Goal: Task Accomplishment & Management: Use online tool/utility

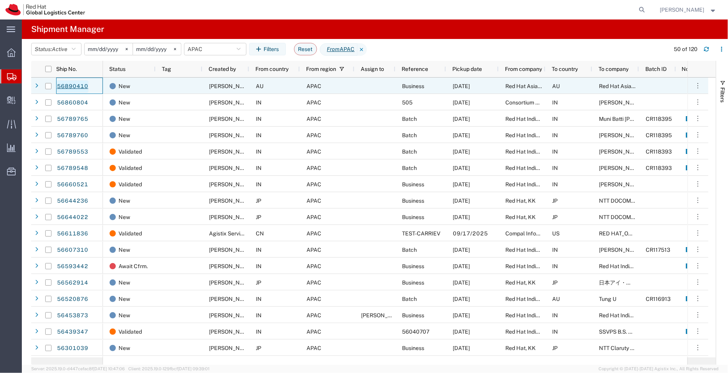
click at [79, 85] on link "56890410" at bounding box center [73, 86] width 32 height 12
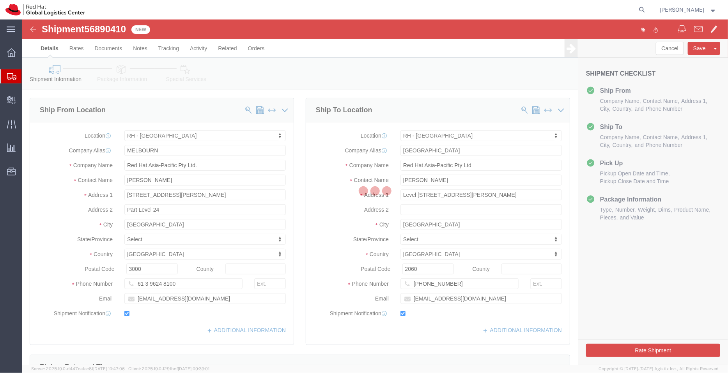
click at [254, 332] on div at bounding box center [375, 193] width 706 height 346
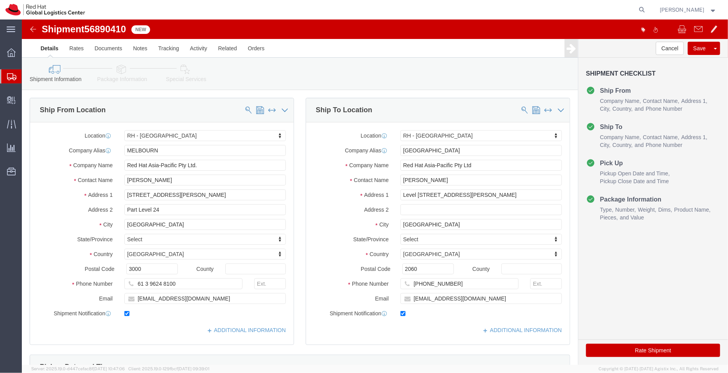
select select "37980"
select select "50511"
click link "ADDITIONAL INFORMATION"
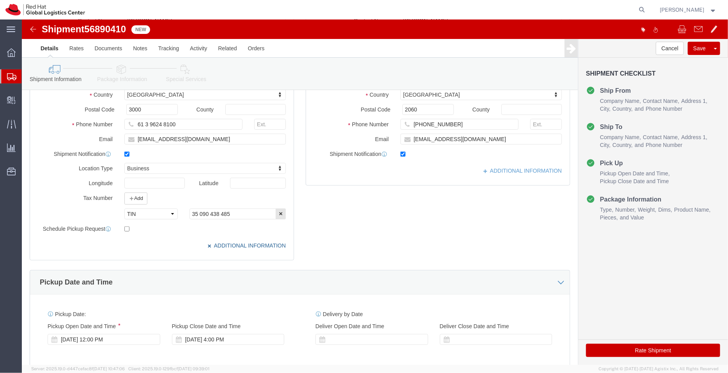
scroll to position [161, 0]
click link "ADDITIONAL INFORMATION"
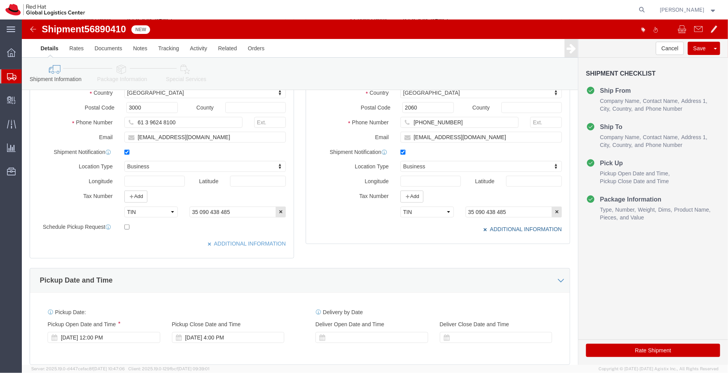
scroll to position [0, 0]
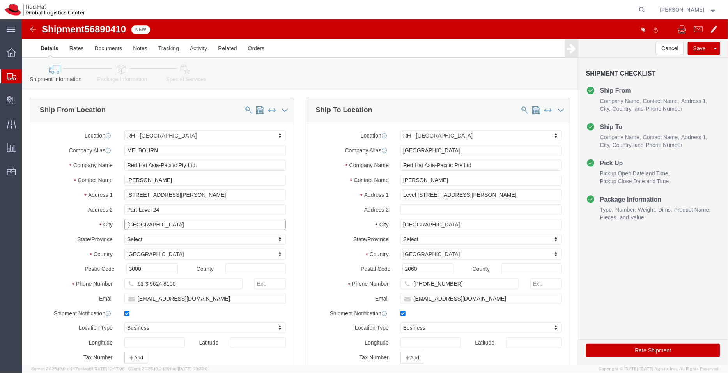
click div "City MELBOURNE"
click icon
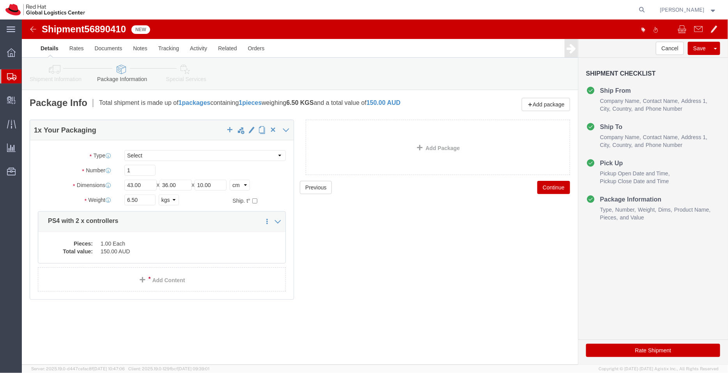
click icon
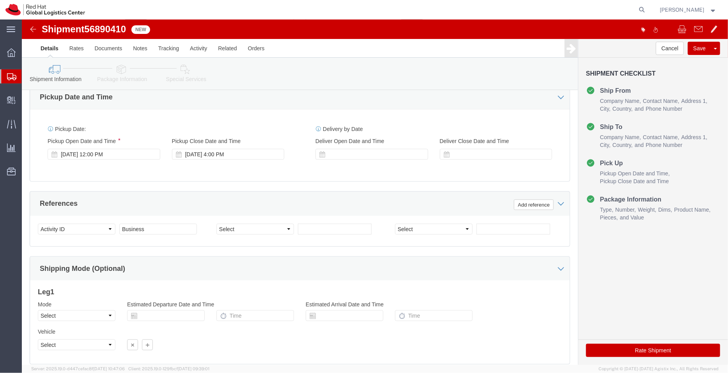
scroll to position [347, 0]
click div "Sep 22 2025 12:00 PM"
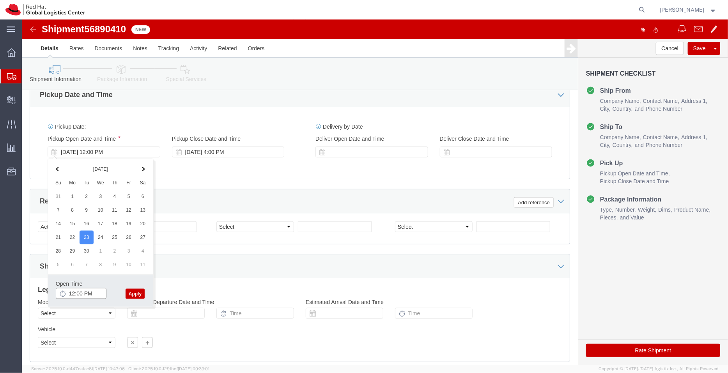
click input "12:00 PM"
type input "3:00 PM"
click button "Apply"
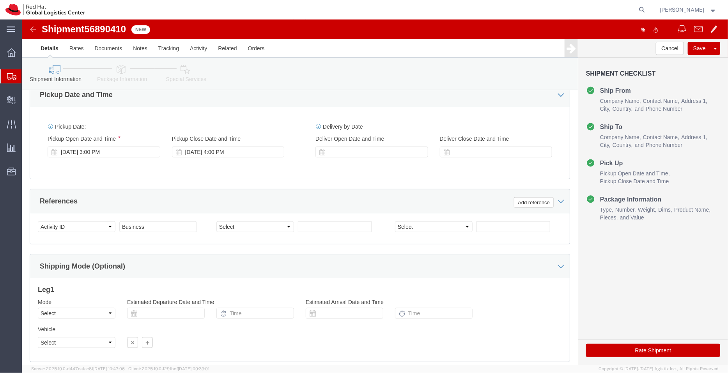
click icon
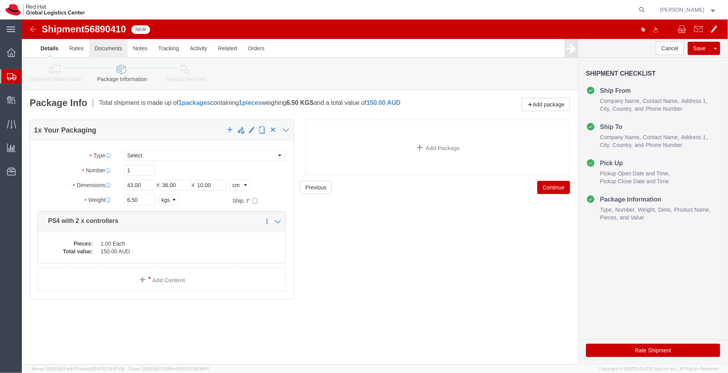
click link "Documents"
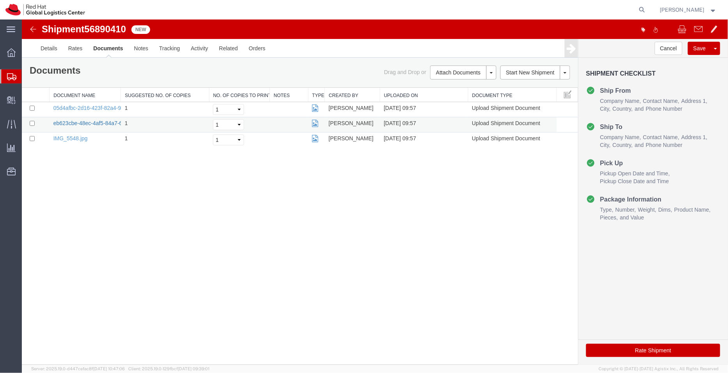
click at [94, 122] on link "eb623cbe-48ec-4af5-84a7-6df15871fb2e.jpg" at bounding box center [107, 123] width 108 height 6
click at [106, 105] on link "05d4afbc-2d16-423f-82a4-92bd91ed6498.jpg" at bounding box center [108, 108] width 110 height 6
click at [66, 138] on link "IMG_5548.jpg" at bounding box center [70, 138] width 34 height 6
click at [50, 51] on link "Details" at bounding box center [49, 48] width 28 height 19
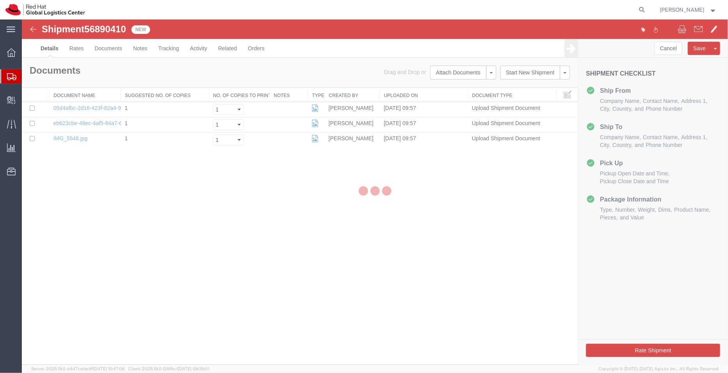
select select "37980"
select select "50511"
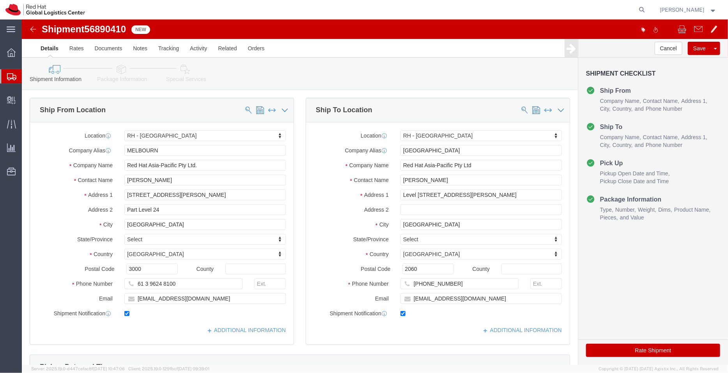
click link "Package Information"
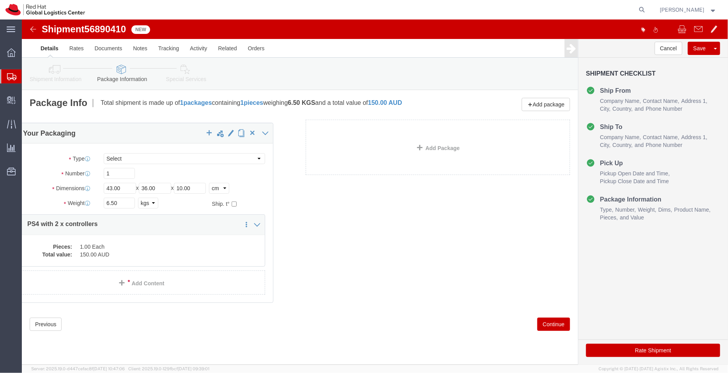
drag, startPoint x: 101, startPoint y: 199, endPoint x: 80, endPoint y: 202, distance: 21.3
click div "1 x Your Packaging Package Type Select Case(s) Crate(s) Envelope Large Box Medi…"
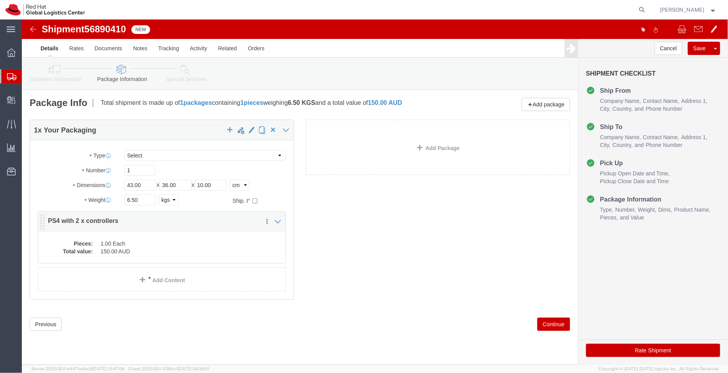
click dd "1.00 Each"
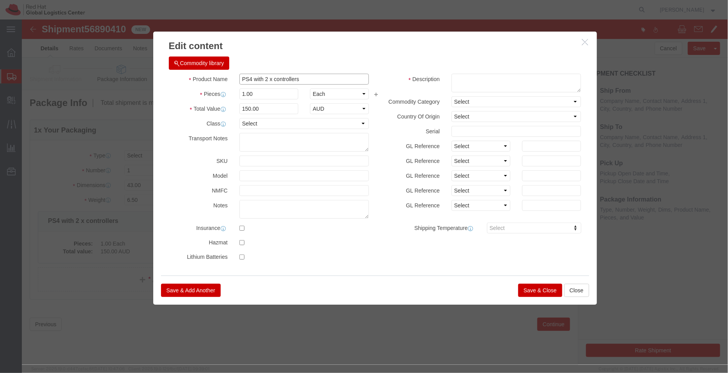
drag, startPoint x: 284, startPoint y: 59, endPoint x: 190, endPoint y: 57, distance: 94.4
click div "Product Name PS4 with 2 x controllers"
click button "Save & Close"
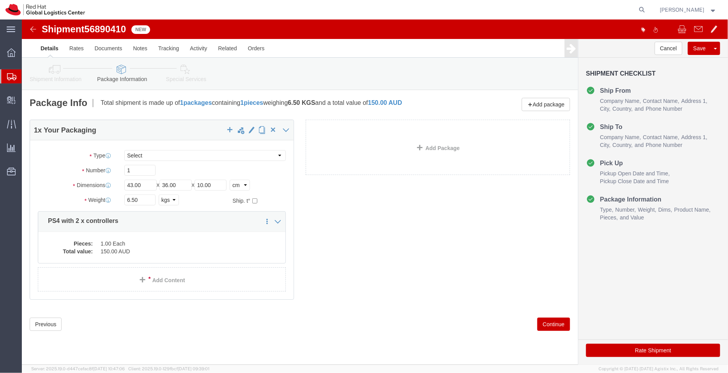
click icon
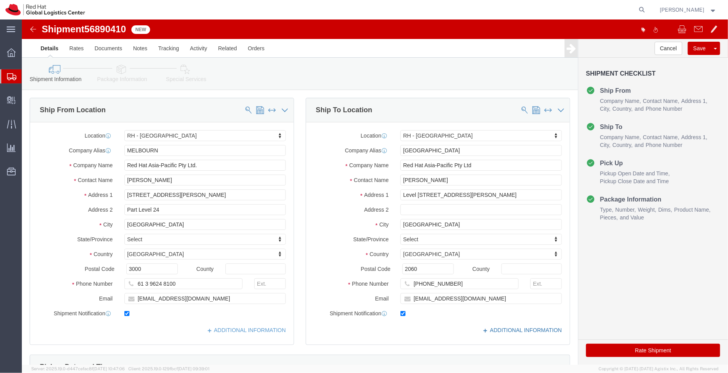
click link "ADDITIONAL INFORMATION"
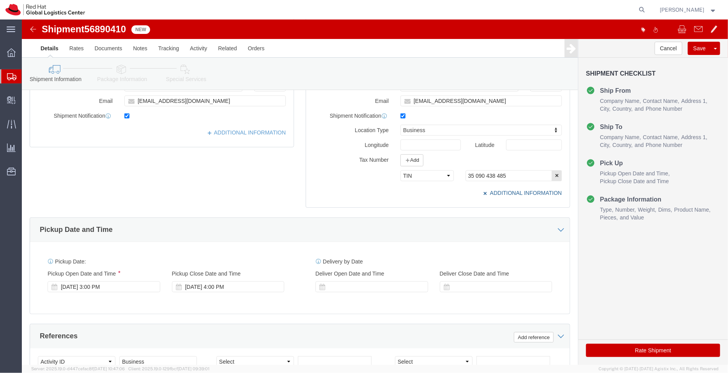
scroll to position [314, 0]
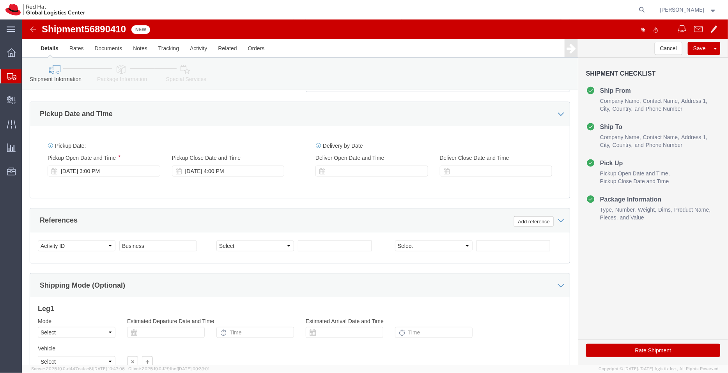
click icon
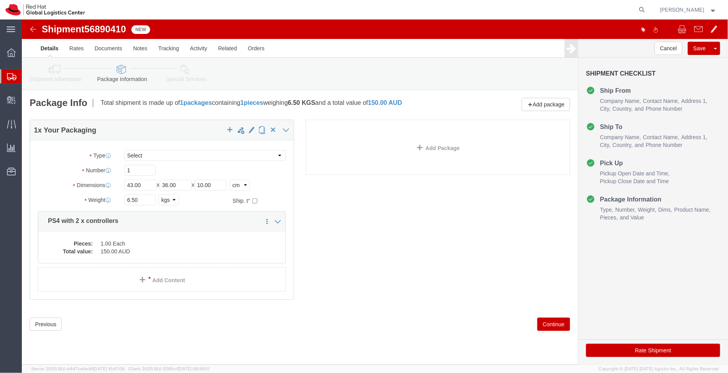
click link "Special Services"
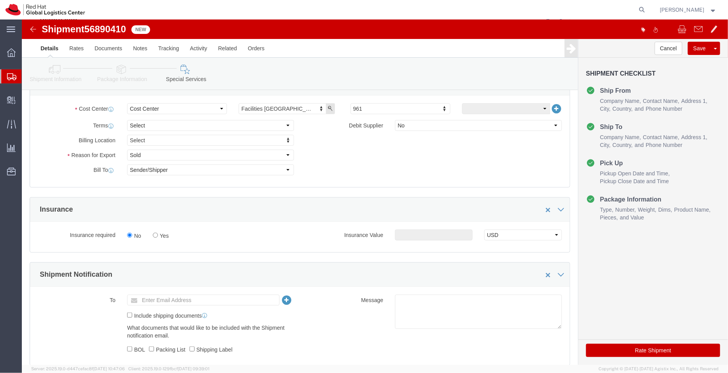
scroll to position [174, 0]
click div "To Enter Email Address Include shipping documents What documents that would lik…"
click body "Shipment 56890410 3 of 3 New Details Rates Documents Notes Tracking Activity Re…"
type input "apaclogistics@redhat.com"
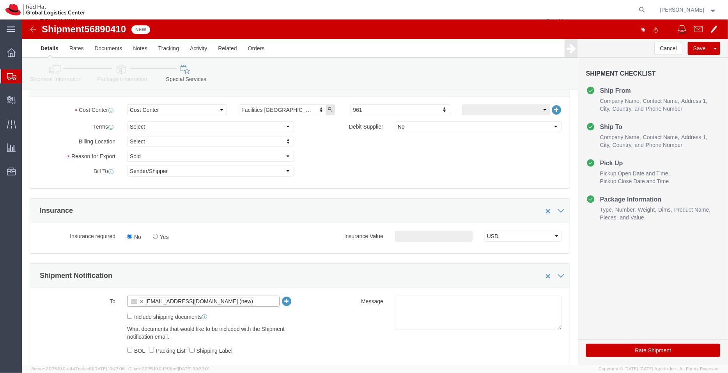
click button "Rate Shipment"
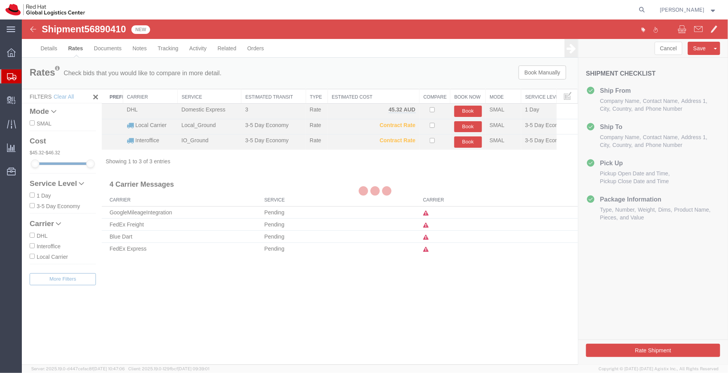
scroll to position [0, 0]
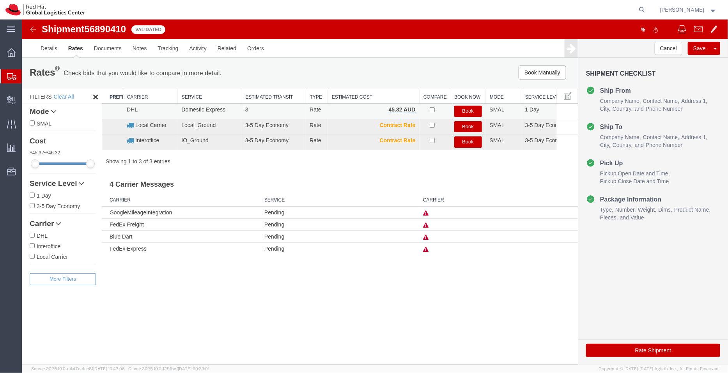
click at [469, 108] on button "Book" at bounding box center [468, 110] width 28 height 11
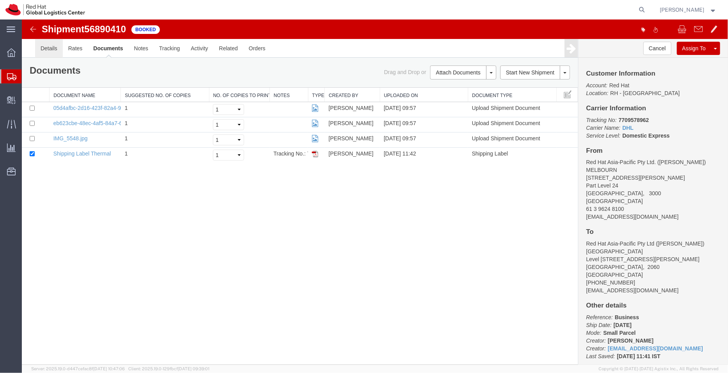
click at [44, 48] on link "Details" at bounding box center [49, 48] width 28 height 19
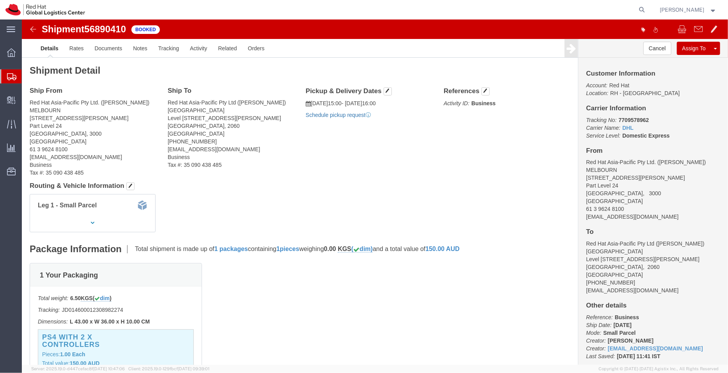
click link "Schedule pickup request"
drag, startPoint x: 397, startPoint y: 95, endPoint x: 283, endPoint y: 85, distance: 114.3
click div "Pickup & Delivery Dates 09/23/2025 15:00 - 09/23/2025 16:00 Pickup request numb…"
copy div "09/23/2025 15:00 - 09/23/2025 16:00 Pickup request number : CBJ250923012484"
click link "Documents"
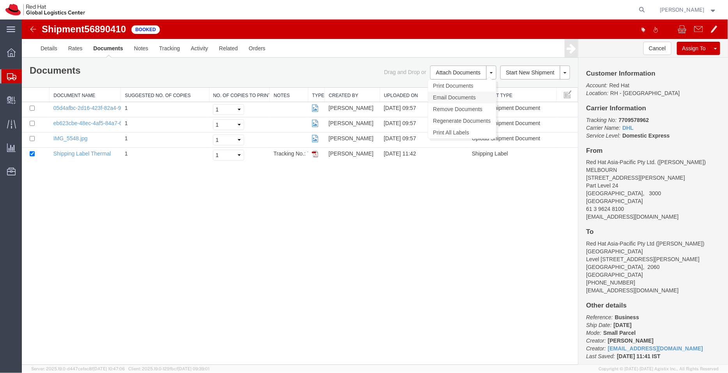
click at [443, 95] on link "Email Documents" at bounding box center [462, 97] width 68 height 12
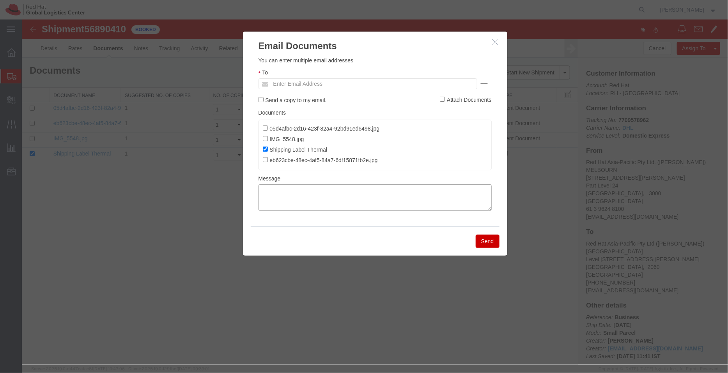
click at [335, 192] on textarea at bounding box center [374, 197] width 233 height 27
paste textarea "09/23/2025 15:00 - 09/23/2025 16:00 Pickup request number: CBJ250923012484"
click at [261, 203] on textarea "09/23/2025 15:00 - 09/23/2025 16:00 Pickup request number: CBJ250923012484" at bounding box center [374, 197] width 233 height 27
click at [259, 190] on textarea "09/23/2025 15:00 - 09/23/2025 16:00 DHL Pickup request number: CBJ250923012484" at bounding box center [374, 197] width 233 height 27
type textarea "Pickup date/time - 09/23/2025 15:00 - 09/23/2025 16:00 DHL Pickup request numbe…"
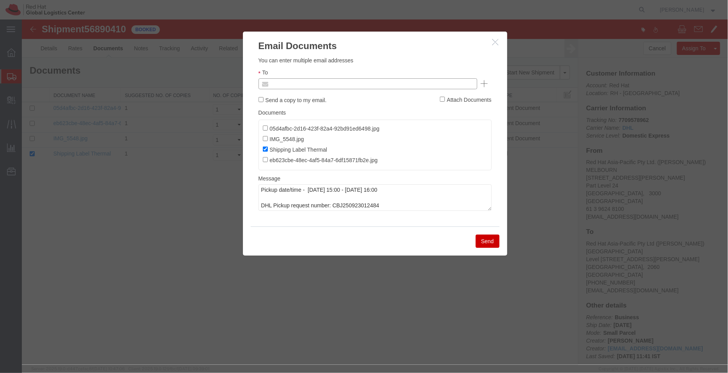
click at [290, 82] on input "text" at bounding box center [314, 83] width 91 height 10
type input "druber"
click at [485, 244] on button "Send" at bounding box center [487, 240] width 24 height 13
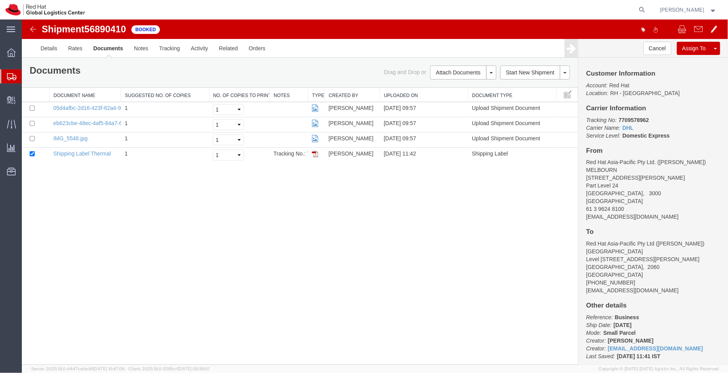
click at [0, 0] on span "Shipment Manager" at bounding box center [0, 0] width 0 height 0
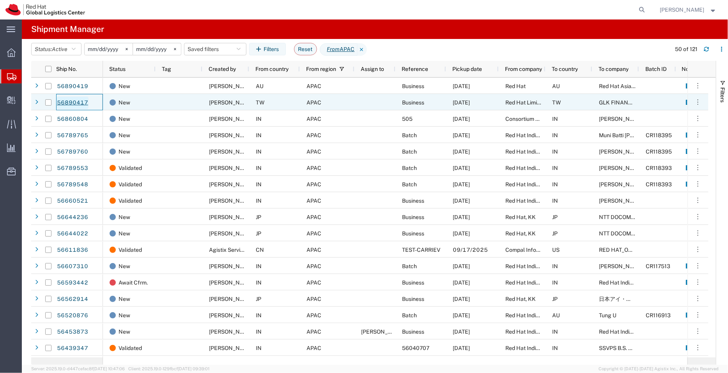
click at [77, 103] on link "56890417" at bounding box center [73, 103] width 32 height 12
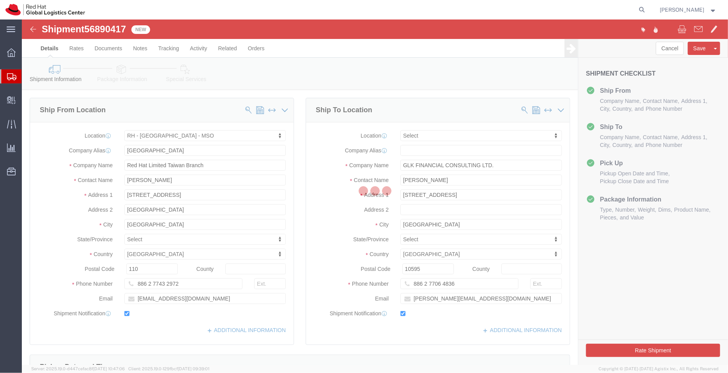
select select "38032"
select select
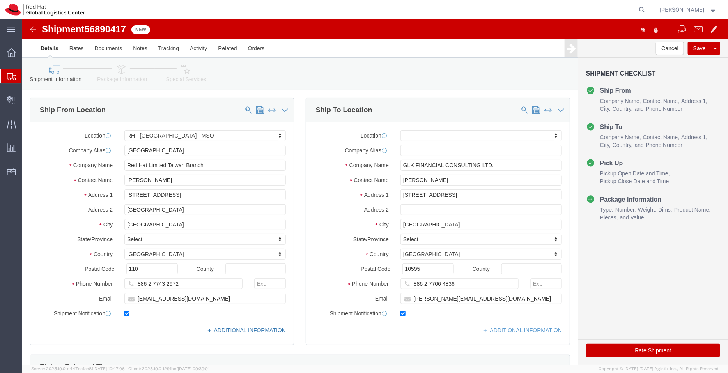
click link "ADDITIONAL INFORMATION"
drag, startPoint x: 107, startPoint y: 5, endPoint x: 64, endPoint y: 9, distance: 43.4
click div "Shipment 56890417 New"
copy h1 "56890417"
drag, startPoint x: 144, startPoint y: 159, endPoint x: 86, endPoint y: 163, distance: 58.2
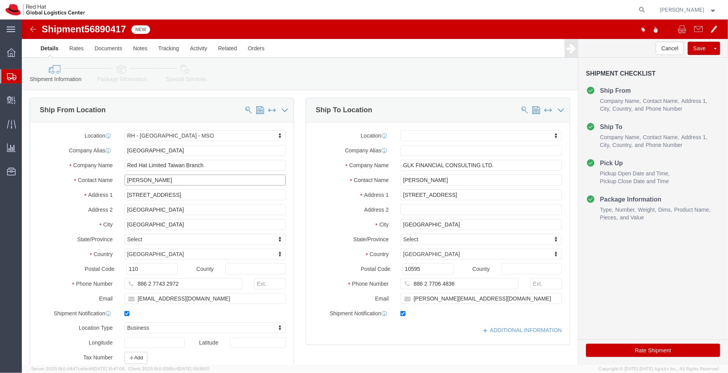
click div "Contact Name Oriel Wu"
drag, startPoint x: 175, startPoint y: 277, endPoint x: 87, endPoint y: 288, distance: 88.8
click div "Location RH - Taipei - MSO My Profile Location RH - Amsterdam - MSO RH - Amster…"
click icon
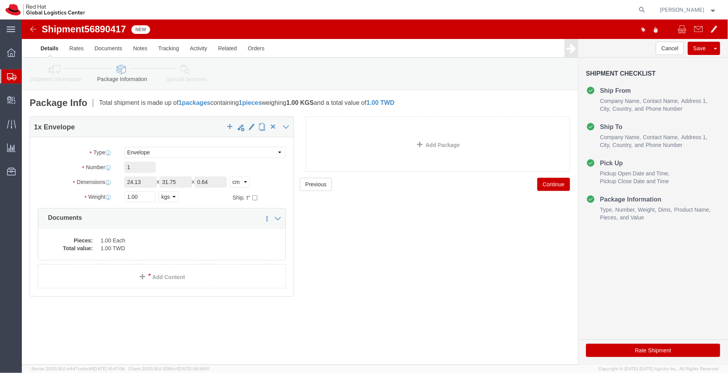
click icon
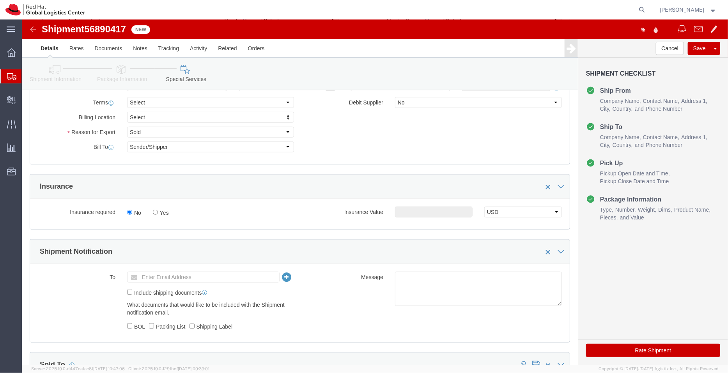
scroll to position [140, 0]
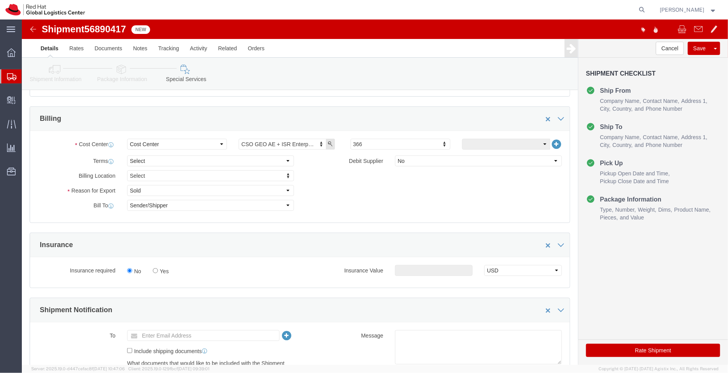
click icon
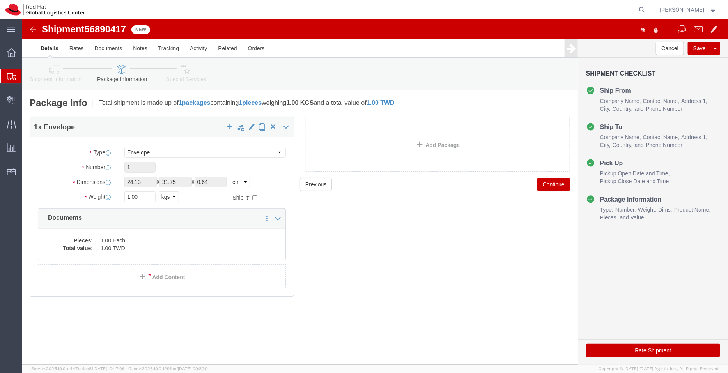
click icon
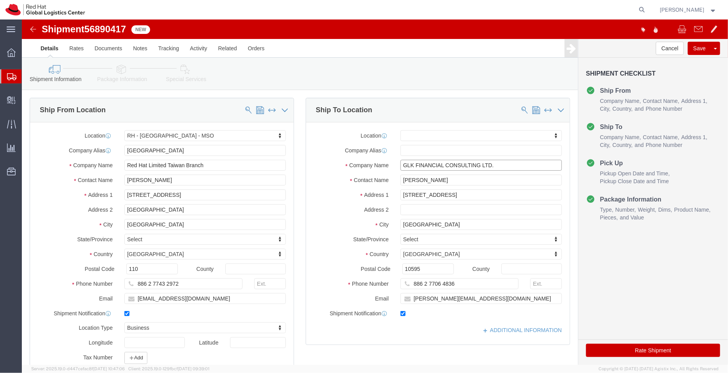
drag, startPoint x: 479, startPoint y: 143, endPoint x: 316, endPoint y: 131, distance: 163.4
click div "Location My Profile Location RH - Amsterdam - MSO RH - Amsterdam Data Center RH…"
drag, startPoint x: 415, startPoint y: 158, endPoint x: 346, endPoint y: 154, distance: 70.0
click div "Location My Profile Location RH - Amsterdam - MSO RH - Amsterdam Data Center RH…"
click link "Package Information"
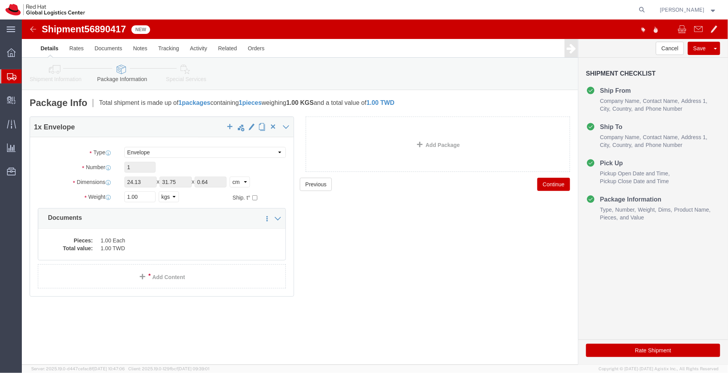
click icon
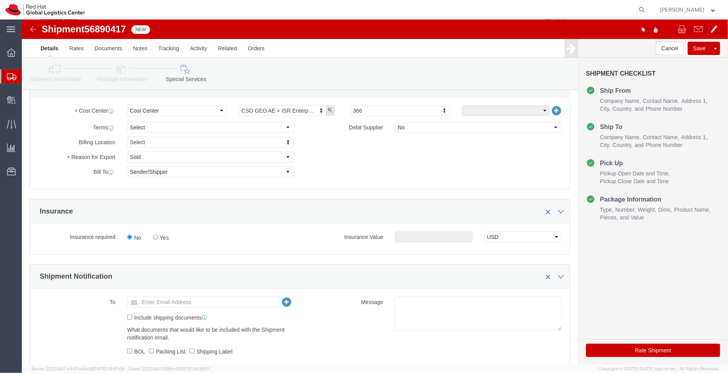
scroll to position [183, 0]
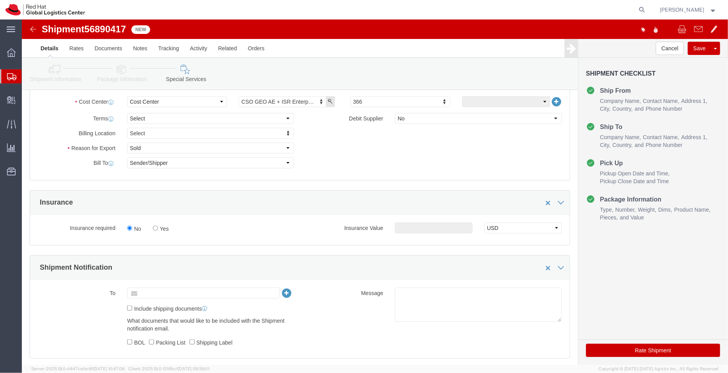
click input "text"
type input "APACLOGISTICS@REDHAT.COM"
click link "Shipment Information"
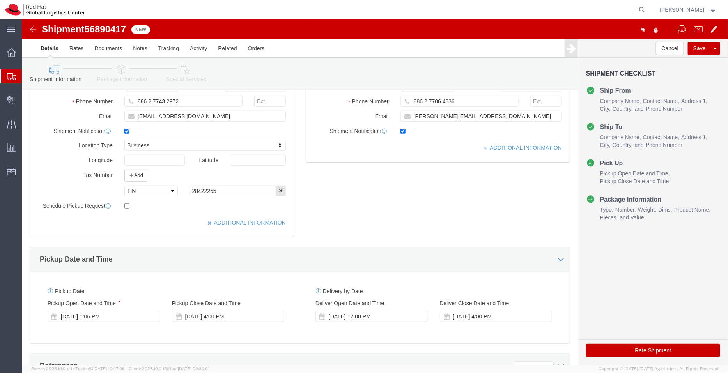
click icon
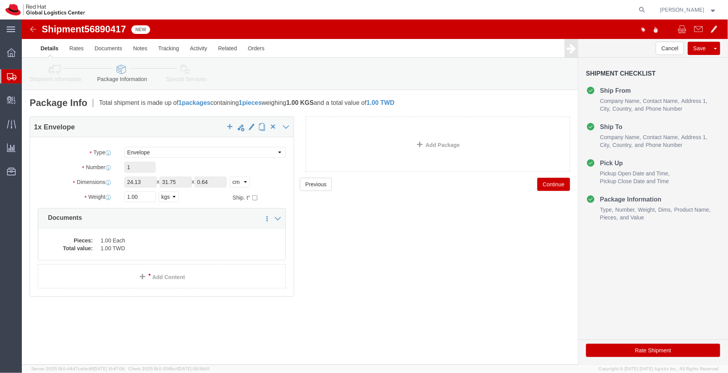
click link "Special Services"
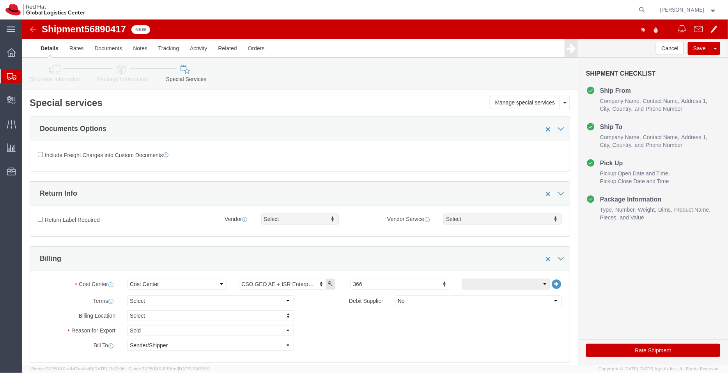
click button "Rate Shipment"
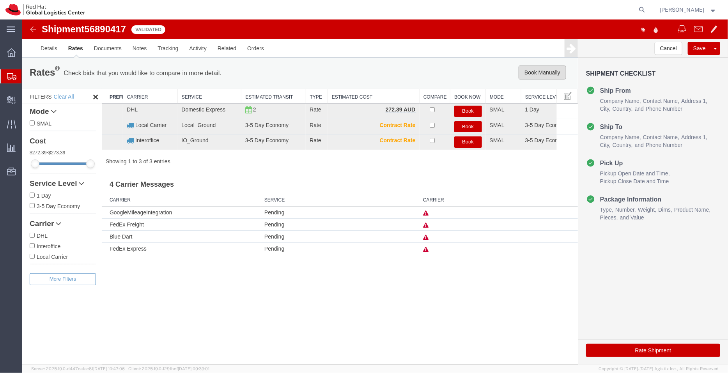
click at [540, 71] on button "Book Manually" at bounding box center [542, 72] width 48 height 14
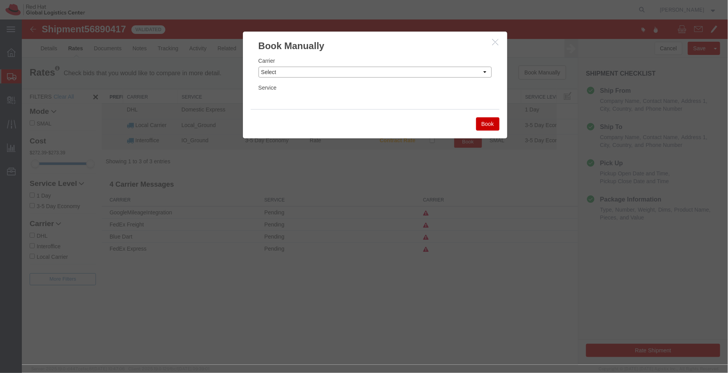
click at [386, 69] on select "Select Add New Carrier (and default service) Blue Dart DHL FedEx Express FedEx …" at bounding box center [374, 71] width 233 height 11
select select "20953"
click at [258, 66] on select "Select Add New Carrier (and default service) Blue Dart DHL FedEx Express FedEx …" at bounding box center [374, 71] width 233 height 11
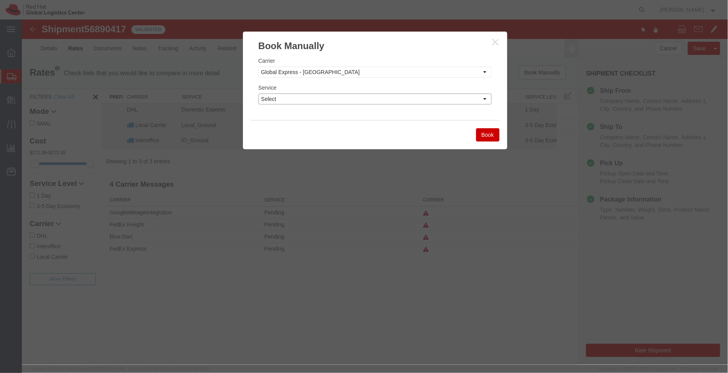
click at [302, 99] on select "Select Ground" at bounding box center [374, 98] width 233 height 11
select select "40182"
click at [258, 93] on select "Select Ground" at bounding box center [374, 98] width 233 height 11
click at [485, 131] on button "Book" at bounding box center [487, 134] width 23 height 13
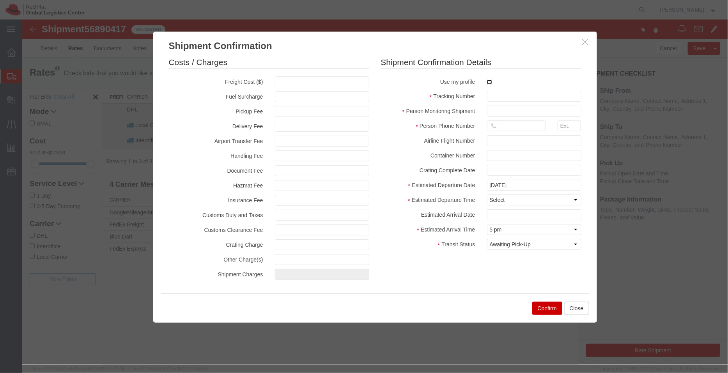
click at [489, 82] on input "checkbox" at bounding box center [489, 81] width 5 height 5
checkbox input "true"
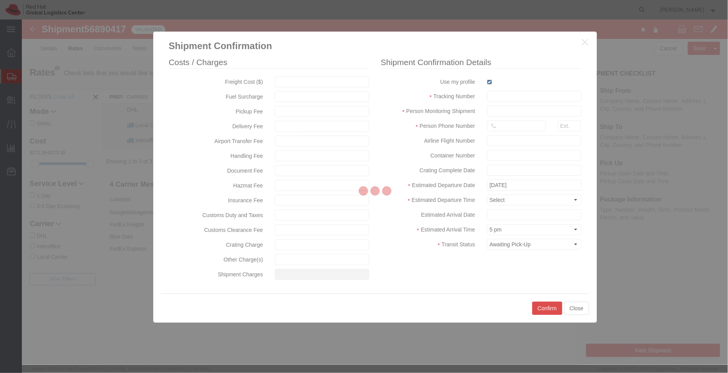
type input "[PERSON_NAME]"
type input "912066817076"
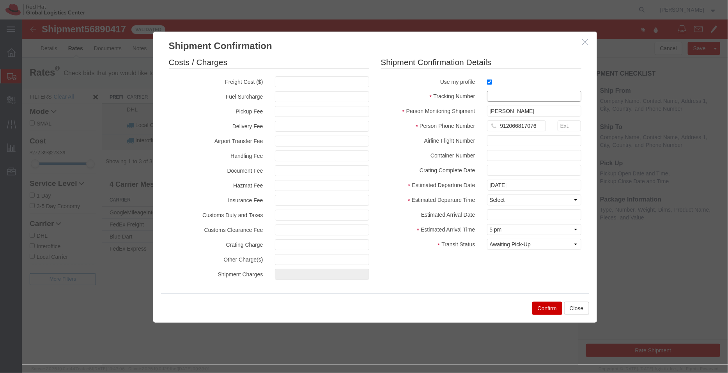
click at [501, 97] on input "text" at bounding box center [534, 95] width 94 height 11
paste input "3014965977"
type input "3014965977"
click at [498, 197] on select "Select Midnight 1 am 2 am 3 am 4 am 5 am 6 am 7 am 8 am 9 am 10 am 11 am 12 Noo…" at bounding box center [534, 199] width 94 height 11
select select "1700"
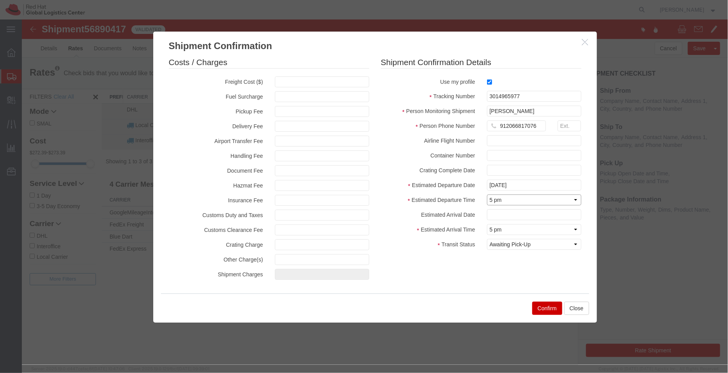
click at [487, 194] on select "Select Midnight 1 am 2 am 3 am 4 am 5 am 6 am 7 am 8 am 9 am 10 am 11 am 12 Noo…" at bounding box center [534, 199] width 94 height 11
click at [545, 307] on button "Confirm" at bounding box center [547, 307] width 30 height 13
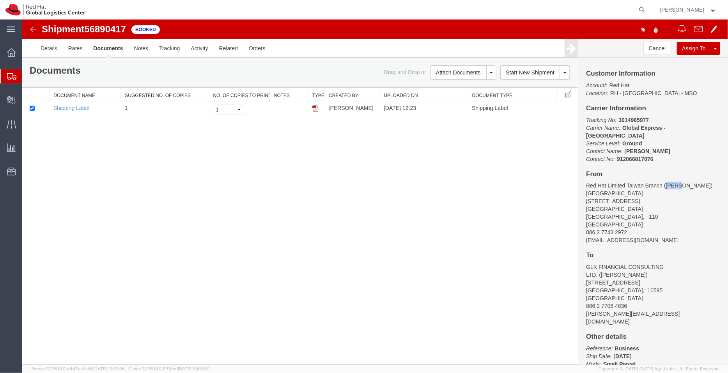
drag, startPoint x: 677, startPoint y: 177, endPoint x: 665, endPoint y: 177, distance: 12.1
click at [665, 181] on address "Red Hat Limited Taiwan Branch (Oriel Wu) TAIPEI 25F., No.9, Songgao Rd. Xinyi D…" at bounding box center [653, 212] width 134 height 62
copy address "Oriel"
drag, startPoint x: 702, startPoint y: 258, endPoint x: 680, endPoint y: 258, distance: 22.6
click at [680, 263] on address "GLK FINANCIAL CONSULTING LTD. (Sandy Fu) 11F, 1, Sec. 4, Nanjing E. Rd., Taipei…" at bounding box center [653, 294] width 134 height 62
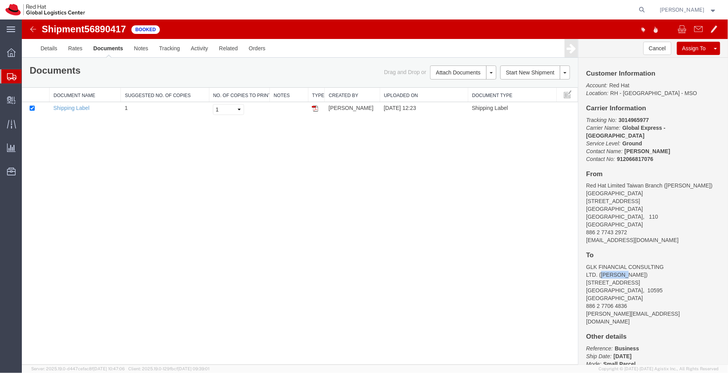
copy address "Sandy Fu"
click at [447, 93] on link "Email Documents" at bounding box center [462, 97] width 68 height 12
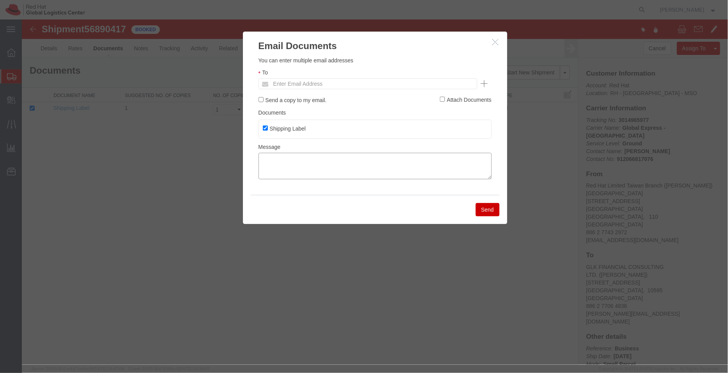
click at [339, 171] on textarea at bounding box center [374, 165] width 233 height 27
paste textarea "Hi Oriel, please find attached shipping label for the shipment to Sandy Fu . Pl…"
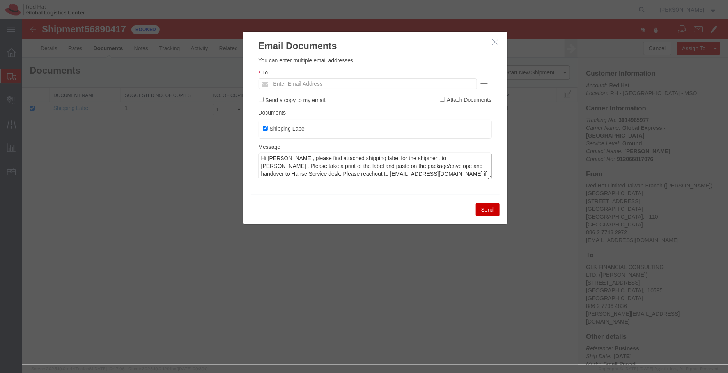
type textarea "Hi Oriel, please find attached shipping label for the shipment to Sandy Fu . Pl…"
click at [290, 79] on input "text" at bounding box center [314, 83] width 91 height 10
type input "hswu"
click at [487, 211] on button "Send" at bounding box center [487, 209] width 24 height 13
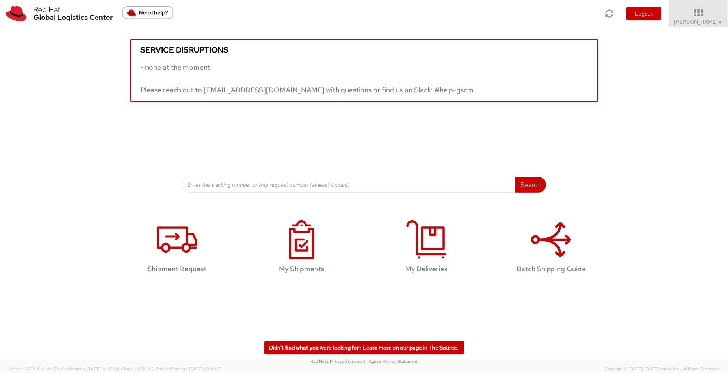
click at [716, 12] on icon at bounding box center [698, 12] width 59 height 9
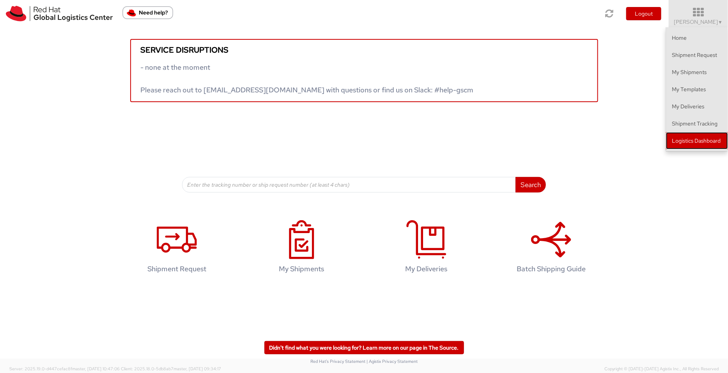
click at [685, 141] on link "Logistics Dashboard" at bounding box center [697, 140] width 62 height 17
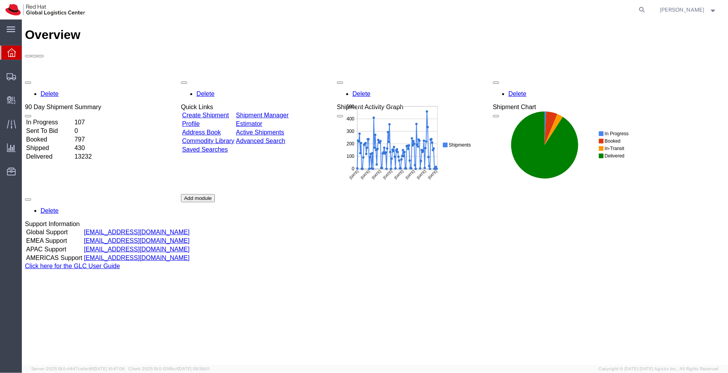
click at [283, 112] on link "Shipment Manager" at bounding box center [262, 115] width 53 height 7
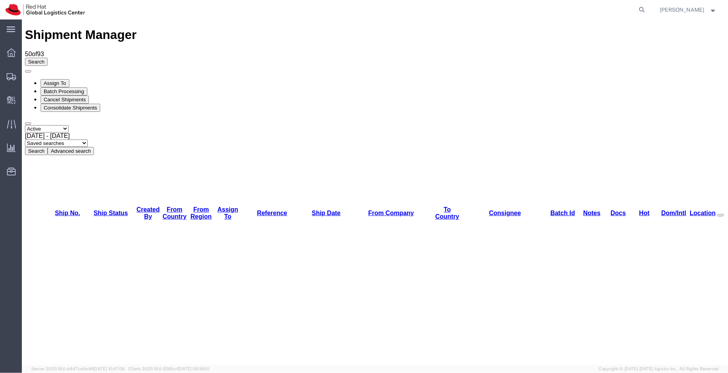
click at [87, 139] on select "Saved searches APAC EMEA India India - Inbounds NA/LATM" at bounding box center [56, 142] width 63 height 7
select select "APAC"
click at [87, 139] on select "Saved searches APAC EMEA India India - Inbounds NA/LATM" at bounding box center [56, 142] width 63 height 7
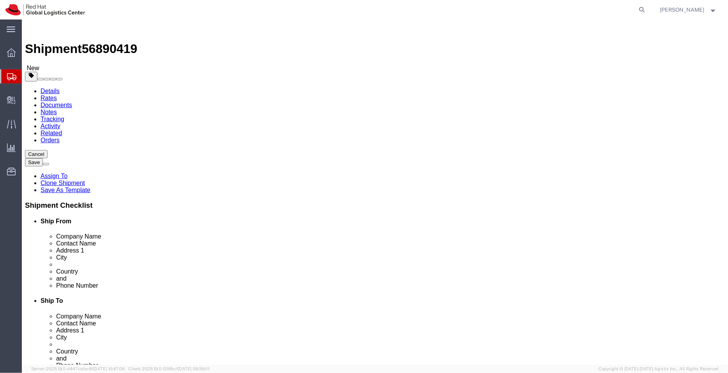
select select
select select "50511"
click div "Location My Profile Location RH - Amsterdam - MSO RH - Amsterdam Data Center RH…"
drag, startPoint x: 148, startPoint y: 147, endPoint x: 58, endPoint y: 131, distance: 91.4
click div "Location My Profile Location RH - Amsterdam - MSO RH - Amsterdam Data Center RH…"
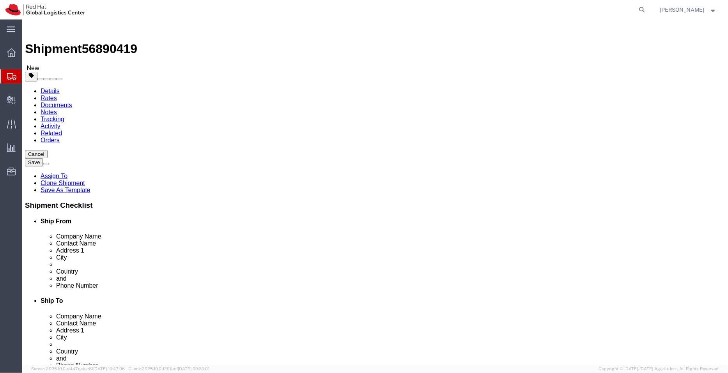
paste input "Praveen Thakur"
type input "Praveen Thakur"
click link "ADDITIONAL INFORMATION"
select select "HOME"
drag, startPoint x: 448, startPoint y: 280, endPoint x: 365, endPoint y: 268, distance: 84.3
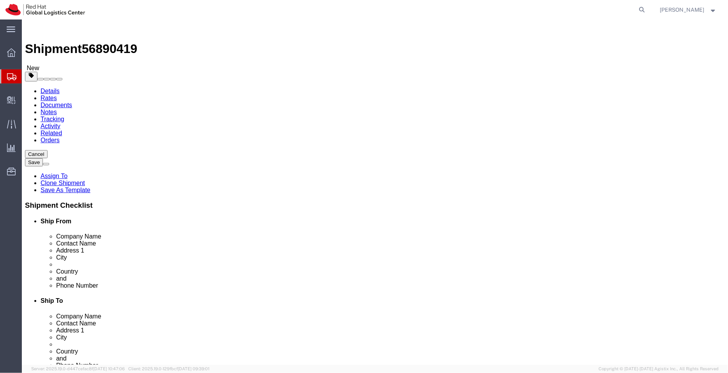
click div "Location RH - Sydney My Profile Location RH - Amsterdam - MSO RH - Amsterdam Da…"
checkbox input "false"
click icon
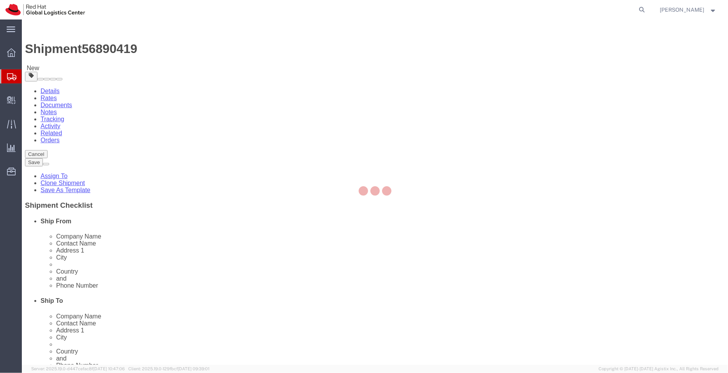
select select "COSTCENTER"
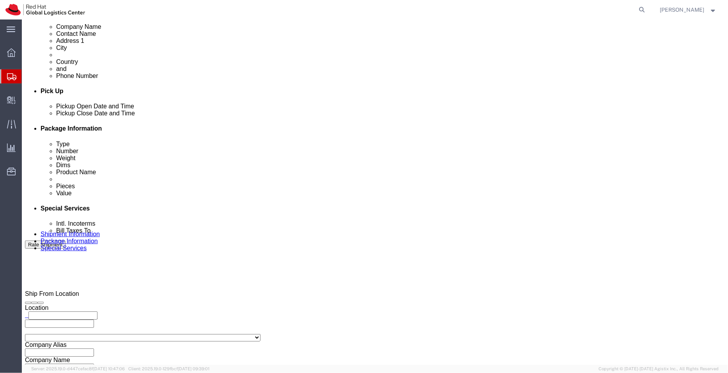
scroll to position [293, 0]
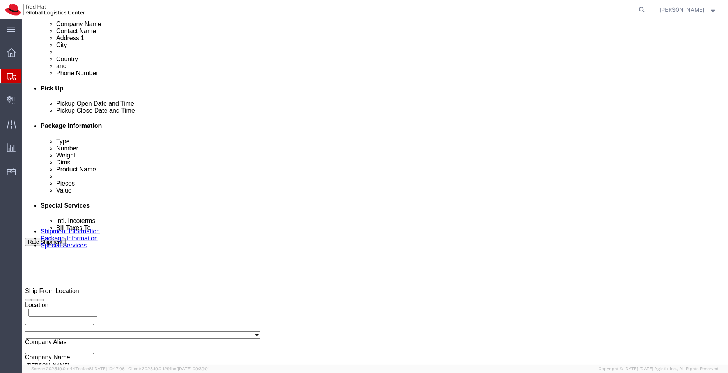
click ul "v2pkthakur@gmail.com psengupt@redhat.com"
paste input "aarthur@redhat.com"
type input "aarthur@redhat.com"
click link
type input "v2pkthakur@gmail.com,aarthur@redhat.com"
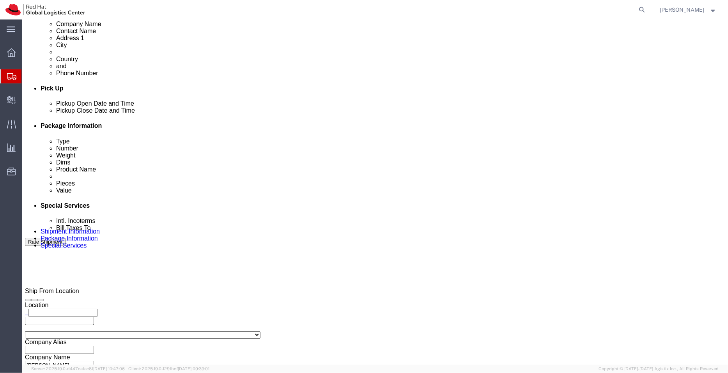
paste input "laptop-return@redhat.com"
type input "laptop-return@redhat.com"
paste input "laptop-return@redhat.com"
type input "laptop-return@redhat.com"
type input "v2pkthakur@gmail.com,aarthur@redhat.com,laptop-return@redhat.com"
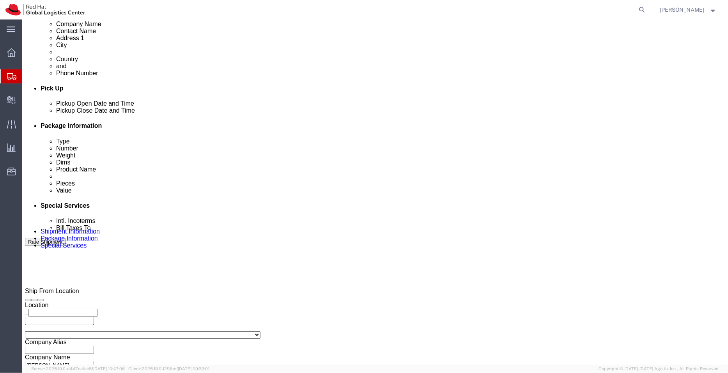
click icon
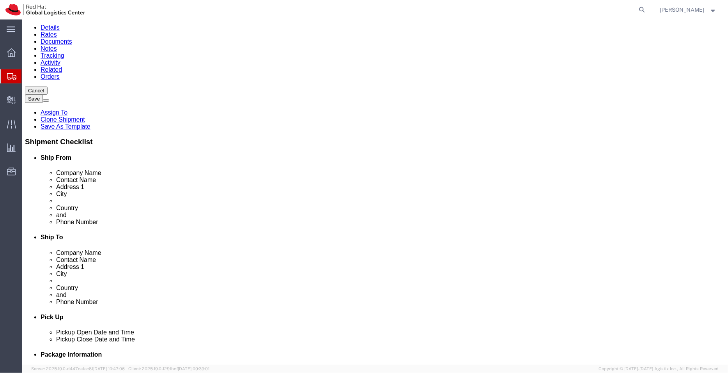
scroll to position [61, 0]
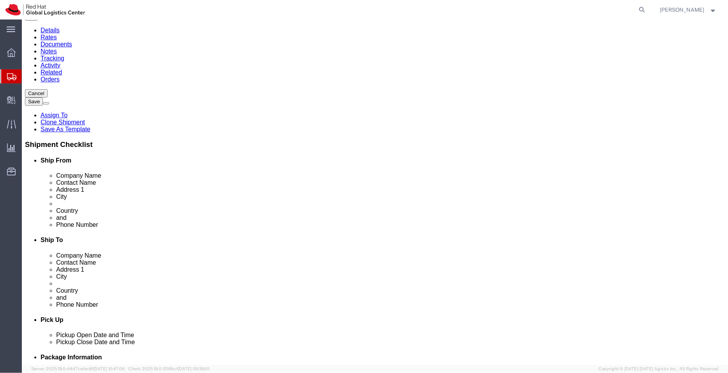
click input "text"
paste input "snkale@redhat.com"
type input "snkale@redhat.com"
click input "checkbox"
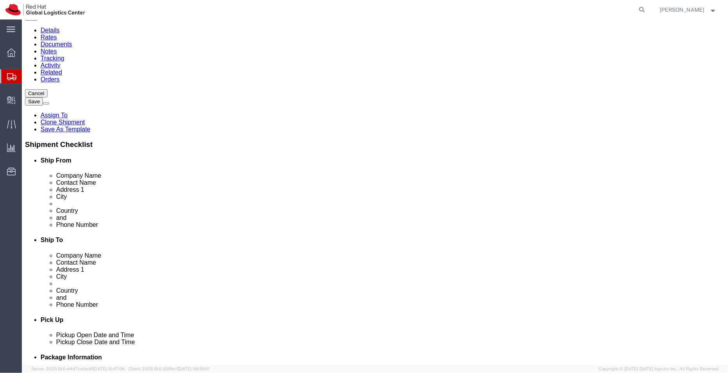
checkbox input "true"
click link "ADDITIONAL INFORMATION"
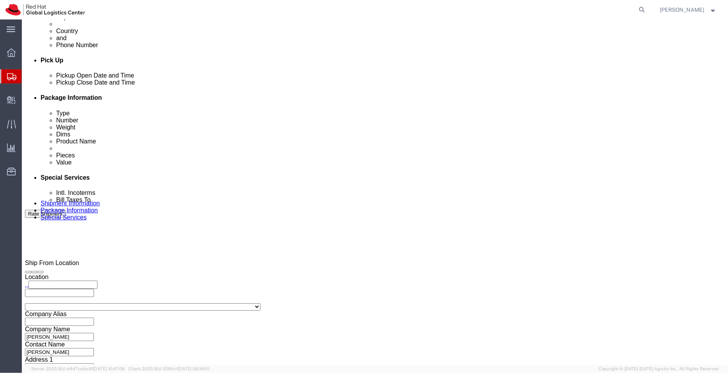
scroll to position [298, 0]
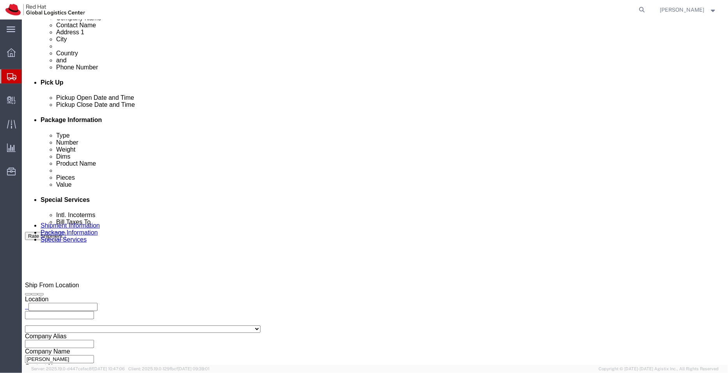
click icon
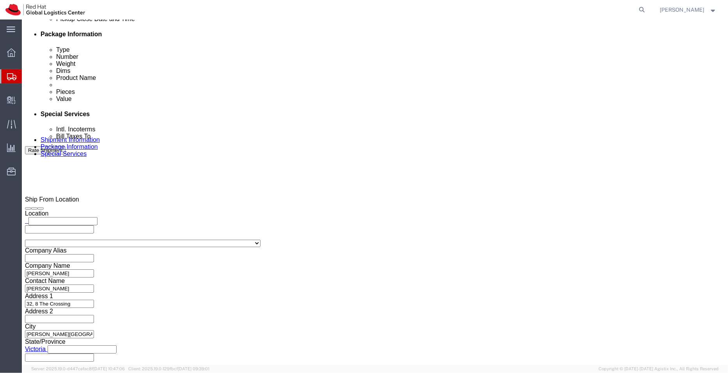
click button "button"
click icon
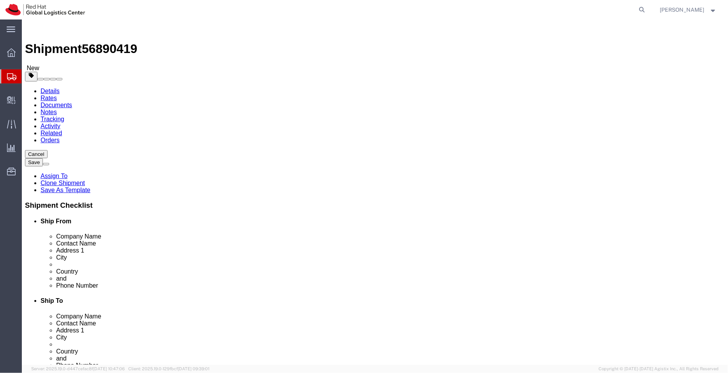
click link "Clone Shipment"
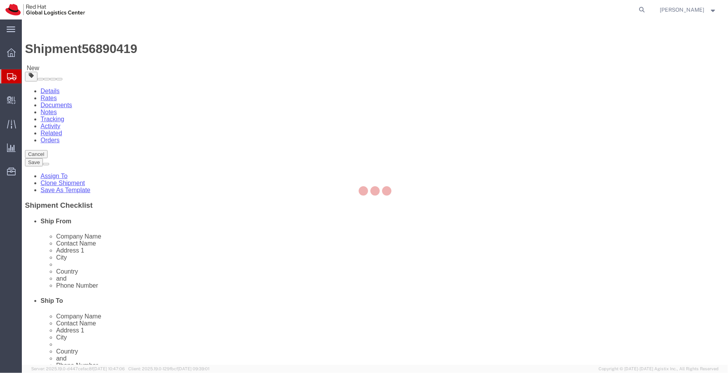
select select "50511"
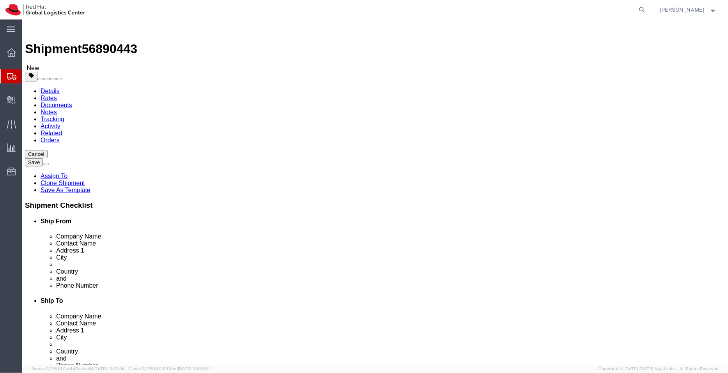
click link "ADDITIONAL INFORMATION"
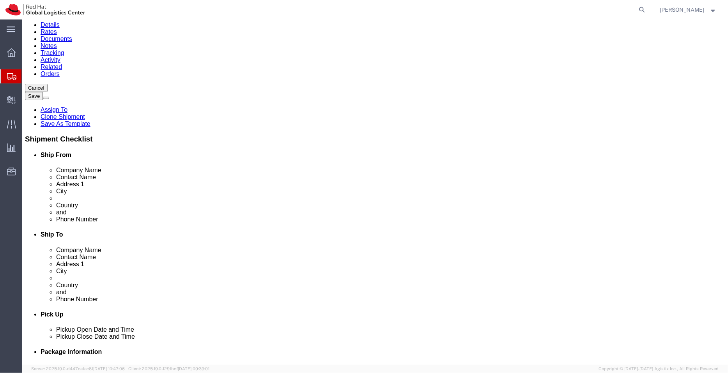
click link "ADDITIONAL INFORMATION"
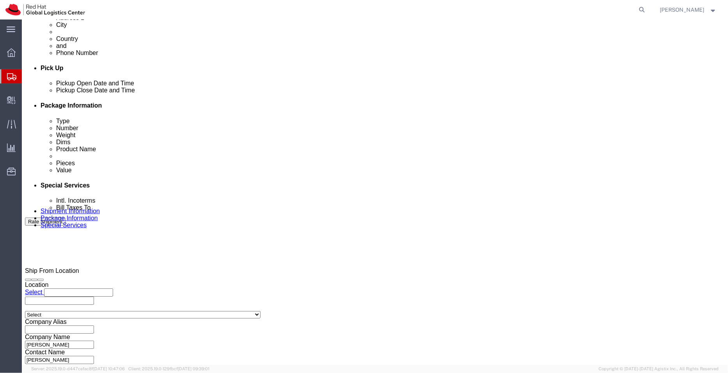
scroll to position [321, 0]
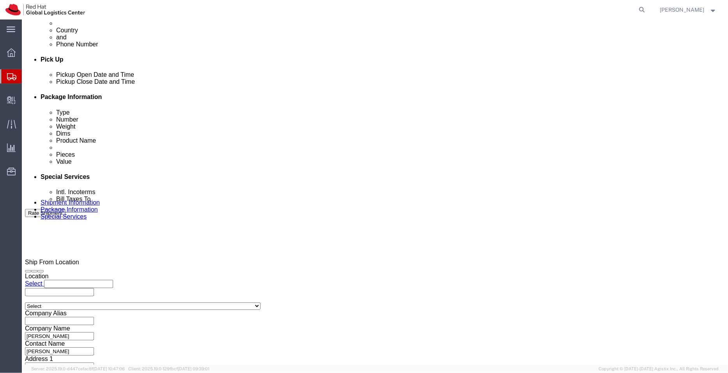
click icon
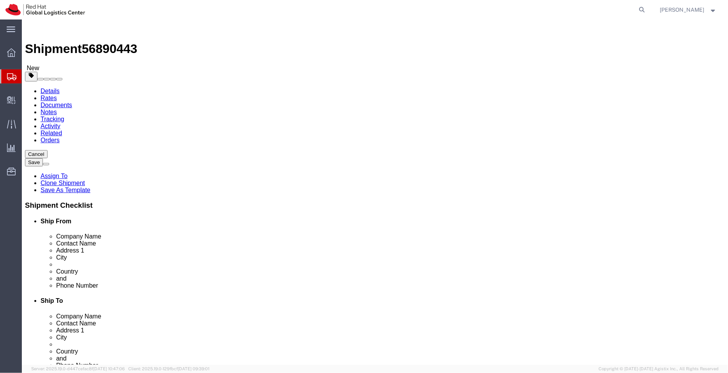
click span "button"
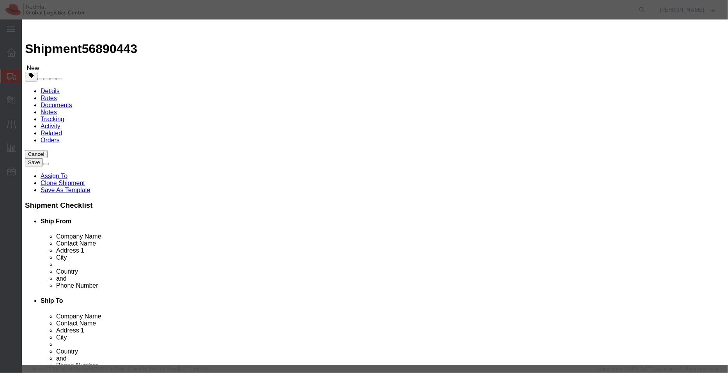
click button "Yes"
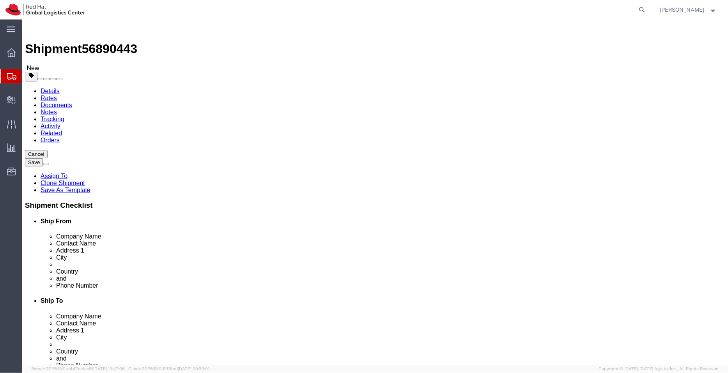
click dd "800.00 AUD"
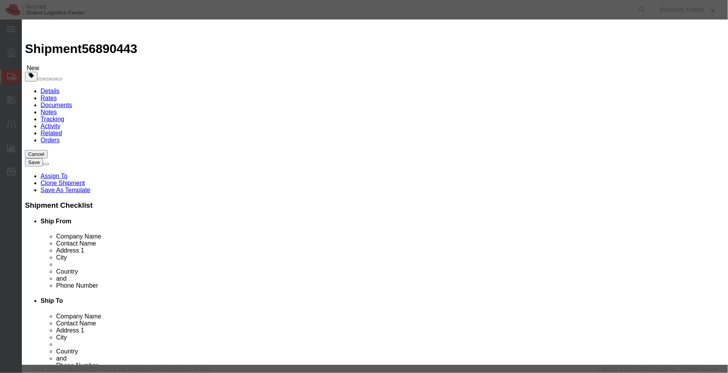
click input "Lenevo P53 - PF1ZFPJ9"
drag, startPoint x: 293, startPoint y: 56, endPoint x: 269, endPoint y: 60, distance: 24.9
click input "Laptop - Lenevo P53 - PF1ZFPJ9"
type input "Laptop - Lenevo P53"
click textarea
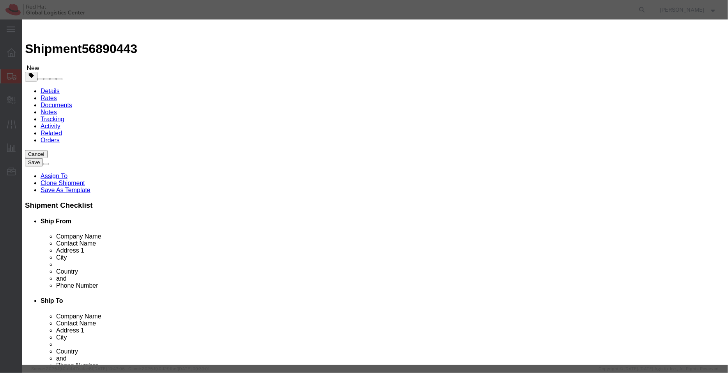
paste textarea "- PF1ZFPJ9"
type textarea "- PF1ZFPJ9"
click button "Save & Close"
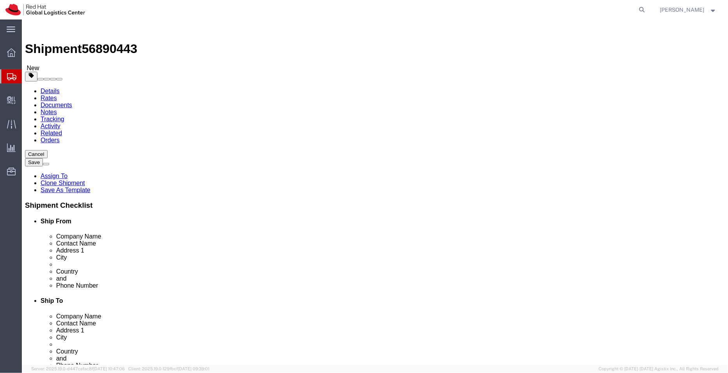
click dd "1.00 Each"
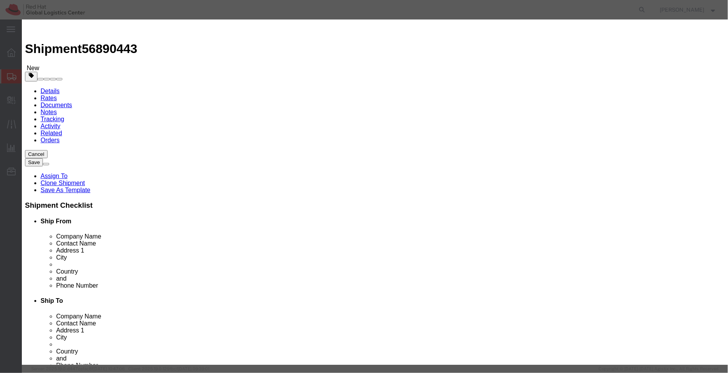
click input "Lenevo P16 - PF5PDPM7"
drag, startPoint x: 308, startPoint y: 58, endPoint x: 269, endPoint y: 60, distance: 38.7
click input "Laptop - Lenevo P16 - PF5PDPM7"
type input "Laptop - Lenevo P16"
click textarea
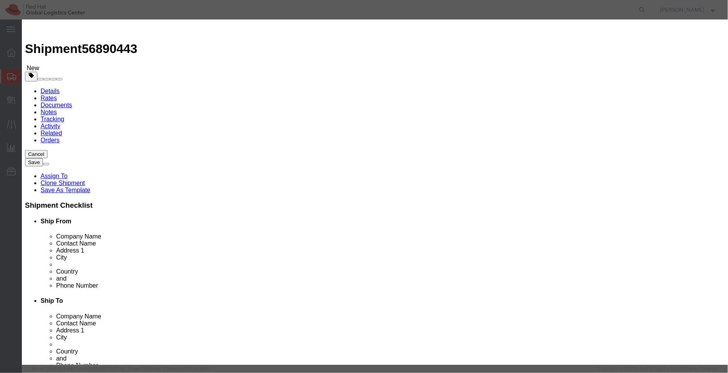
paste textarea "- PF5PDPM7"
type textarea "- PF5PDPM7"
click button "Save & Close"
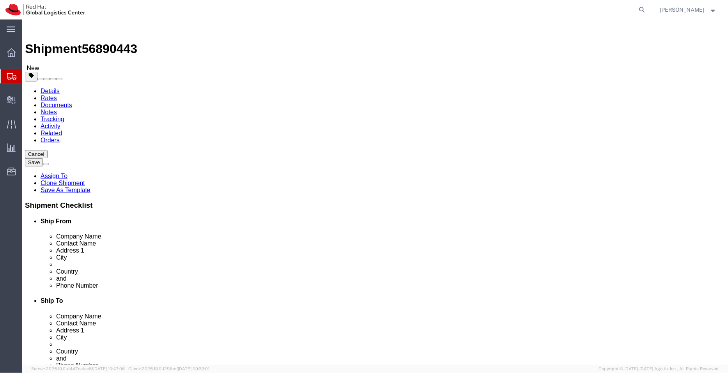
click link "Documents"
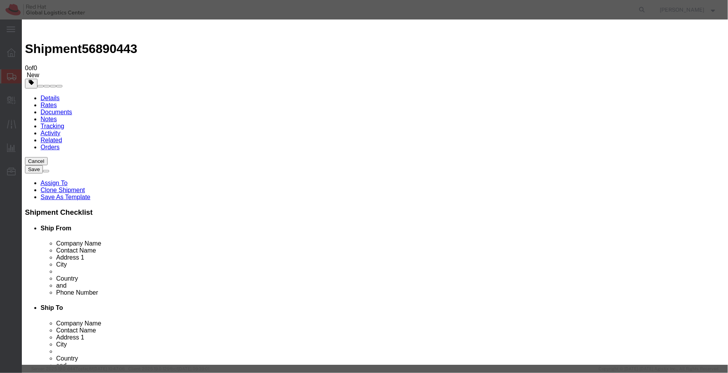
type input "C:\fakepath\MATERIAL SAFETY DATA SHEET- Lenovo shorter version.pdf"
select select
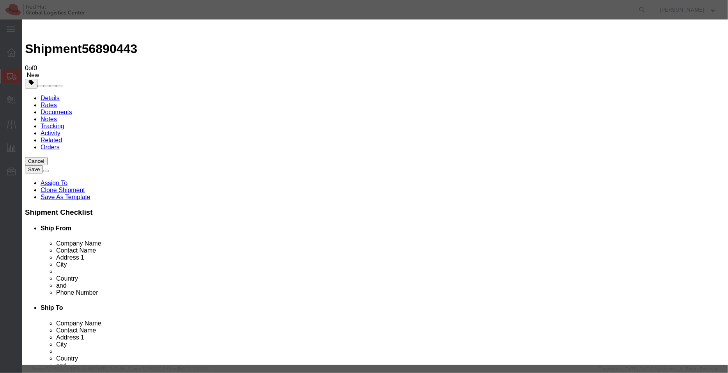
select select
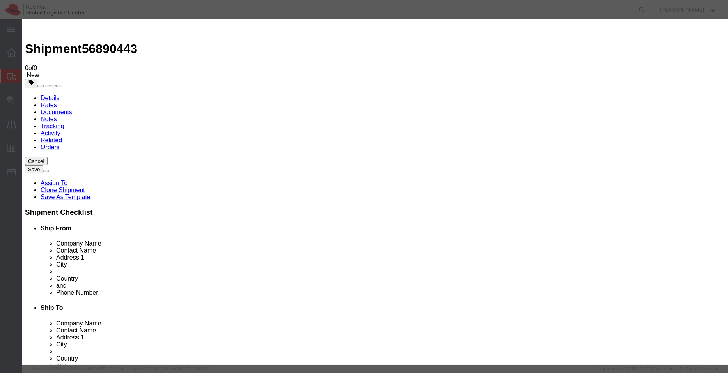
type input "C:\fakepath\MATERIAL SAFETY DATA SHEET- Lenovo shorter version.pdf"
select select
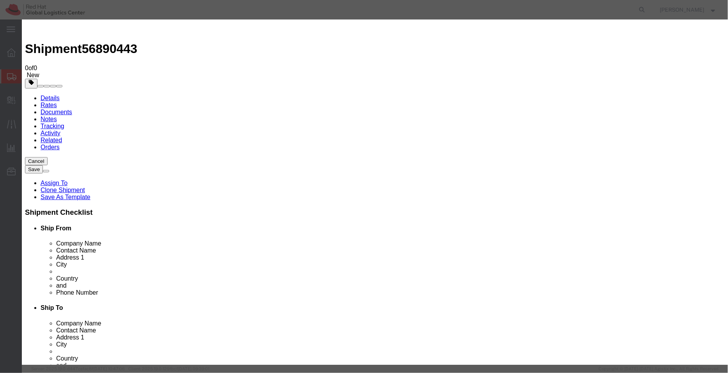
select select
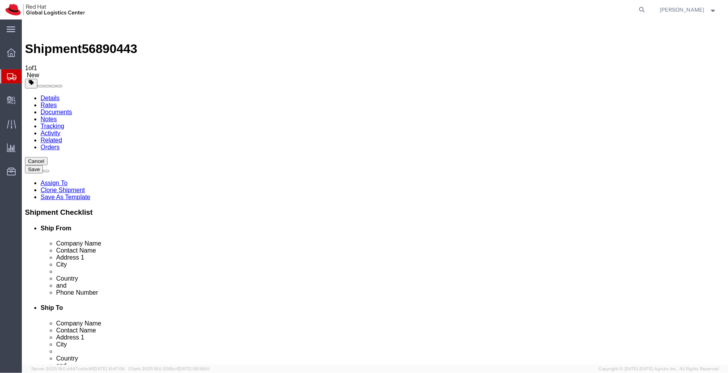
click at [51, 94] on link "Details" at bounding box center [49, 97] width 19 height 7
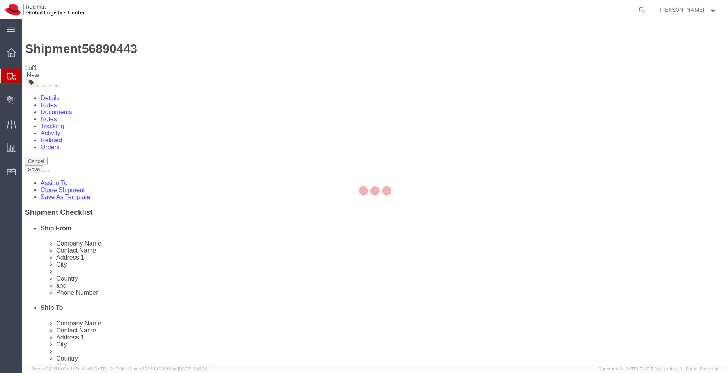
select select "50511"
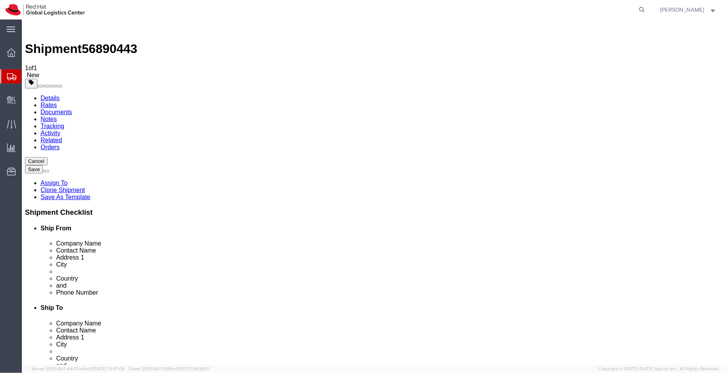
click icon
click link "Special Services"
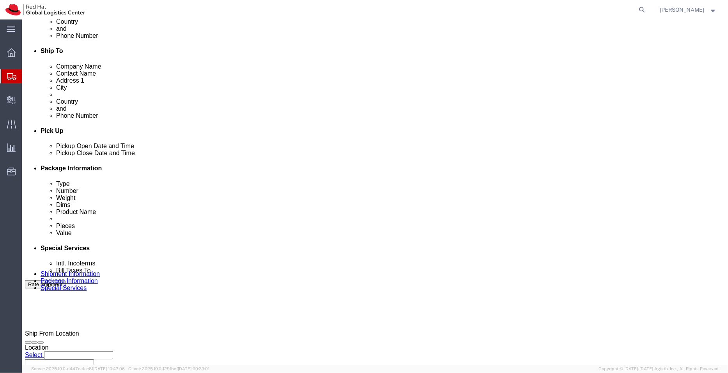
scroll to position [267, 0]
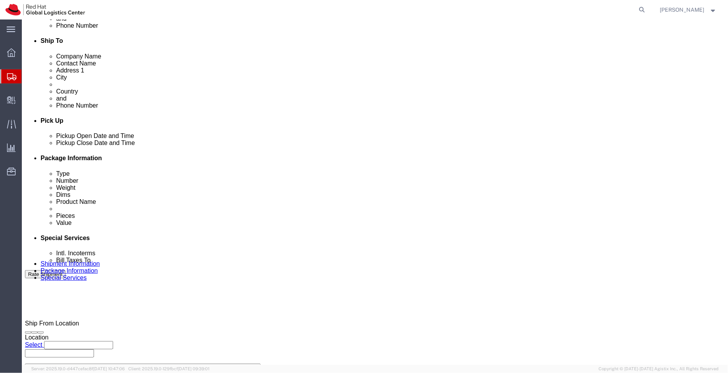
click textarea
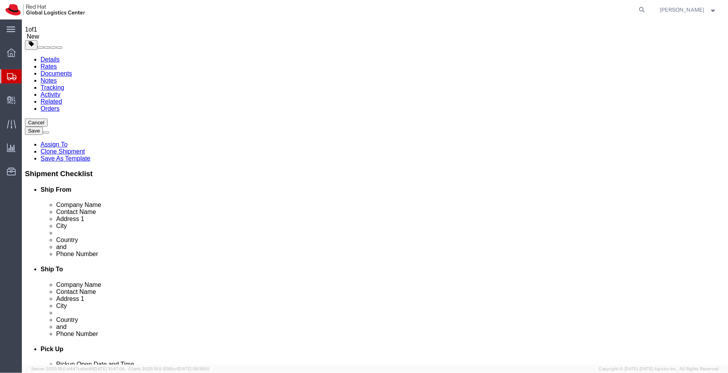
scroll to position [25, 0]
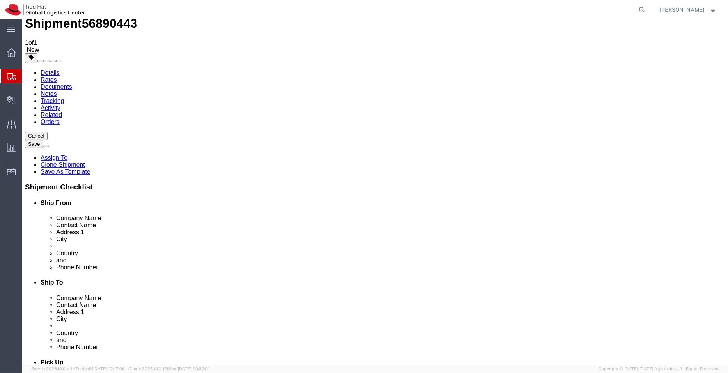
type textarea "Laptops being returned"
click icon
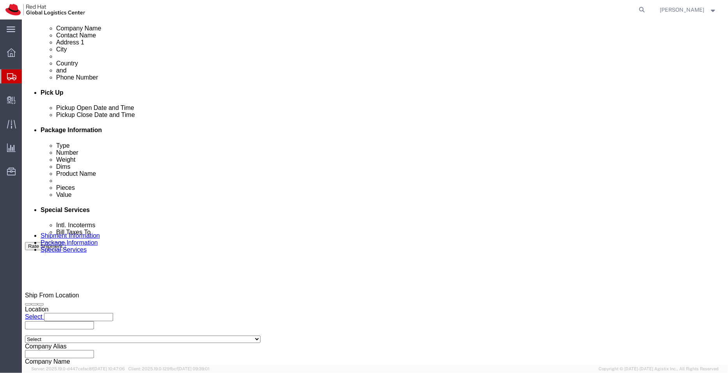
scroll to position [324, 0]
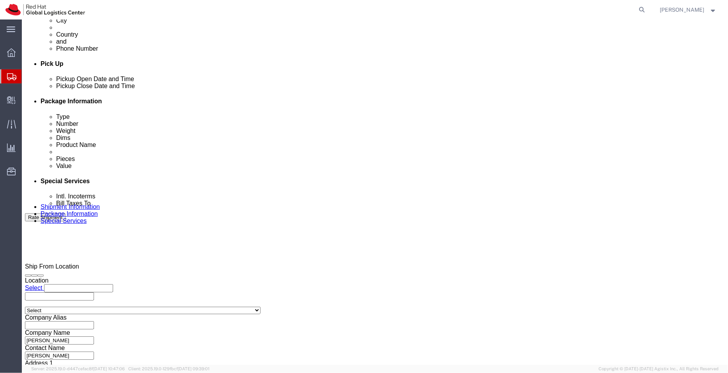
click icon
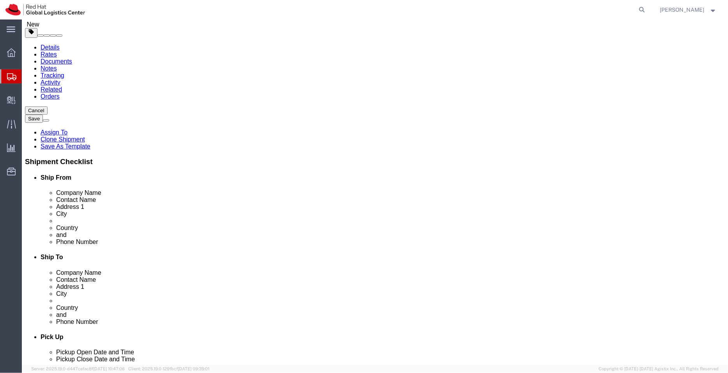
click link "Special Services"
click input "Return Label Required"
checkbox input "false"
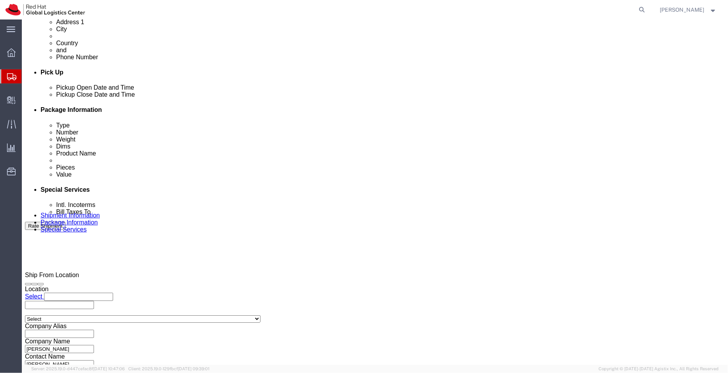
scroll to position [389, 0]
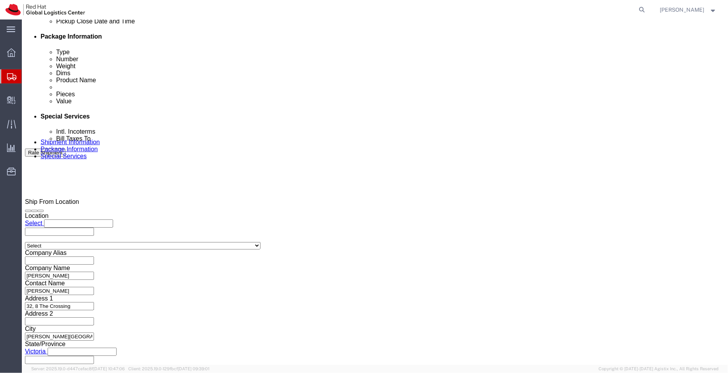
click button "Rate Shipment"
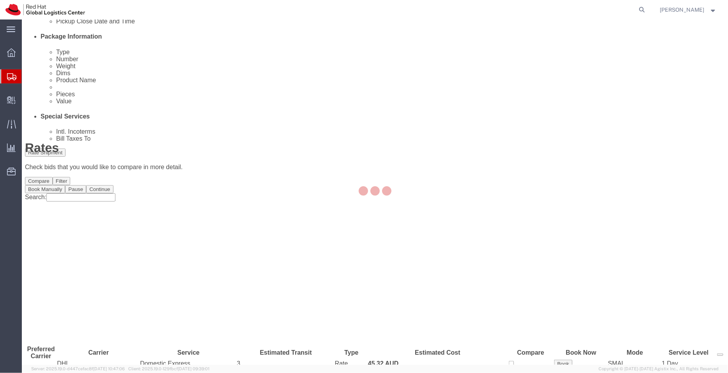
scroll to position [0, 0]
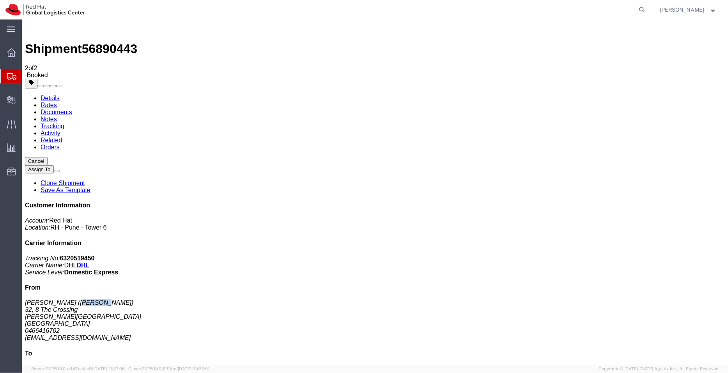
drag, startPoint x: 648, startPoint y: 161, endPoint x: 628, endPoint y: 161, distance: 20.7
click at [628, 299] on address "Praveen Thakur (Praveen Thakur) 32, 8 The Crossing Caroline Springs, VIC 3023 A…" at bounding box center [375, 320] width 700 height 42
copy address "Praveen"
click at [50, 94] on link "Details" at bounding box center [49, 97] width 19 height 7
click link "Schedule pickup request"
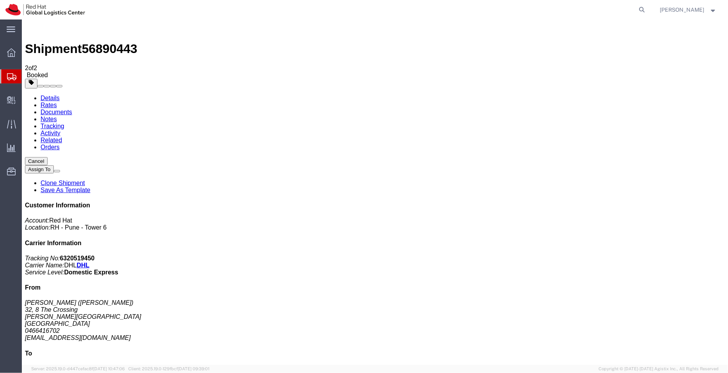
drag, startPoint x: 381, startPoint y: 85, endPoint x: 289, endPoint y: 83, distance: 92.5
click p "09/23/2025 12:00 - 09/23/2025 16:00"
copy p "09/23/2025 12:00 - 09/23/2025 16:00"
drag, startPoint x: 393, startPoint y: 98, endPoint x: 344, endPoint y: 94, distance: 49.3
click p "Pickup request number : CBJ250923009274"
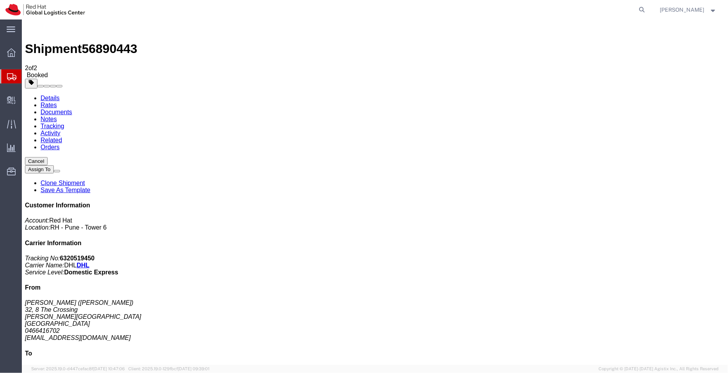
copy b "CBJ250923009274"
click link "Documents"
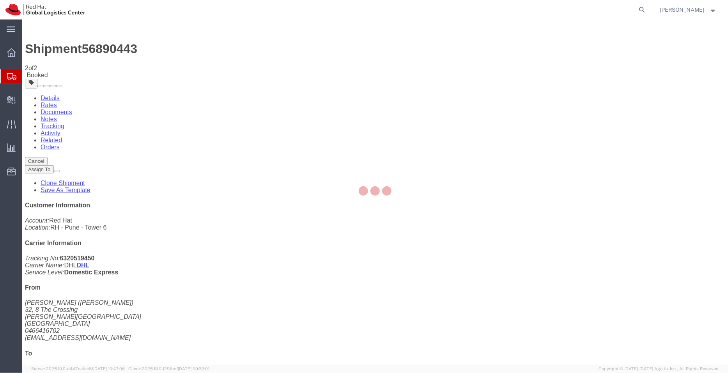
checkbox input "true"
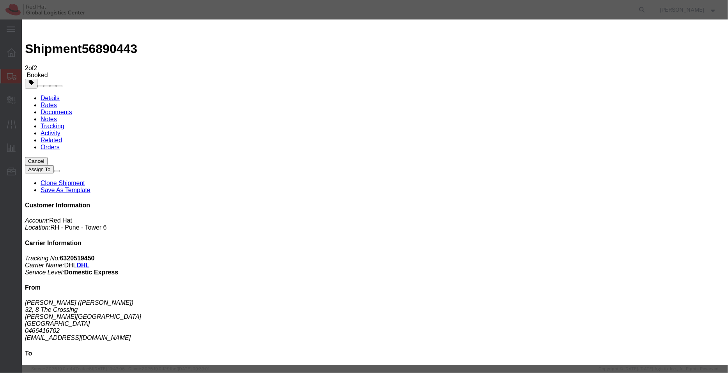
paste textarea ""Hi Praveen, please find attached shipping label and the MSDS for the shipment …"
type textarea ""Hi Praveen, please find attached shipping label and the MSDS for the shipment …"
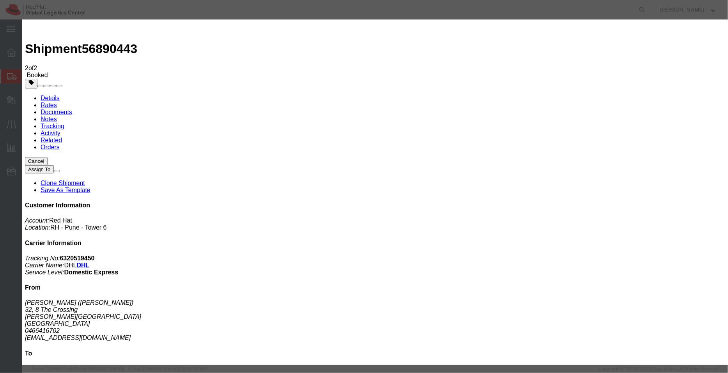
checkbox input "true"
type input "prthakur"
type input "prthakur@redhat.com"
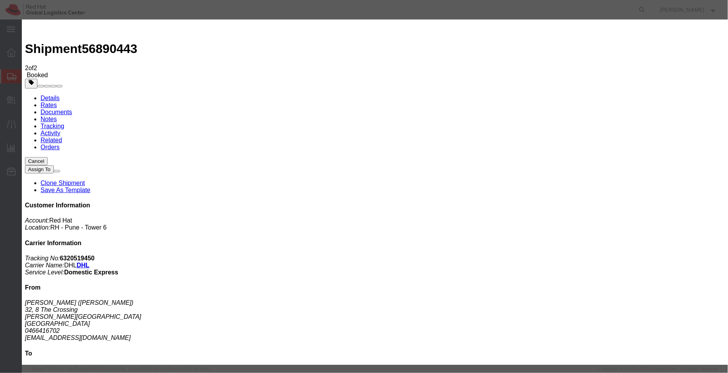
drag, startPoint x: 488, startPoint y: 186, endPoint x: 507, endPoint y: 227, distance: 44.7
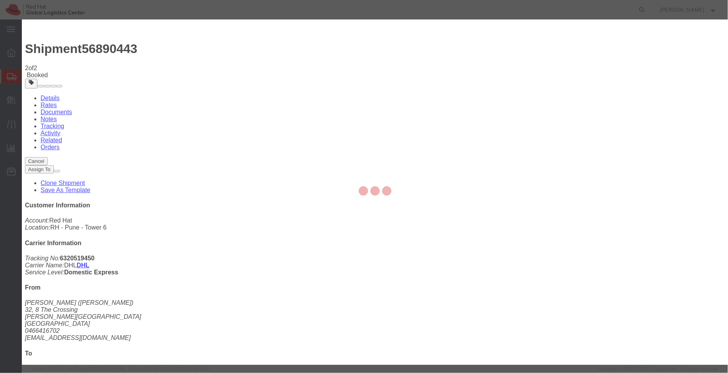
checkbox input "false"
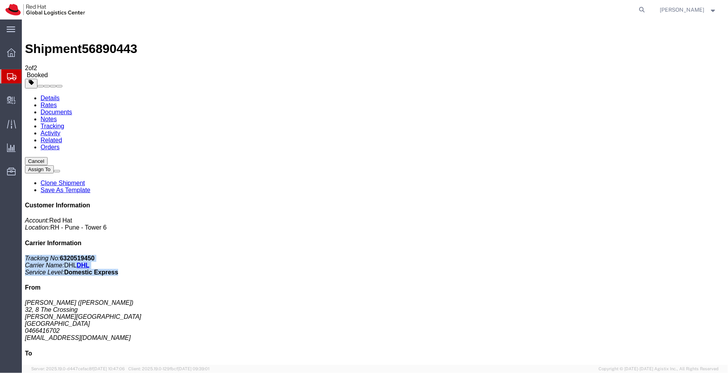
drag, startPoint x: 694, startPoint y: 155, endPoint x: 580, endPoint y: 120, distance: 119.2
click at [580, 202] on div "Customer Information Account: Red Hat Location: RH - Pune - Tower 6 Carrier Inf…" at bounding box center [375, 341] width 700 height 278
copy p "Tracking No: 6320519450 Carrier Name: DHL DHL Service Level: Domestic Express"
click at [0, 0] on span "Shipment Manager" at bounding box center [0, 0] width 0 height 0
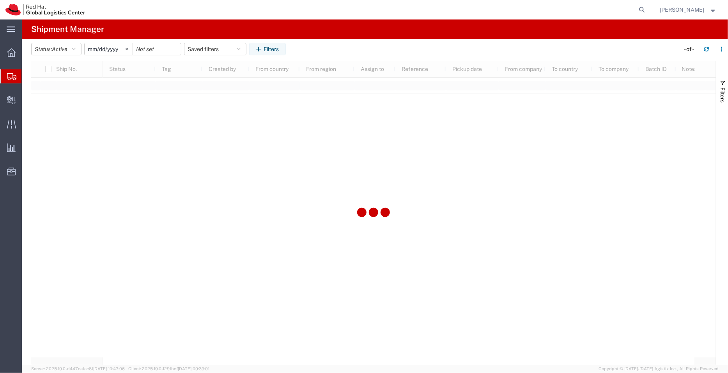
type input "2022-09-01"
type input "2030-04-30"
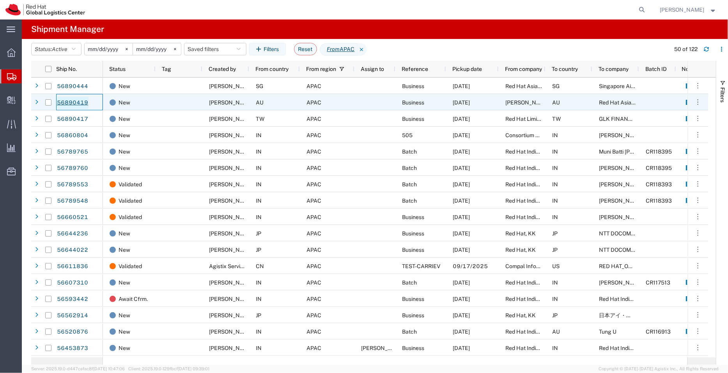
click at [72, 103] on link "56890419" at bounding box center [73, 103] width 32 height 12
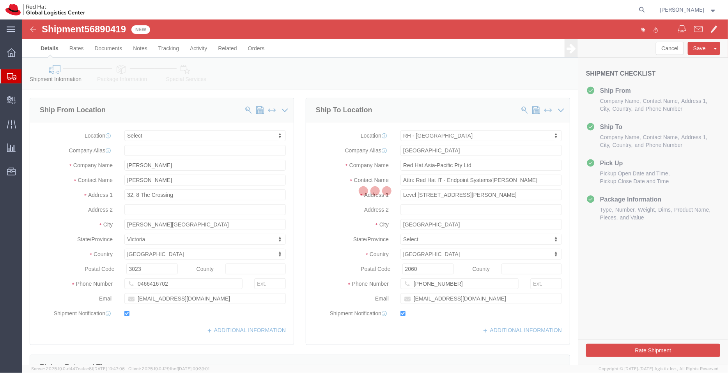
select select
select select "50511"
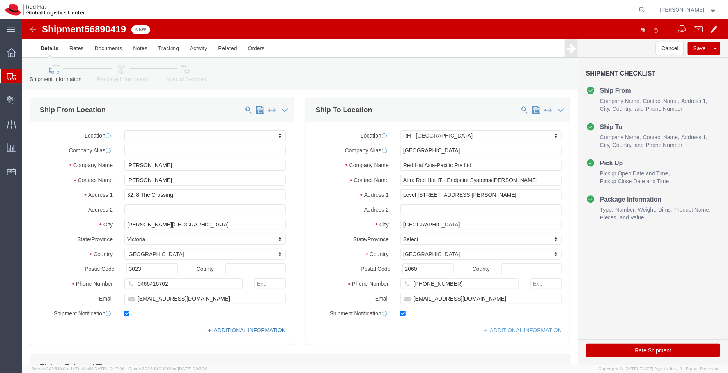
click link "ADDITIONAL INFORMATION"
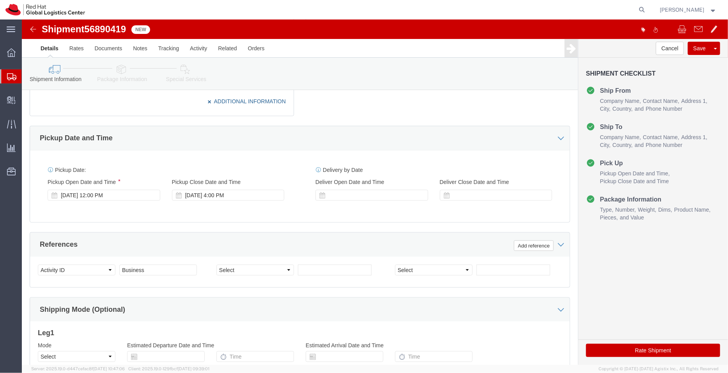
scroll to position [384, 0]
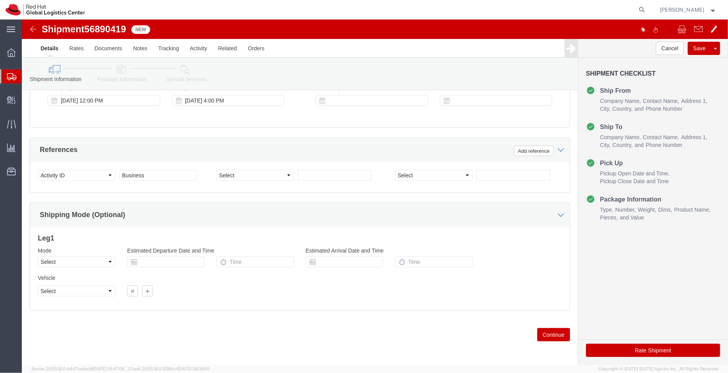
click icon
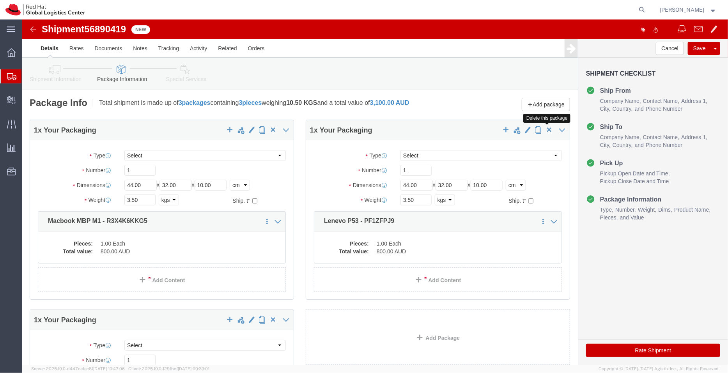
click span "button"
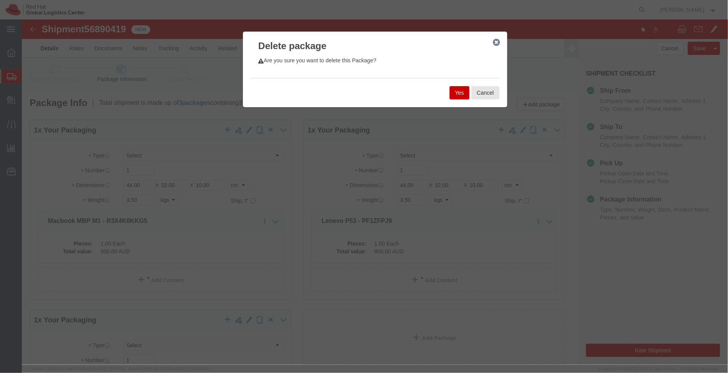
click button "Yes"
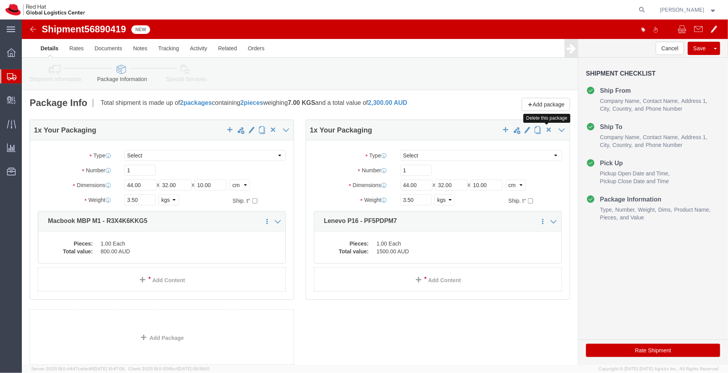
click span "button"
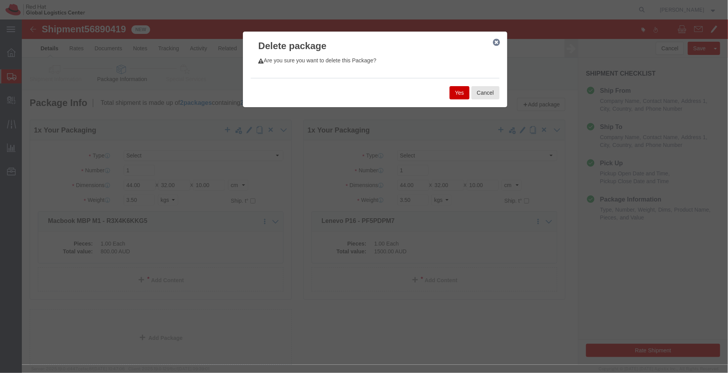
click button "Yes"
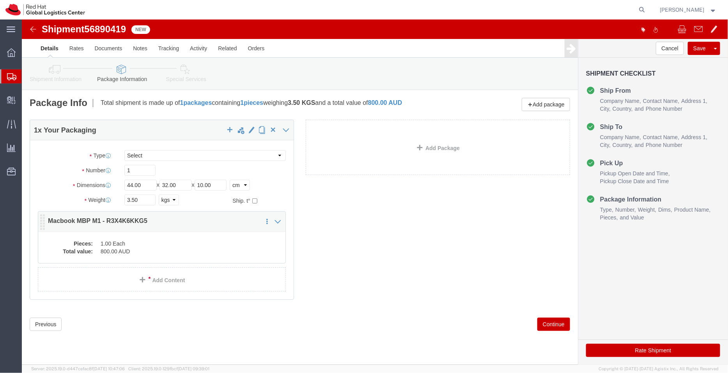
click dd "1.00 Each"
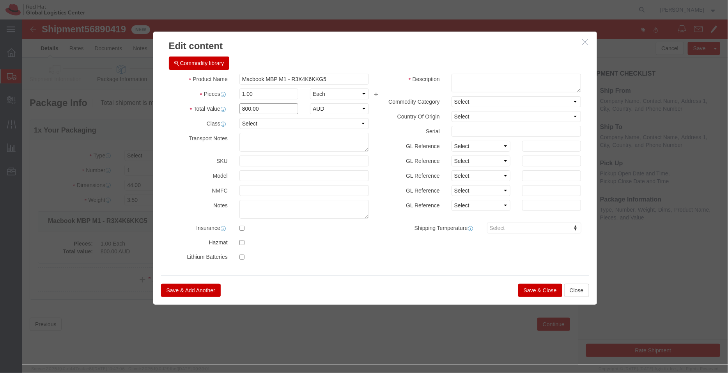
click input "800.00"
type input "1800.00"
drag, startPoint x: 301, startPoint y: 59, endPoint x: 263, endPoint y: 59, distance: 38.2
click input "Macbook MBP M1 - R3X4K6KKG5"
type input "Macbook MBP M1"
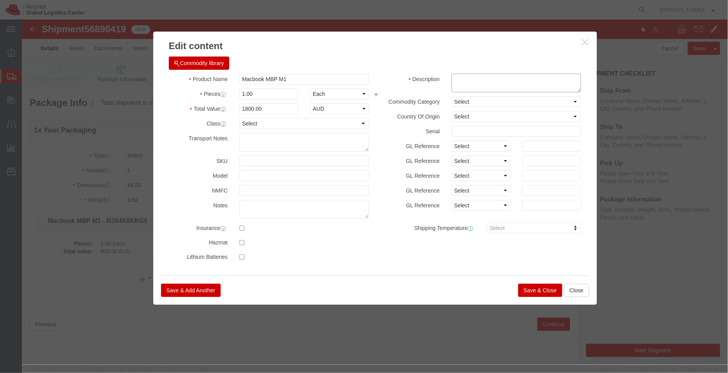
click textarea
paste textarea "- R3X4K6KKG5"
type textarea "- R3X4K6KKG5"
click input "Macbook MBP M1"
type input "Laptop - Macbook MBP M1"
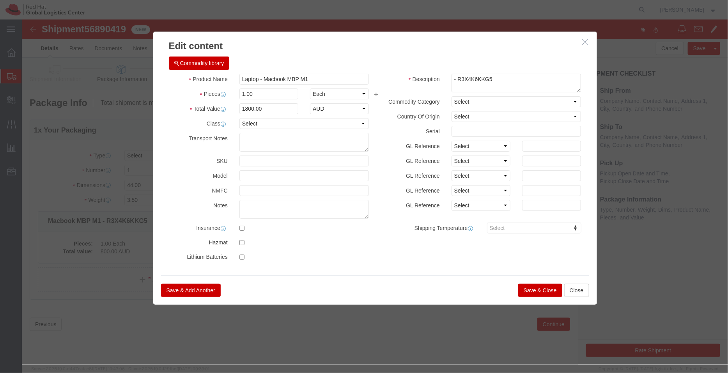
click button "Save & Close"
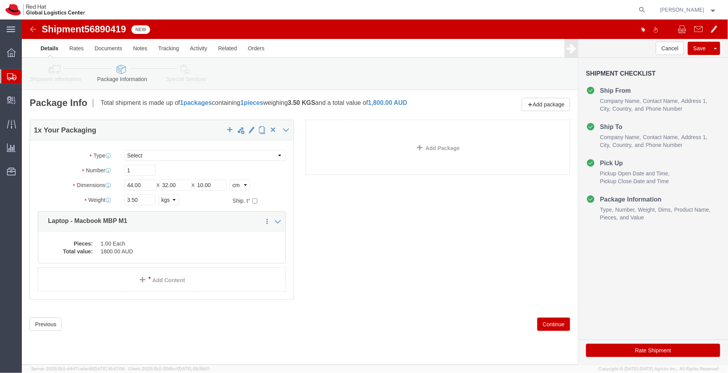
click icon
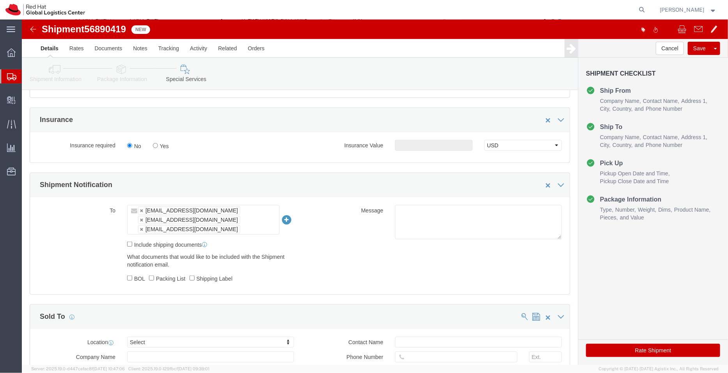
scroll to position [271, 0]
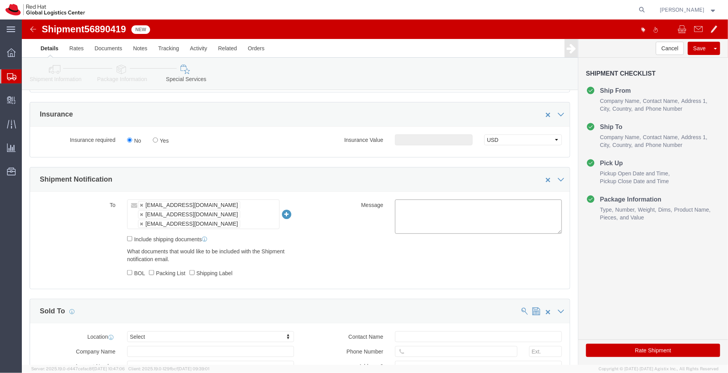
click textarea
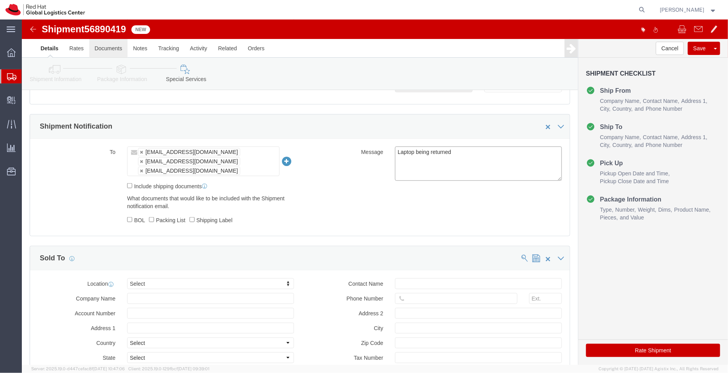
type textarea "Laptop being returned"
click link "Documents"
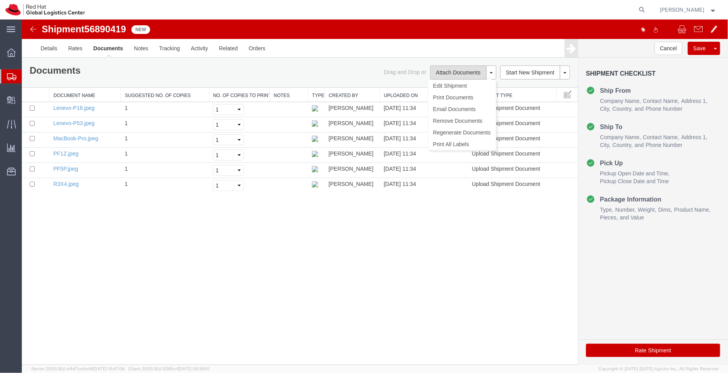
click at [450, 73] on button "Attach Documents" at bounding box center [458, 72] width 56 height 14
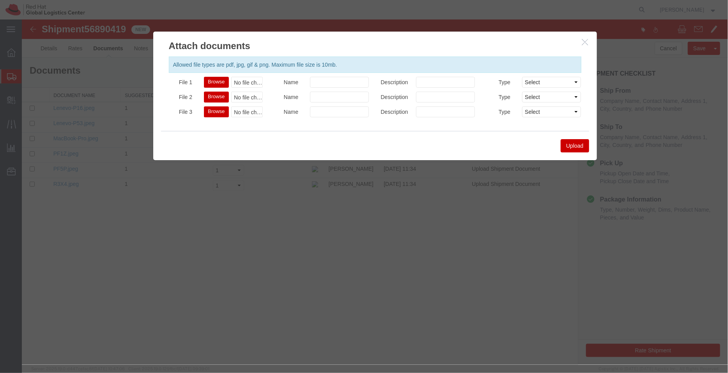
click at [220, 79] on button "Browse" at bounding box center [216, 81] width 25 height 11
type input "C:\fakepath\MSDS APPLE MACBOOK PRO 16.pdf"
click at [579, 145] on button "Upload" at bounding box center [574, 145] width 28 height 13
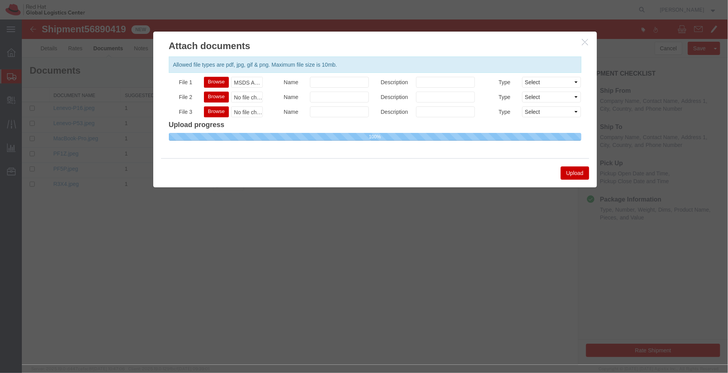
select select
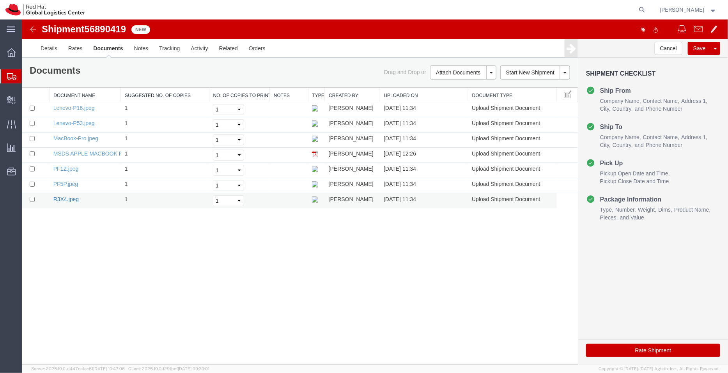
click at [66, 199] on link "R3X4.jpeg" at bounding box center [65, 199] width 25 height 6
click at [46, 47] on link "Details" at bounding box center [49, 48] width 28 height 19
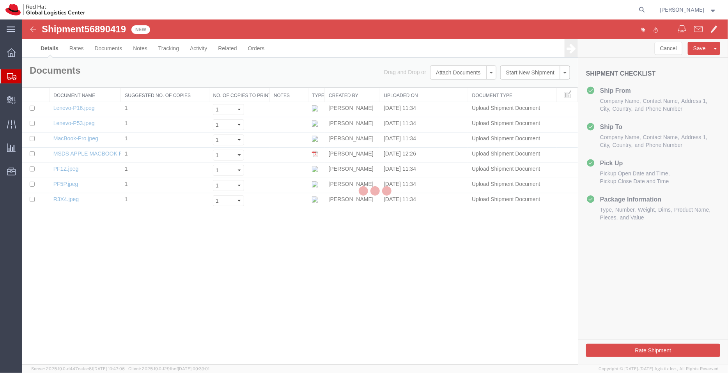
select select "50511"
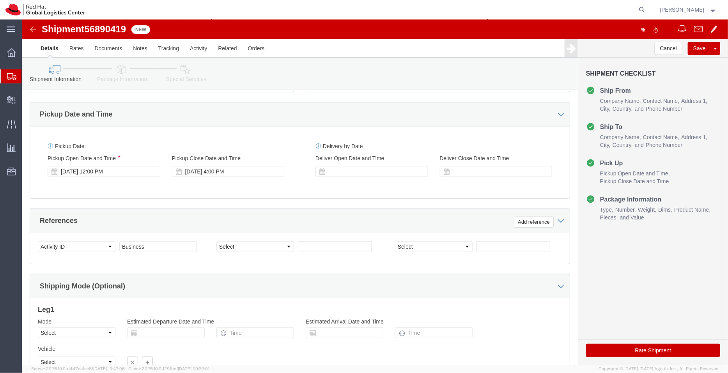
scroll to position [255, 0]
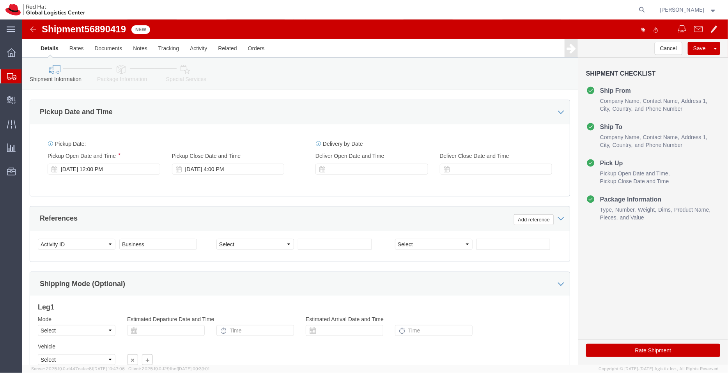
click link "Package Information"
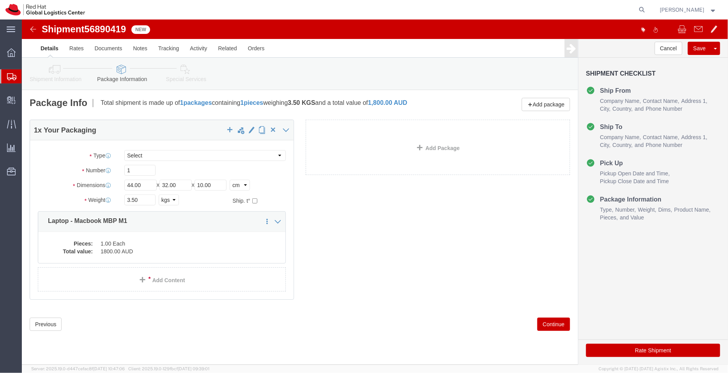
click link "Special Services"
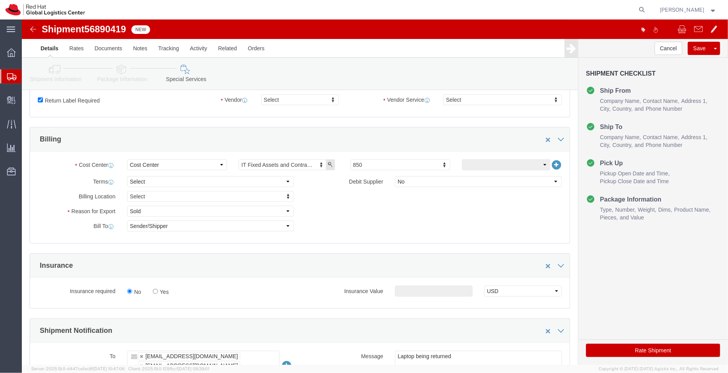
scroll to position [118, 0]
click button "Rate Shipment"
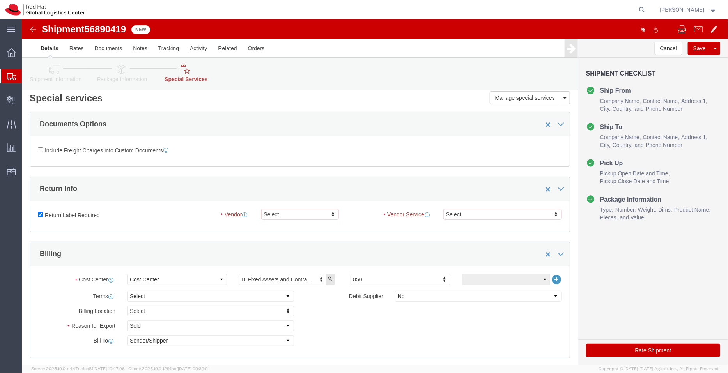
scroll to position [0, 0]
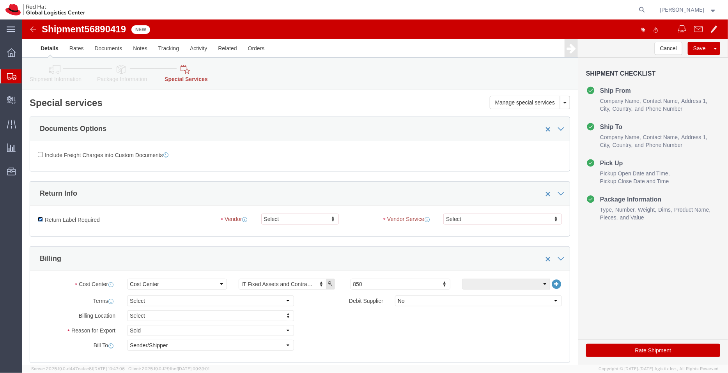
click input "Return Label Required"
checkbox input "false"
click button "Rate Shipment"
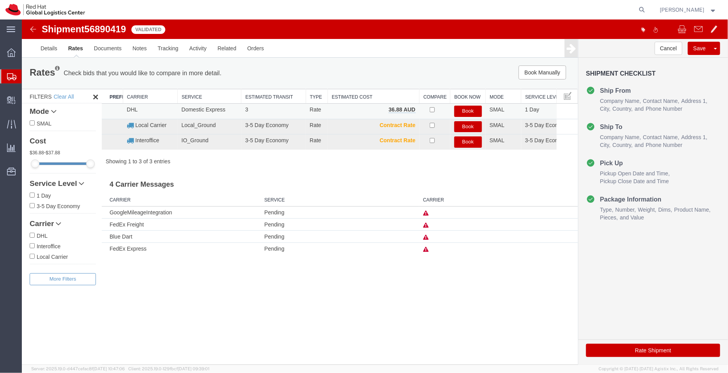
click at [470, 113] on button "Book" at bounding box center [468, 110] width 28 height 11
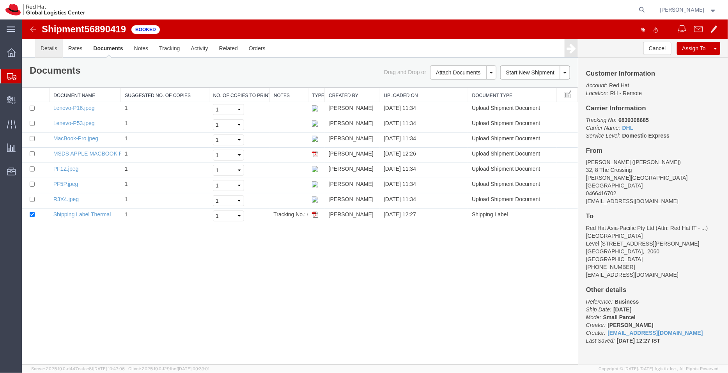
click at [51, 45] on link "Details" at bounding box center [49, 48] width 28 height 19
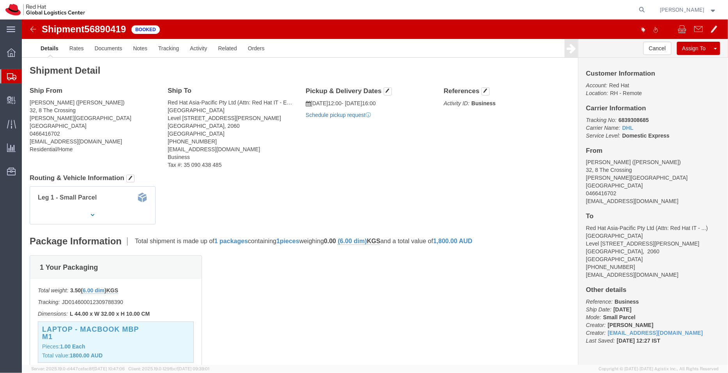
click link "Schedule pickup request"
drag, startPoint x: 393, startPoint y: 94, endPoint x: 344, endPoint y: 96, distance: 49.6
click p "Pickup request number : CBJ250923012902"
copy b "CBJ250923012902"
click link "Documents"
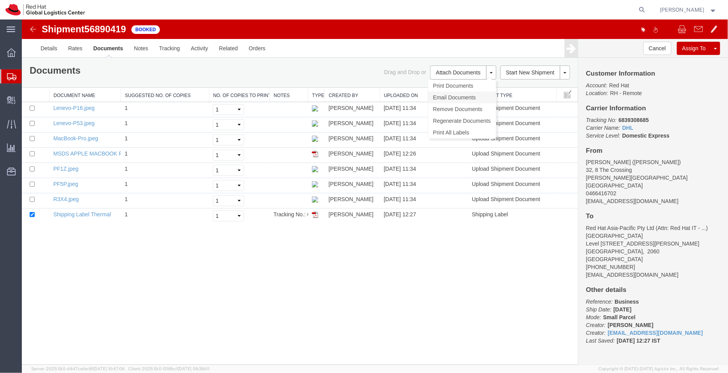
click at [442, 94] on link "Email Documents" at bounding box center [462, 97] width 68 height 12
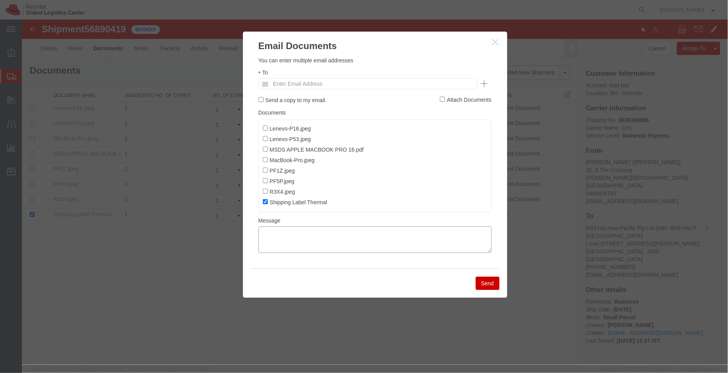
click at [351, 239] on textarea at bounding box center [374, 239] width 233 height 27
paste textarea ""Hi Praveen, please find attached shipping label and the MSDS for the shipment …"
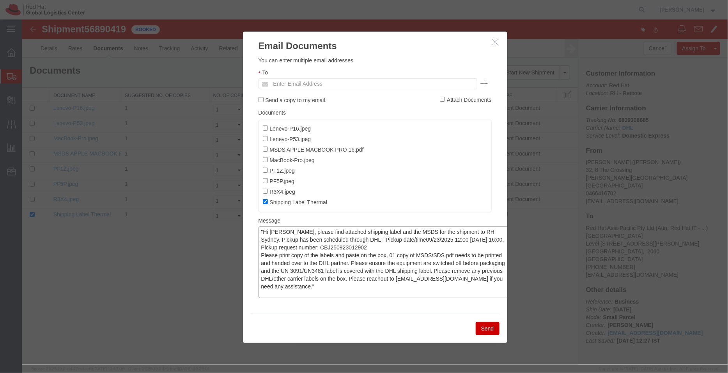
drag, startPoint x: 487, startPoint y: 253, endPoint x: 509, endPoint y: 299, distance: 50.8
click at [509, 299] on div "Email Documents Please fix the following errors You can enter multiple email ad…" at bounding box center [374, 192] width 706 height 346
type textarea ""Hi Praveen, please find attached shipping label and the MSDS for the shipment …"
click at [266, 149] on input "MSDS APPLE MACBOOK PRO 16.pdf" at bounding box center [264, 148] width 5 height 5
checkbox input "true"
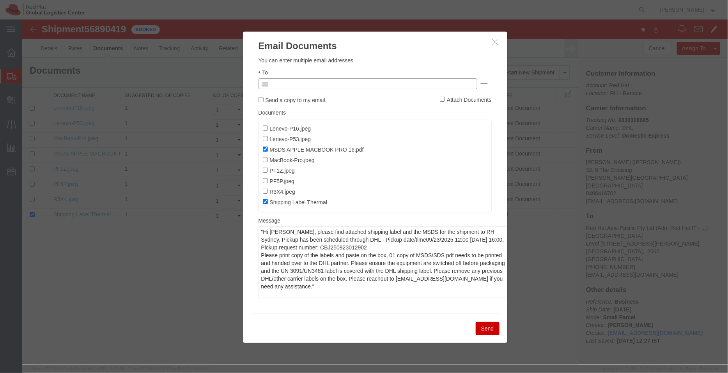
click at [323, 84] on input "text" at bounding box center [314, 83] width 91 height 10
type input "prthakur"
click at [491, 335] on button "Send" at bounding box center [487, 328] width 24 height 13
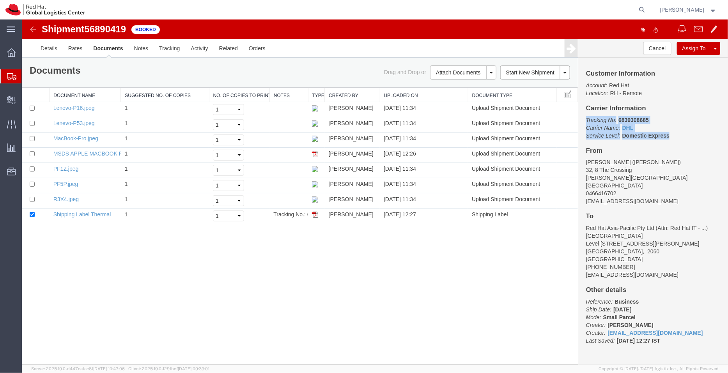
drag, startPoint x: 672, startPoint y: 133, endPoint x: 582, endPoint y: 116, distance: 92.1
click at [582, 116] on div "Customer Information Account: Red Hat Location: RH - Remote Carrier Information…" at bounding box center [653, 210] width 150 height 307
copy p "Tracking No: 6839308685 Carrier Name: DHL DHL Service Level: Domestic Express"
click at [45, 47] on link "Details" at bounding box center [49, 48] width 28 height 19
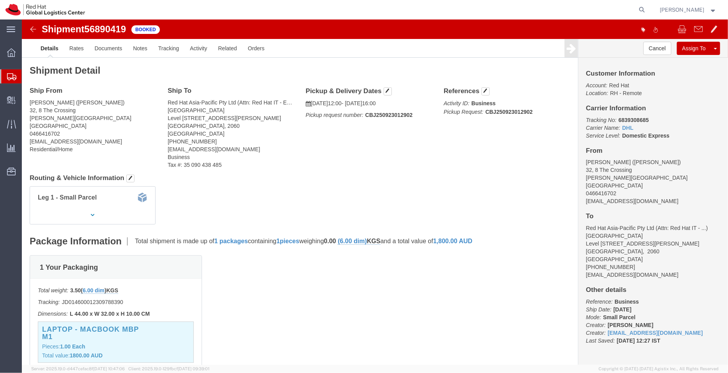
click at [0, 0] on span "Shipment Manager" at bounding box center [0, 0] width 0 height 0
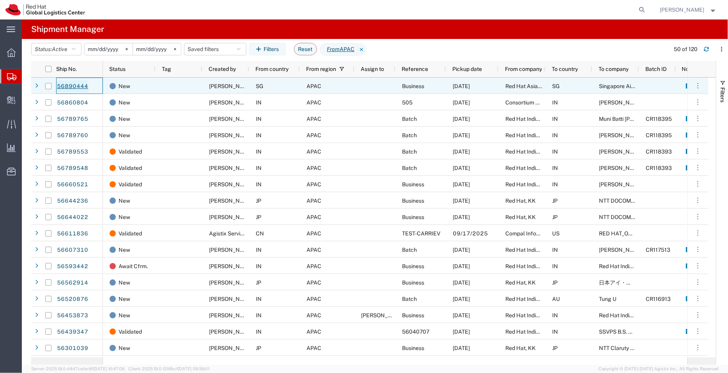
click at [71, 85] on link "56890444" at bounding box center [73, 86] width 32 height 12
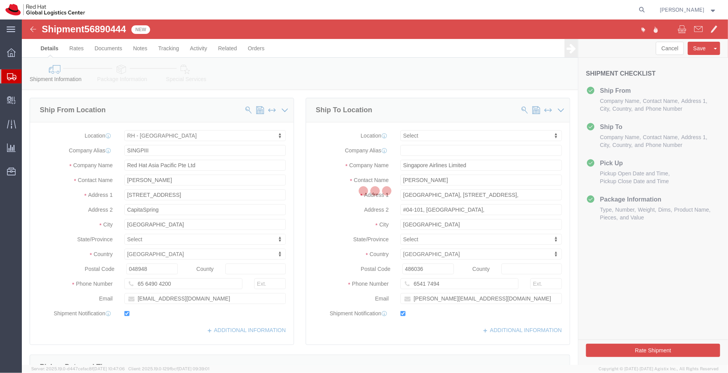
select select "51051"
select select
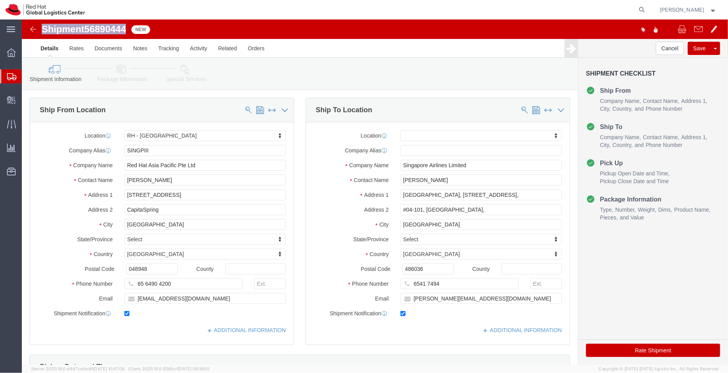
drag, startPoint x: 106, startPoint y: 7, endPoint x: 19, endPoint y: 10, distance: 86.6
click div "Shipment 56890444 New"
copy h1 "Shipment 56890444"
click link "Package Information"
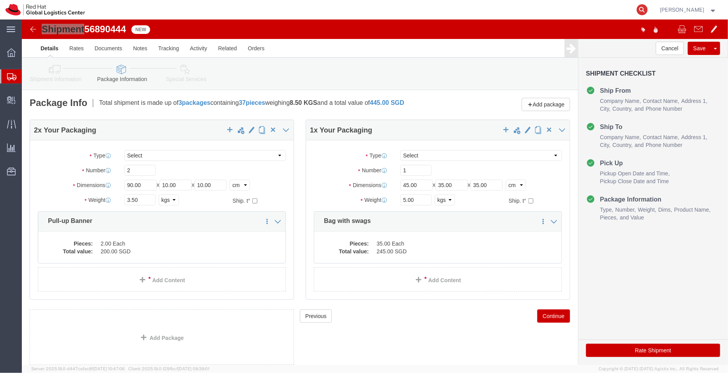
click at [643, 9] on icon at bounding box center [642, 9] width 11 height 11
paste input "3014965961"
type input "3014965961"
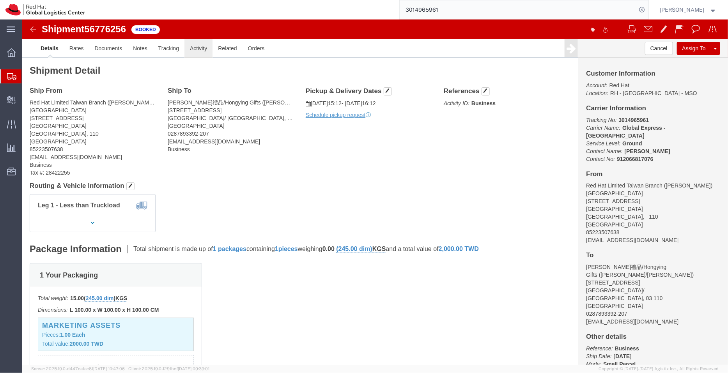
click link "Activity"
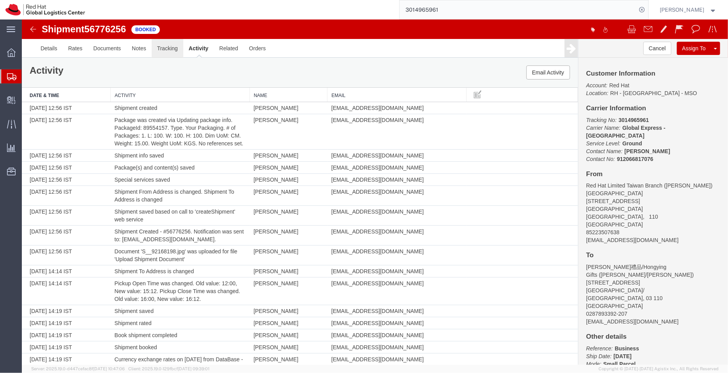
click at [163, 48] on link "Tracking" at bounding box center [167, 48] width 32 height 19
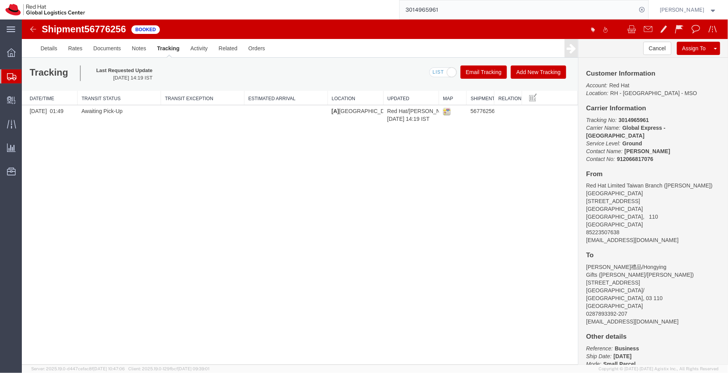
click at [544, 72] on button "Add New Tracking" at bounding box center [538, 71] width 55 height 13
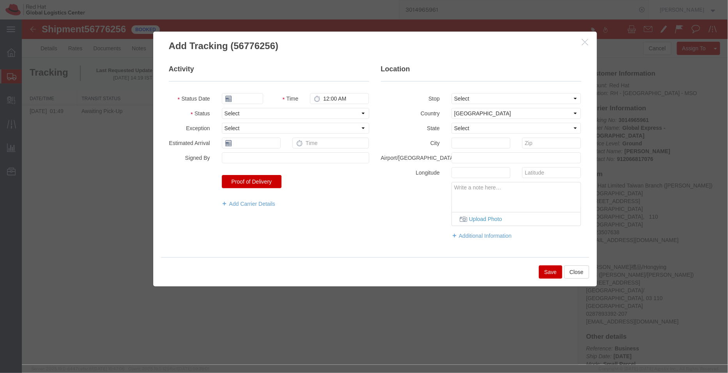
type input "09/22/2025"
type input "1:00 PM"
click at [255, 108] on select "Select Arrival Notice Available Arrival Notice Imported Arrive at Delivery Loca…" at bounding box center [295, 113] width 147 height 11
select select "DELIVRED"
click at [222, 108] on select "Select Arrival Notice Available Arrival Notice Imported Arrive at Delivery Loca…" at bounding box center [295, 113] width 147 height 11
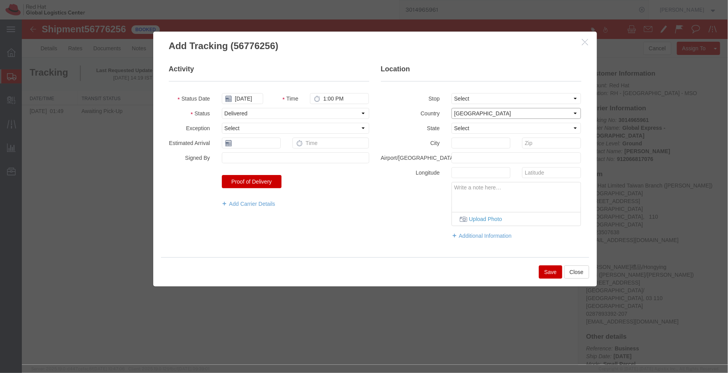
click at [485, 111] on select "Select Afghanistan Åland Islands Albania Algeria American Samoa Andorra Angola …" at bounding box center [516, 113] width 130 height 11
select select "TW"
click at [485, 112] on select "Select Afghanistan Åland Islands Albania Algeria American Samoa Andorra Angola …" at bounding box center [516, 113] width 130 height 11
click at [332, 103] on input "1:00 PM" at bounding box center [339, 98] width 59 height 11
type input "6:00 PM"
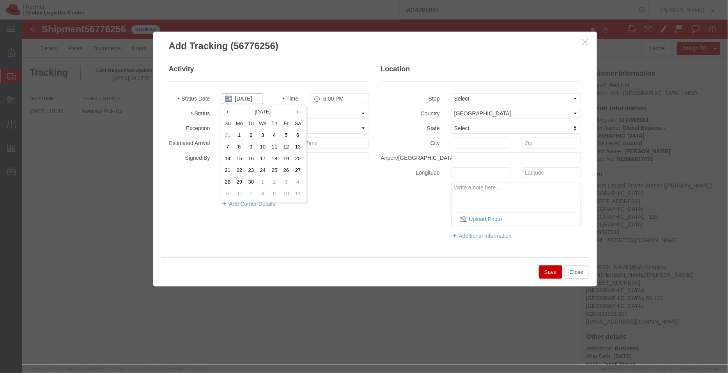
click at [246, 96] on input "09/22/2025" at bounding box center [242, 98] width 41 height 11
click at [274, 145] on td "11" at bounding box center [274, 147] width 12 height 12
type input "09/11/2025"
click at [553, 268] on button "Save" at bounding box center [550, 271] width 23 height 13
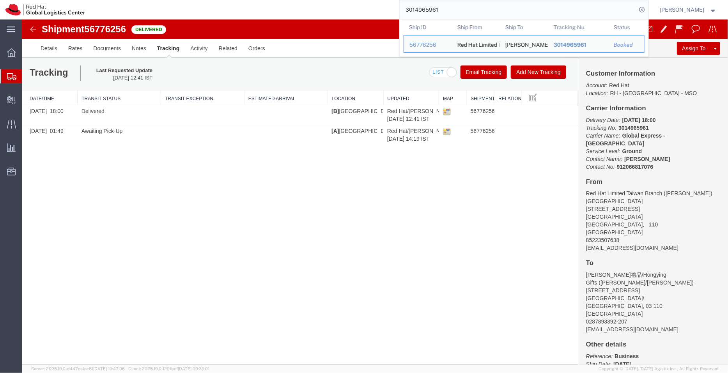
drag, startPoint x: 450, startPoint y: 8, endPoint x: 375, endPoint y: 10, distance: 75.3
click at [375, 10] on div "3014965961 Ship ID Ship From Ship To Tracking Nu. Status Ship ID 56776256 Ship …" at bounding box center [369, 10] width 558 height 20
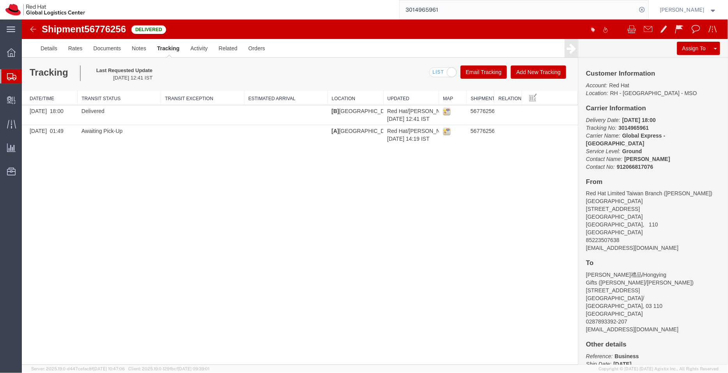
paste input "91530540989"
type input "391530540989"
click at [644, 7] on icon at bounding box center [642, 9] width 11 height 11
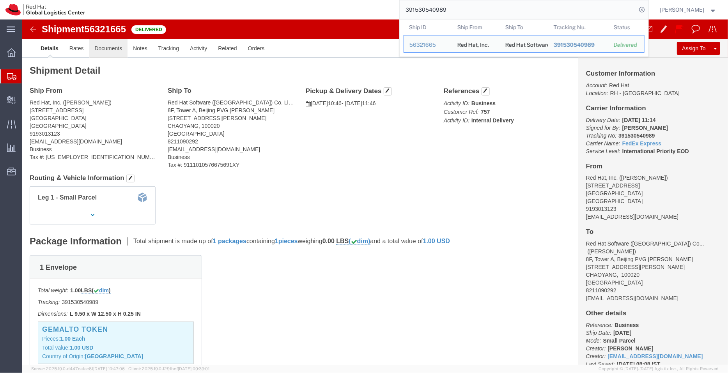
click link "Documents"
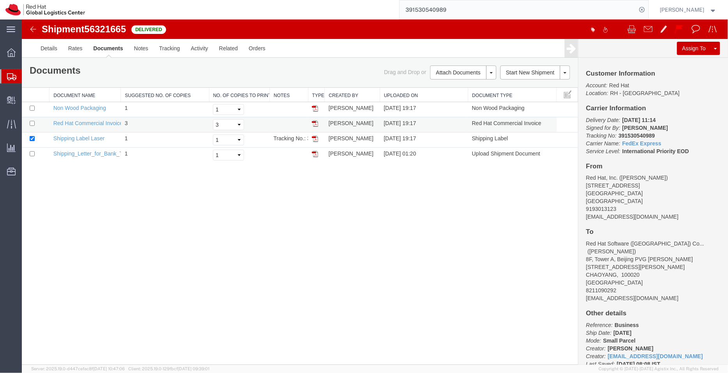
click at [315, 121] on img at bounding box center [315, 123] width 6 height 6
click at [0, 0] on span "Shipment Manager" at bounding box center [0, 0] width 0 height 0
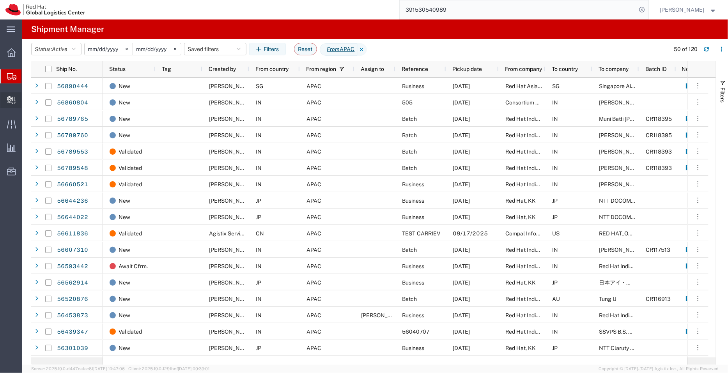
click at [0, 0] on span "Create Delivery" at bounding box center [0, 0] width 0 height 0
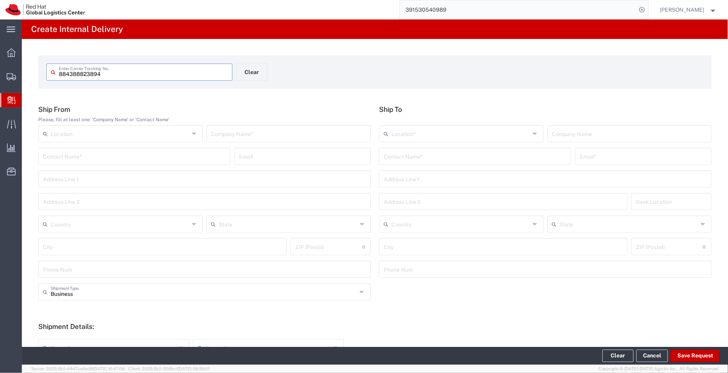
type input "884388823894"
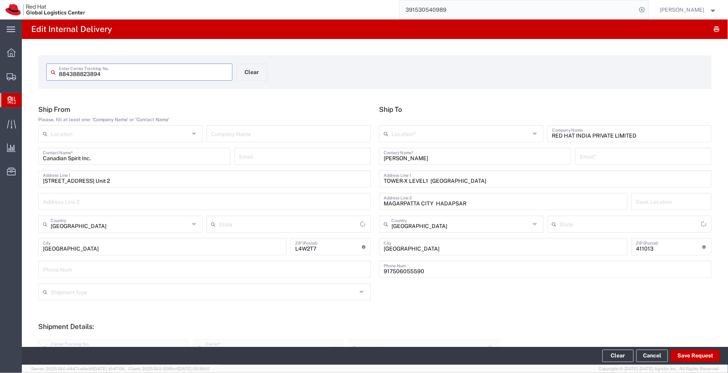
type input "International Economy"
type input "Ontario"
type input "Mahārāshtra"
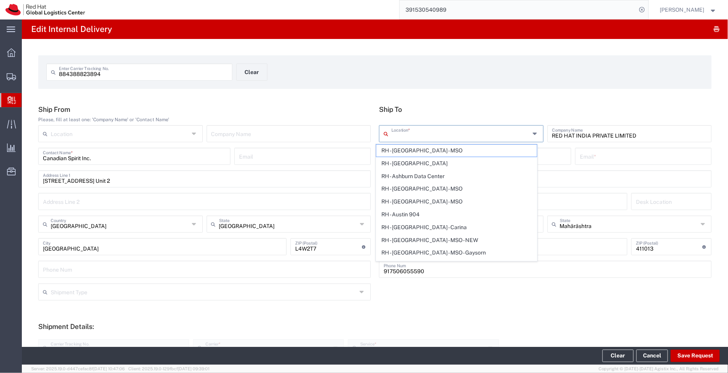
click at [443, 131] on input "text" at bounding box center [461, 133] width 138 height 14
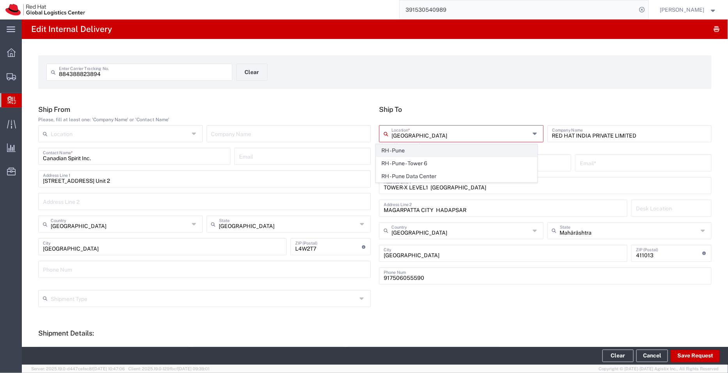
click at [402, 150] on span "RH - Pune" at bounding box center [456, 151] width 161 height 12
type input "RH - Pune"
type input "Red Hat India Private Limited"
type input "Tower-X Level 1, Cyber City"
type input "Magarpatta City, Hadapsar"
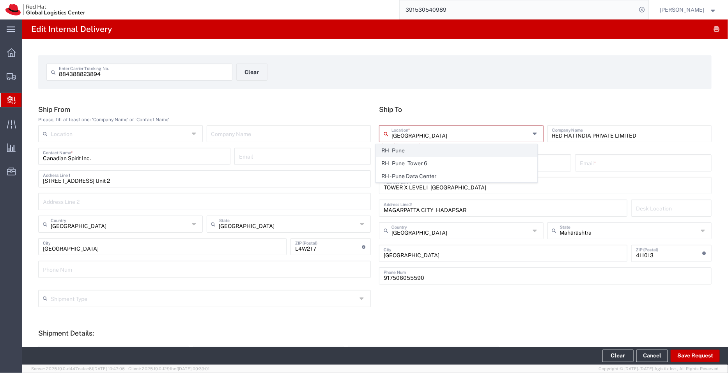
type input "2066817173"
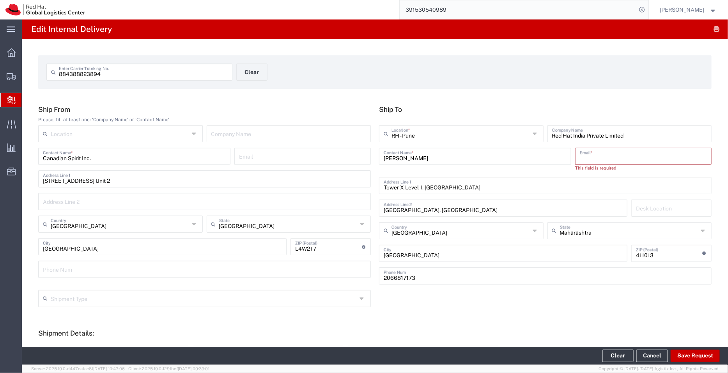
click at [582, 153] on input "text" at bounding box center [643, 156] width 127 height 14
paste input "apaclogistics@redhat.com"
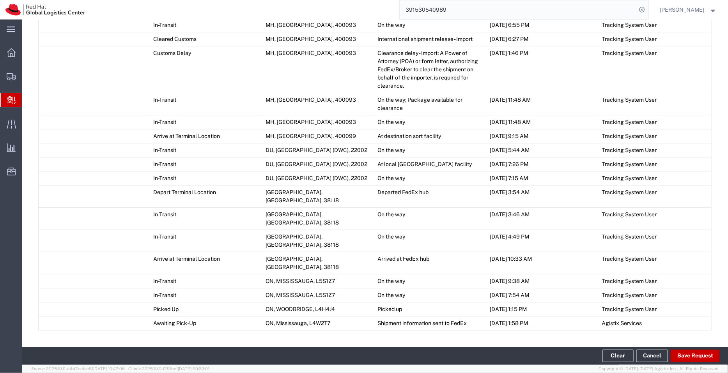
scroll to position [571, 0]
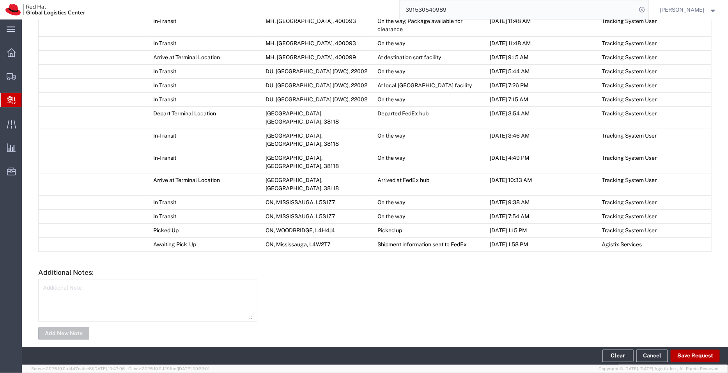
click at [698, 355] on button "Save Request" at bounding box center [695, 356] width 49 height 12
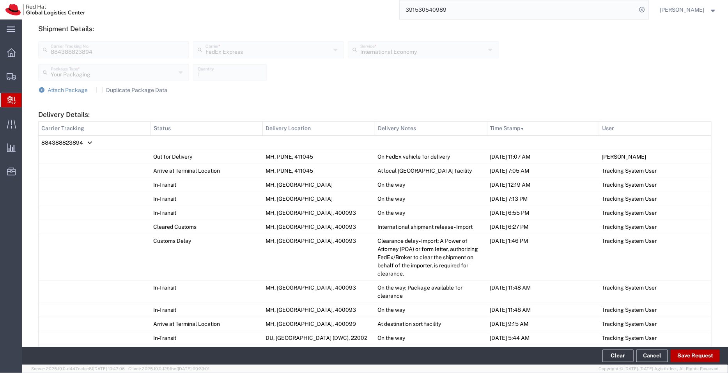
scroll to position [117, 0]
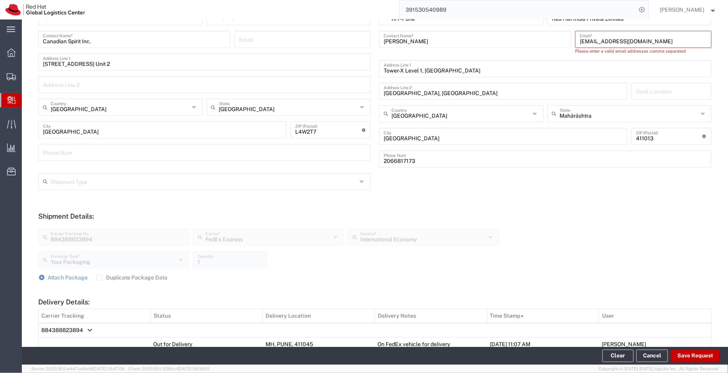
click at [580, 42] on input "apaclogistics@redhat.com" at bounding box center [643, 39] width 127 height 14
click at [646, 42] on input "apaclogistics@redhat.com" at bounding box center [643, 39] width 127 height 14
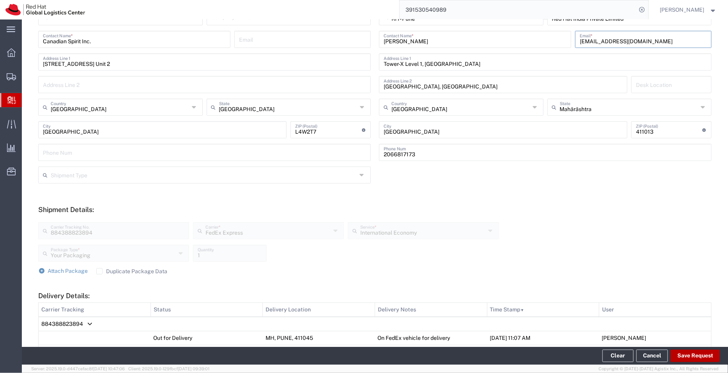
type input "apaclogistics@redhat.com"
click at [696, 353] on button "Save Request" at bounding box center [695, 356] width 49 height 12
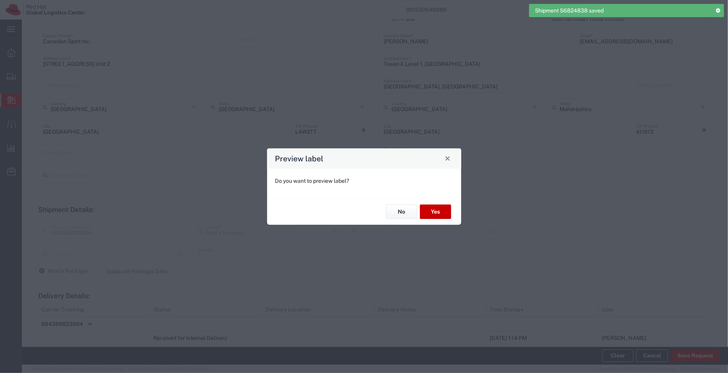
type input "International Economy"
type input "Your Packaging"
click at [401, 215] on button "No" at bounding box center [401, 212] width 31 height 14
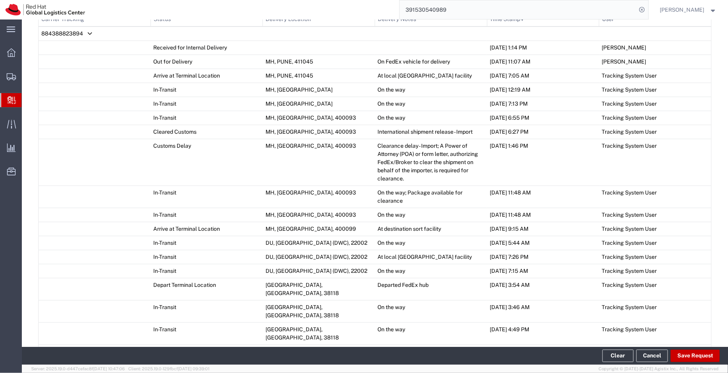
scroll to position [593, 0]
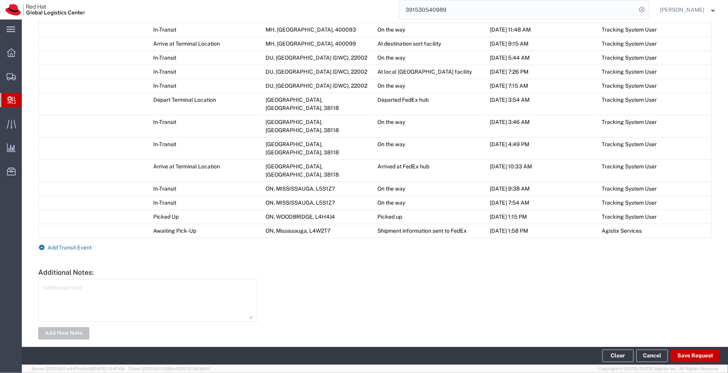
click at [78, 245] on span "Add Transit Event" at bounding box center [70, 248] width 44 height 6
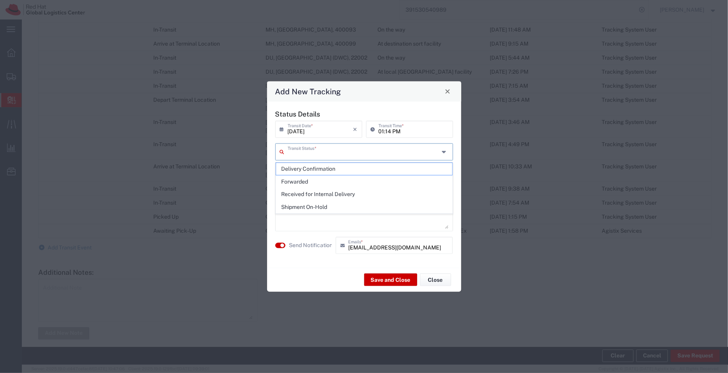
click at [293, 150] on input "text" at bounding box center [364, 151] width 152 height 14
click at [297, 167] on span "Delivery Confirmation" at bounding box center [364, 169] width 176 height 12
type input "Delivery Confirmation"
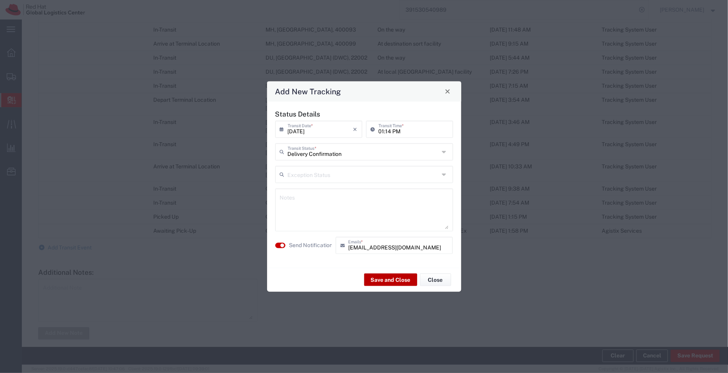
click at [384, 281] on button "Save and Close" at bounding box center [390, 280] width 53 height 12
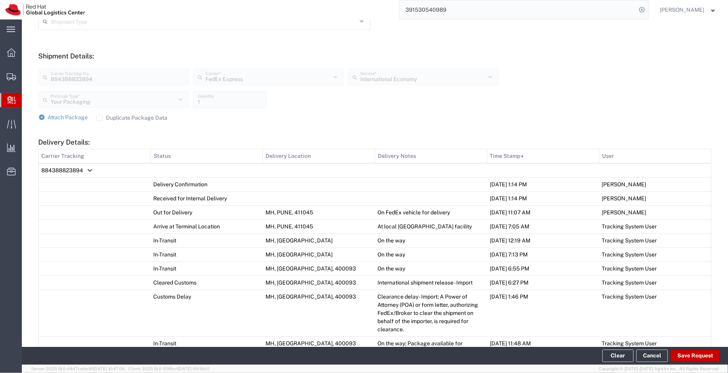
scroll to position [293, 0]
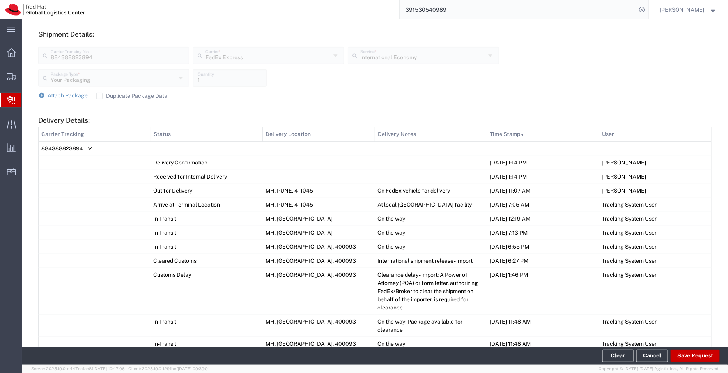
click at [0, 0] on span "Create Delivery" at bounding box center [0, 0] width 0 height 0
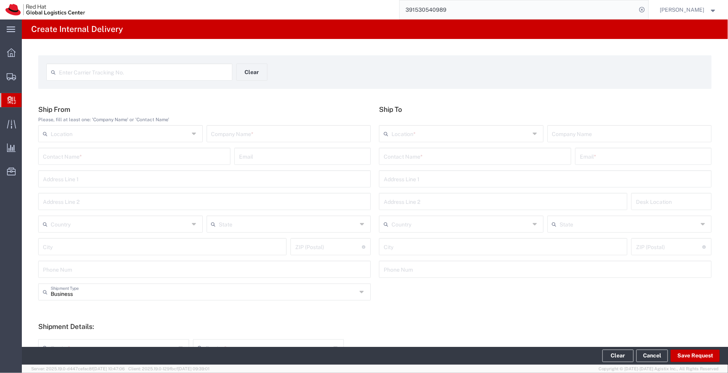
click at [0, 0] on span "Create Delivery" at bounding box center [0, 0] width 0 height 0
click at [112, 74] on input "text" at bounding box center [143, 72] width 169 height 14
type input "884388823964"
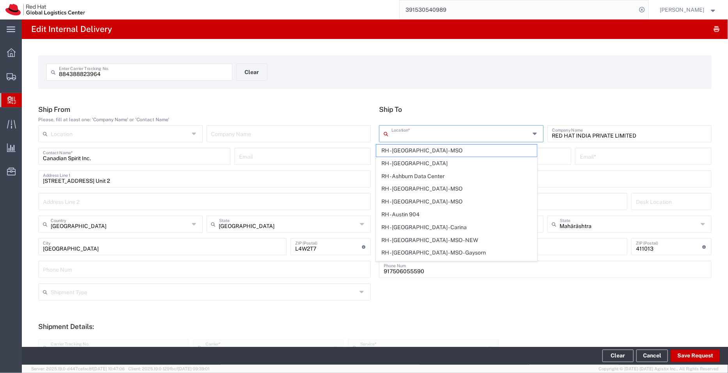
click at [429, 137] on input "text" at bounding box center [461, 133] width 138 height 14
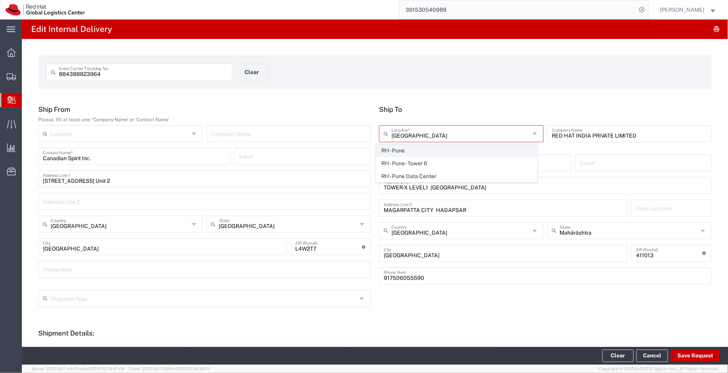
click at [401, 150] on span "RH - Pune" at bounding box center [456, 151] width 161 height 12
type input "RH - Pune"
type input "Red Hat India Private Limited"
type input "Tower-X Level 1, Cyber City"
type input "Magarpatta City, Hadapsar"
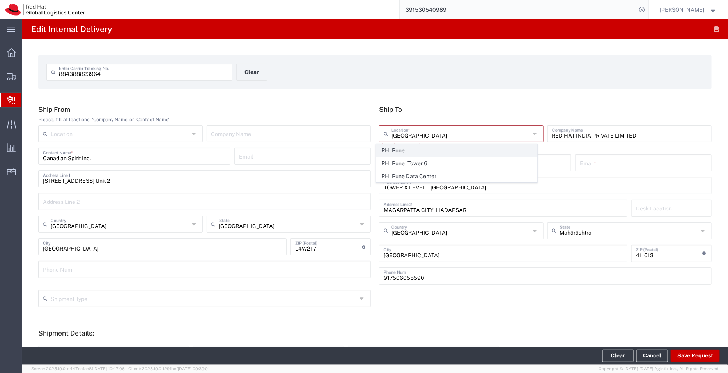
type input "2066817173"
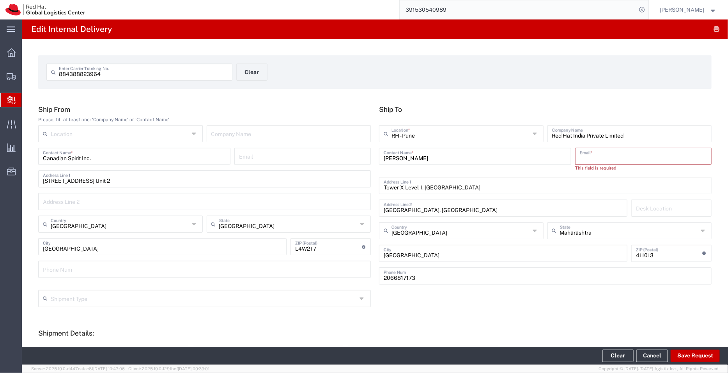
click at [580, 160] on input "text" at bounding box center [643, 156] width 127 height 14
paste input "apaclogistics@redhat.com"
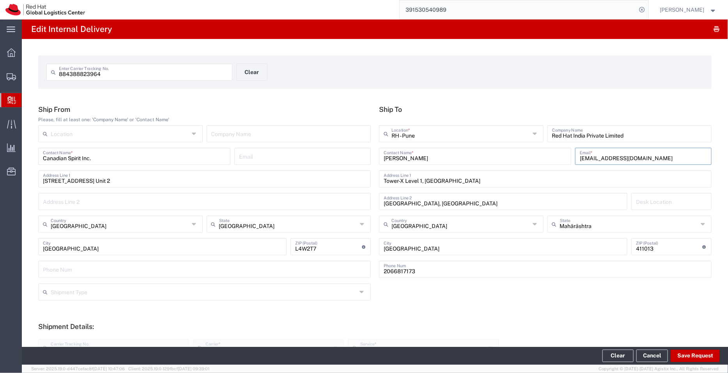
type input "apaclogistics@redhat.com"
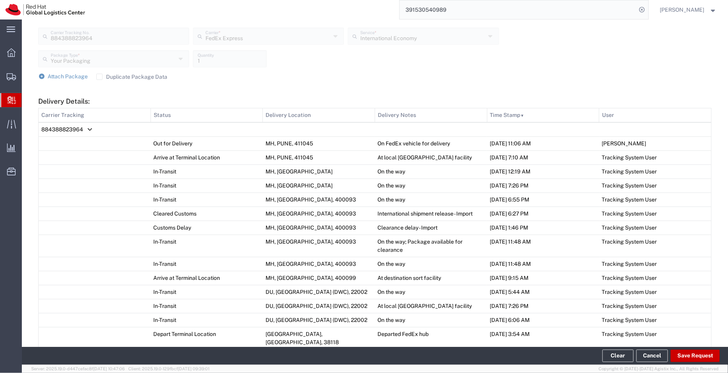
scroll to position [331, 0]
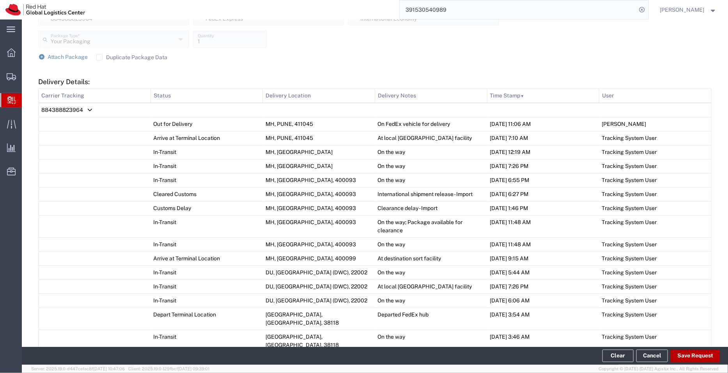
click at [688, 355] on button "Save Request" at bounding box center [695, 356] width 49 height 12
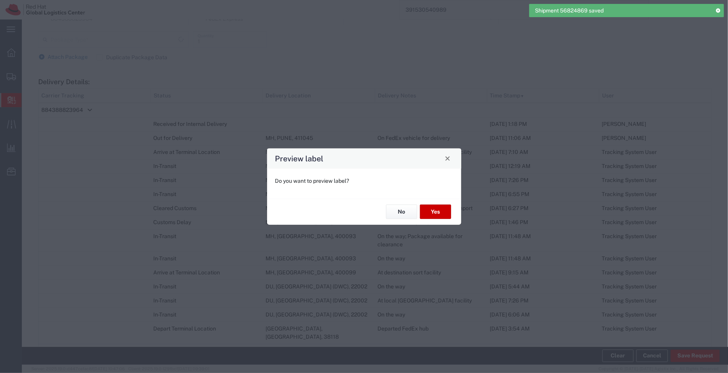
type input "Your Packaging"
type input "International Economy"
click at [401, 215] on button "No" at bounding box center [401, 212] width 31 height 14
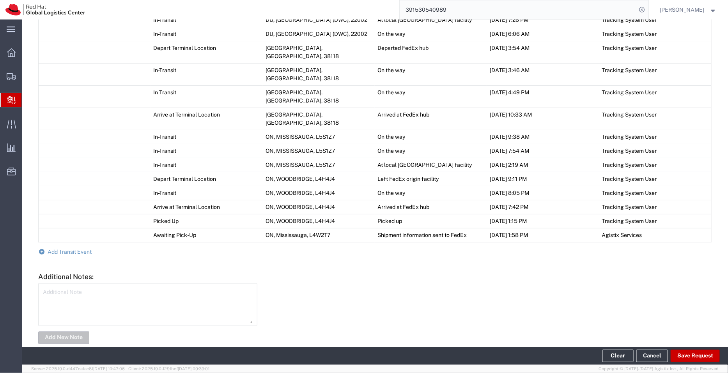
scroll to position [616, 0]
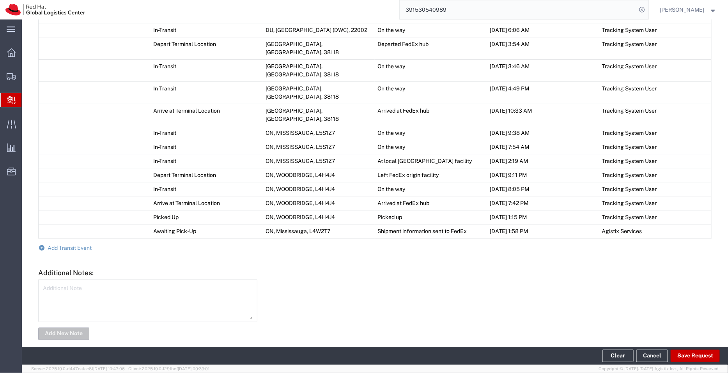
click at [74, 245] on span "Add Transit Event" at bounding box center [70, 248] width 44 height 6
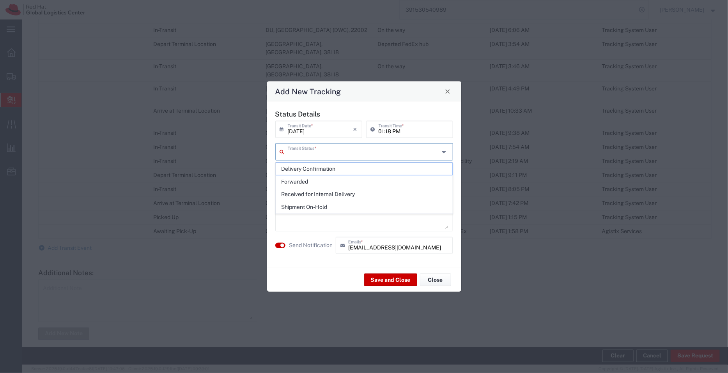
click at [298, 153] on input "text" at bounding box center [364, 151] width 152 height 14
click at [300, 166] on span "Delivery Confirmation" at bounding box center [364, 169] width 176 height 12
type input "Delivery Confirmation"
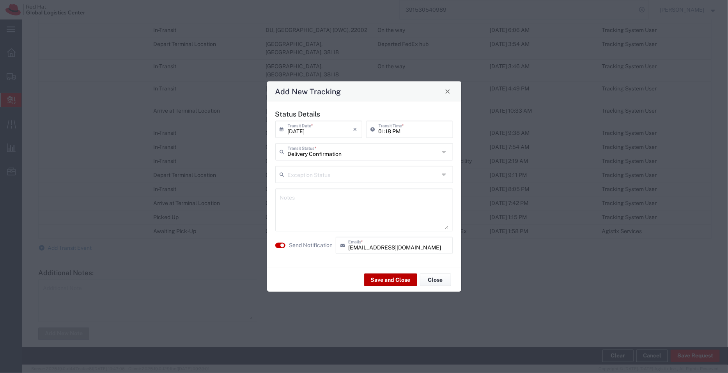
click at [384, 280] on button "Save and Close" at bounding box center [390, 280] width 53 height 12
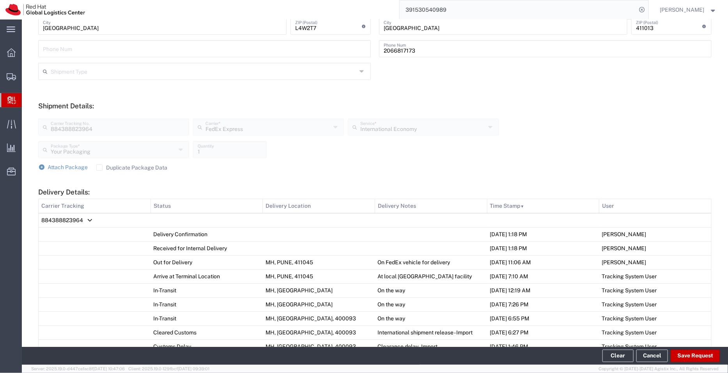
scroll to position [220, 0]
click at [0, 0] on span "Create Delivery" at bounding box center [0, 0] width 0 height 0
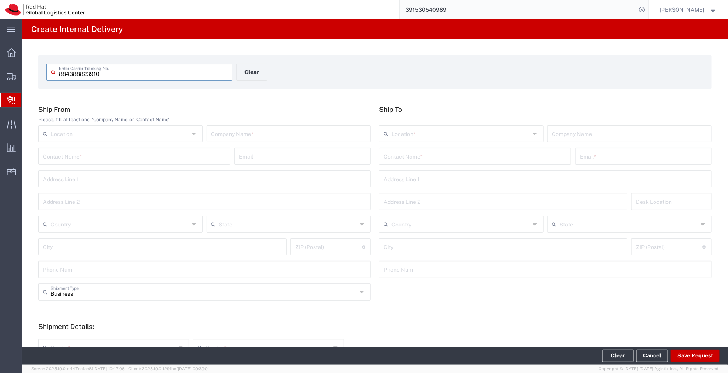
type input "884388823910"
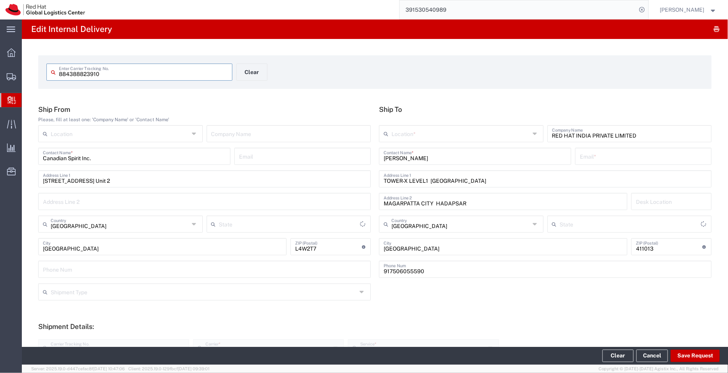
type input "Ontario"
type input "Mahārāshtra"
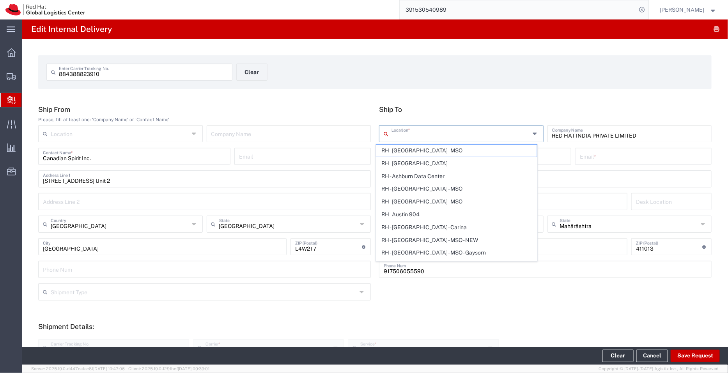
click at [448, 131] on input "text" at bounding box center [461, 133] width 138 height 14
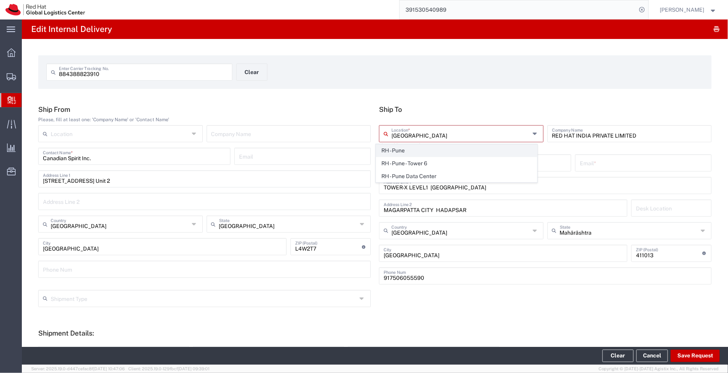
click at [393, 155] on span "RH - Pune" at bounding box center [456, 151] width 161 height 12
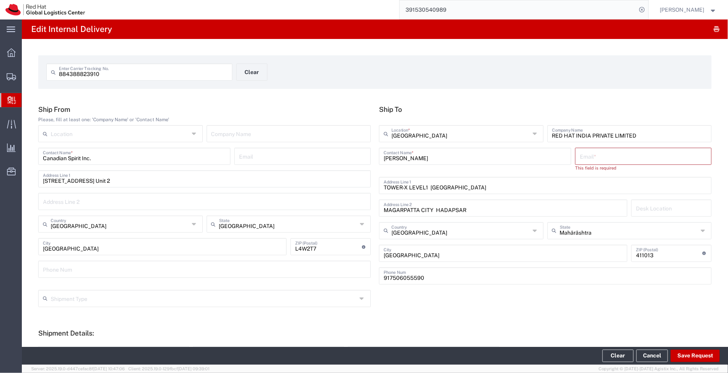
type input "RH - Pune"
type input "Red Hat India Private Limited"
type input "Tower-X Level 1, Cyber City"
type input "Magarpatta City, Hadapsar"
type input "2066817173"
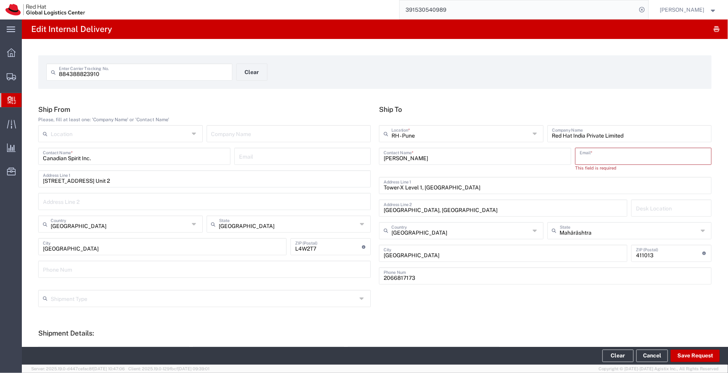
click at [607, 154] on input "text" at bounding box center [643, 156] width 127 height 14
paste input "apaclogistics@redhat.com"
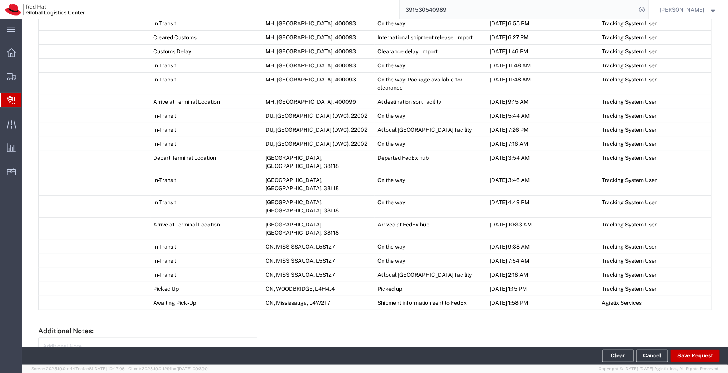
scroll to position [503, 0]
type input "apaclogistics@redhat.com"
click at [684, 357] on button "Save Request" at bounding box center [695, 356] width 49 height 12
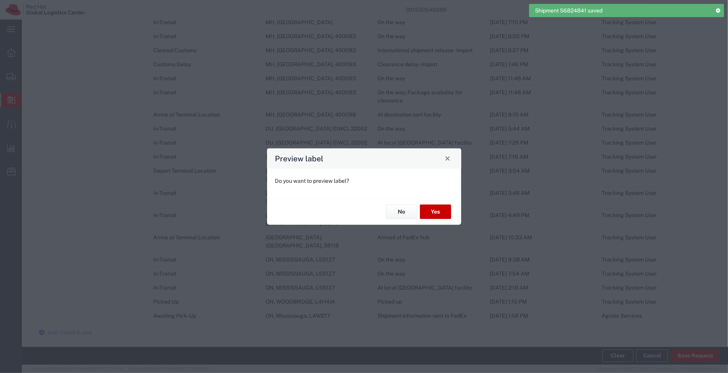
type input "Your Packaging"
type input "International Economy"
click at [400, 218] on button "No" at bounding box center [401, 212] width 31 height 14
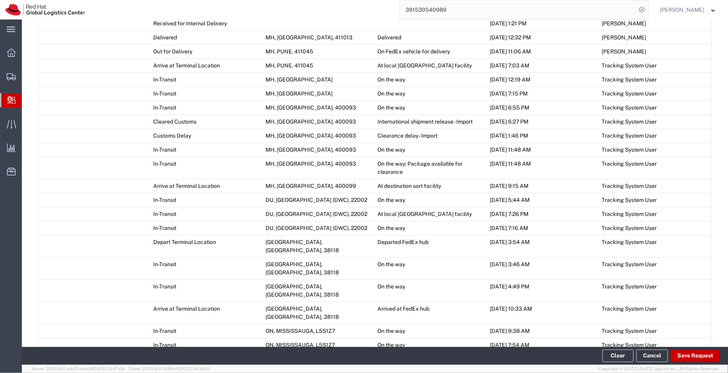
scroll to position [588, 0]
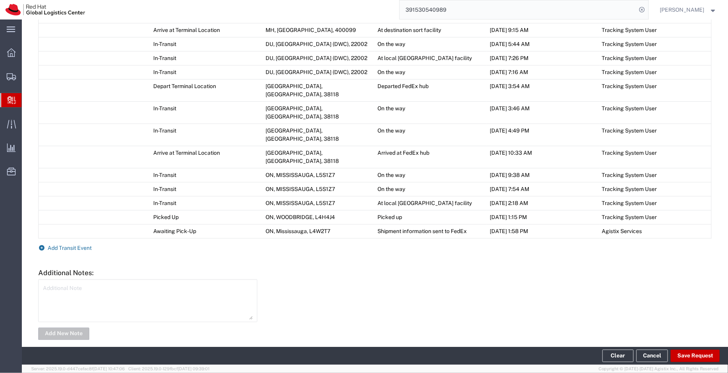
click at [81, 245] on span "Add Transit Event" at bounding box center [70, 248] width 44 height 6
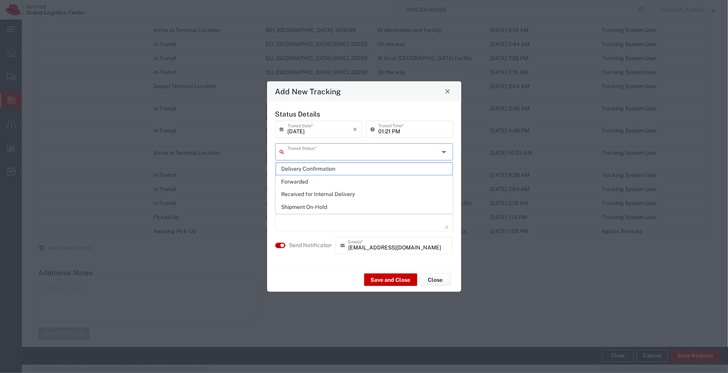
click at [304, 151] on input "text" at bounding box center [364, 151] width 152 height 14
click at [306, 165] on span "Delivery Confirmation" at bounding box center [364, 169] width 176 height 12
type input "Delivery Confirmation"
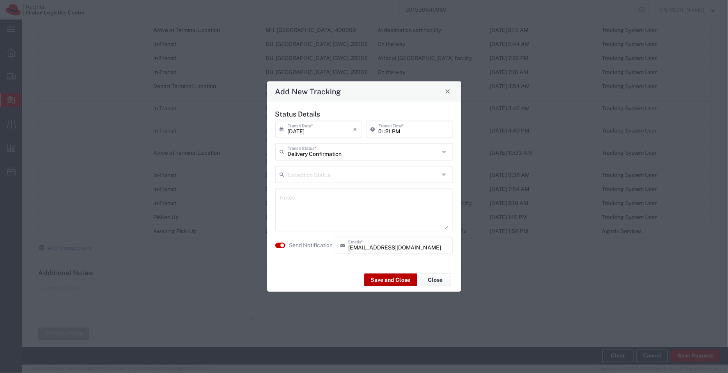
click at [384, 284] on button "Save and Close" at bounding box center [390, 280] width 53 height 12
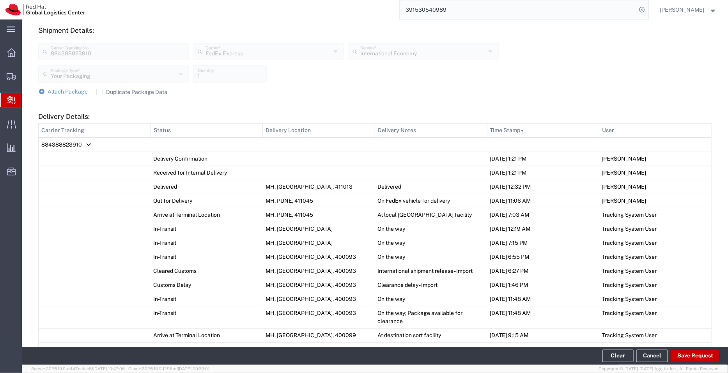
scroll to position [298, 0]
click at [0, 0] on span "Create Delivery" at bounding box center [0, 0] width 0 height 0
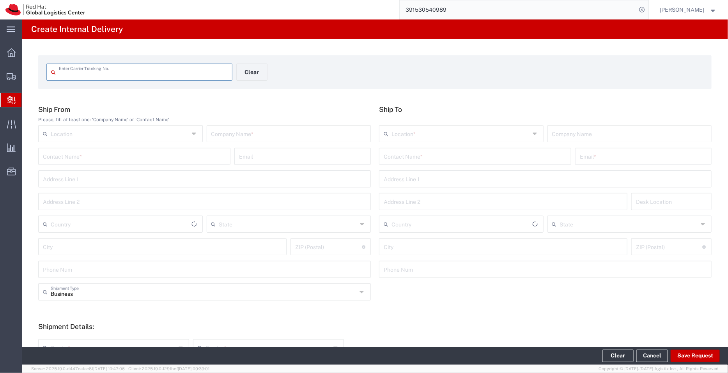
click at [113, 71] on input "text" at bounding box center [143, 72] width 169 height 14
type input "884388823909"
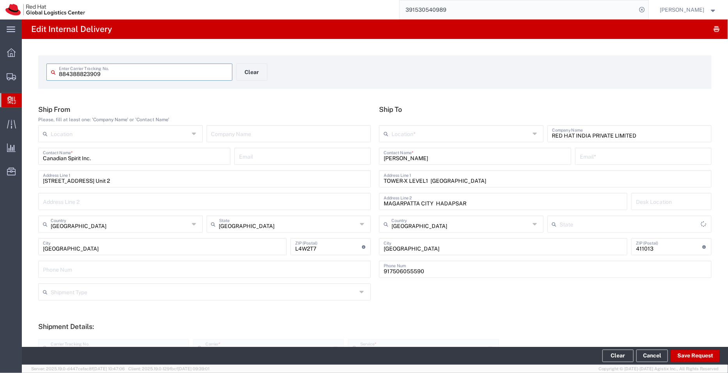
type input "Mahārāshtra"
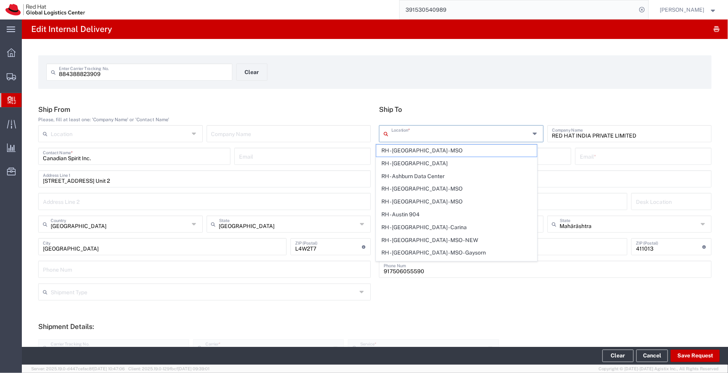
click at [461, 130] on input "text" at bounding box center [461, 133] width 138 height 14
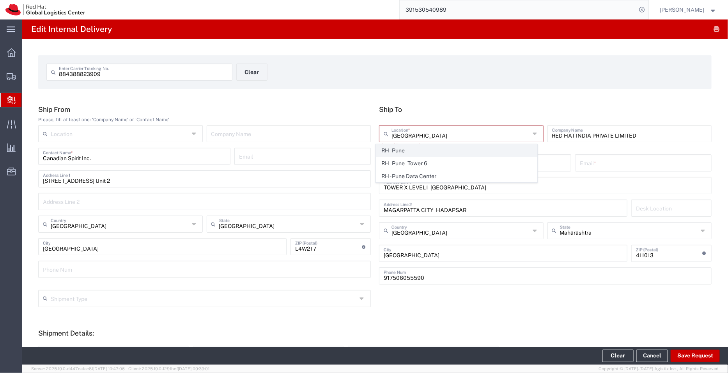
click at [424, 145] on span "RH - Pune" at bounding box center [456, 151] width 161 height 12
type input "RH - Pune"
type input "Red Hat India Private Limited"
type input "Tower-X Level 1, Cyber City"
type input "Magarpatta City, Hadapsar"
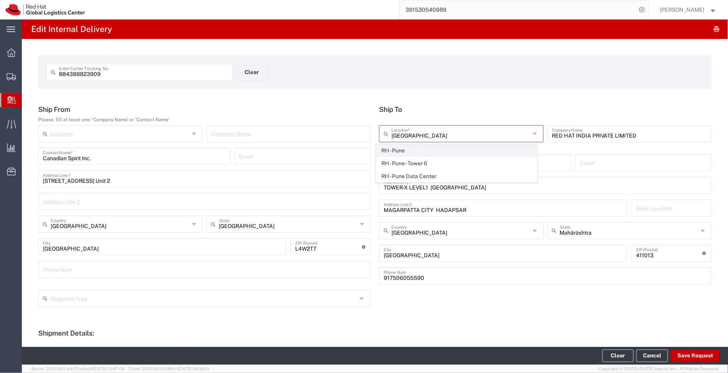
type input "2066817173"
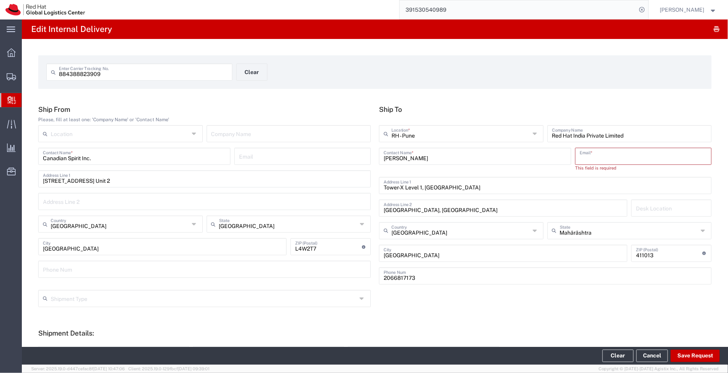
click at [581, 159] on input "text" at bounding box center [643, 156] width 127 height 14
paste input "apaclogistics@redhat.com"
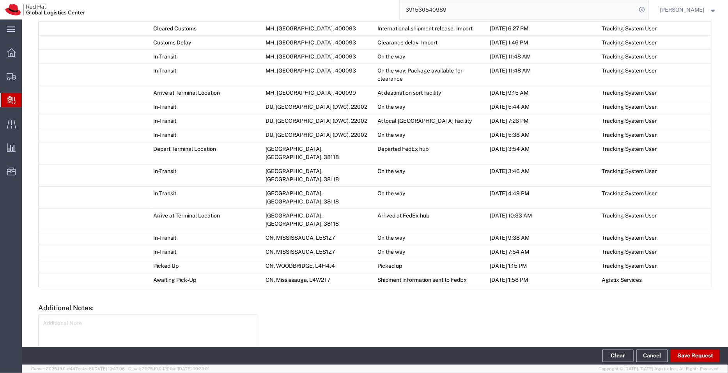
scroll to position [546, 0]
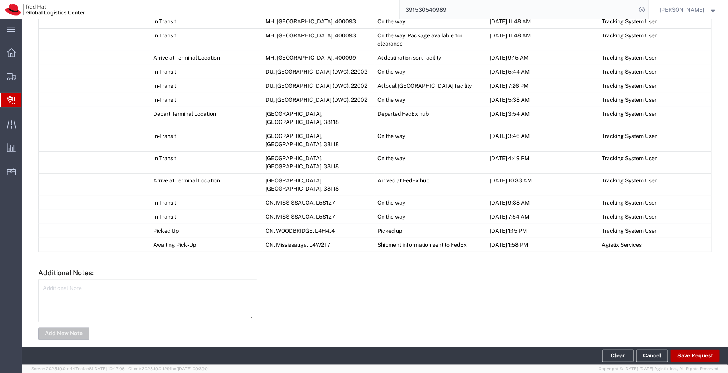
type input "apaclogistics@redhat.com"
click at [684, 355] on button "Save Request" at bounding box center [695, 356] width 49 height 12
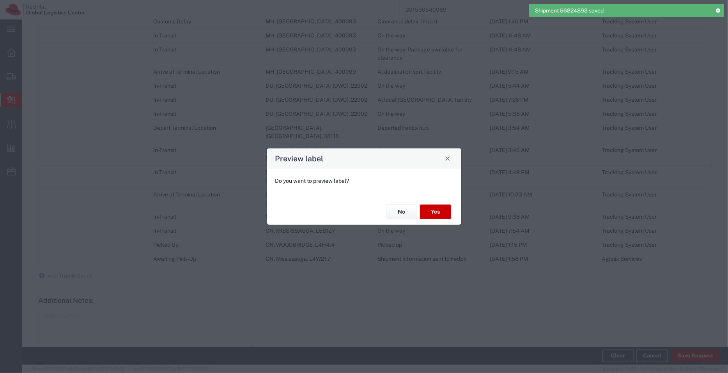
type input "Your Packaging"
type input "International Economy"
click at [409, 208] on button "No" at bounding box center [401, 212] width 31 height 14
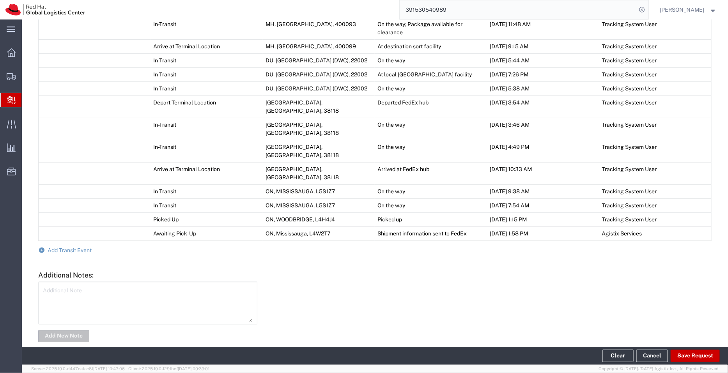
scroll to position [574, 0]
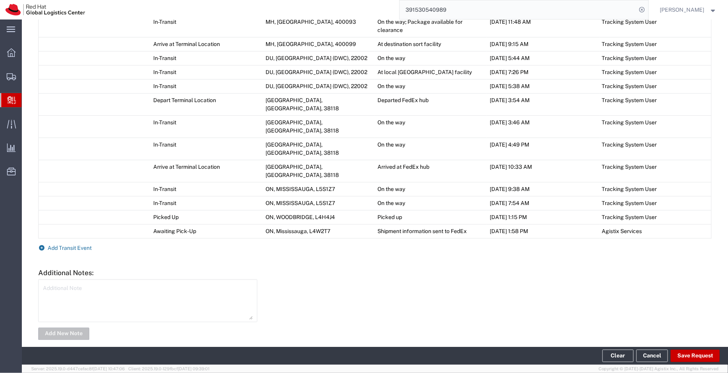
click at [85, 245] on span "Add Transit Event" at bounding box center [70, 248] width 44 height 6
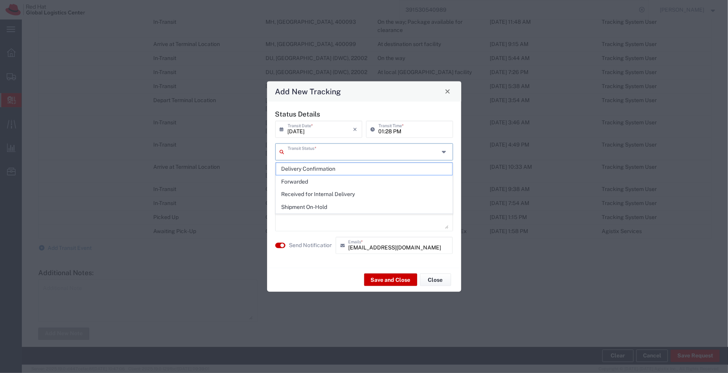
click at [304, 154] on input "text" at bounding box center [364, 151] width 152 height 14
click at [326, 170] on span "Delivery Confirmation" at bounding box center [364, 169] width 176 height 12
type input "Delivery Confirmation"
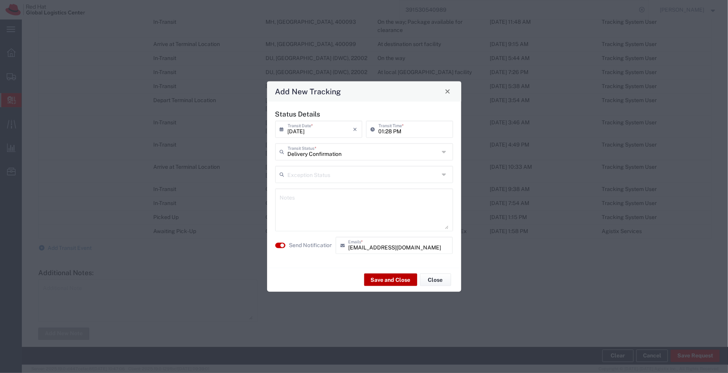
click at [403, 280] on button "Save and Close" at bounding box center [390, 280] width 53 height 12
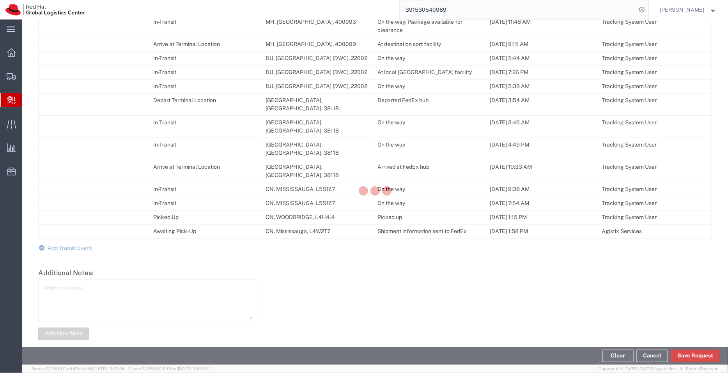
scroll to position [588, 0]
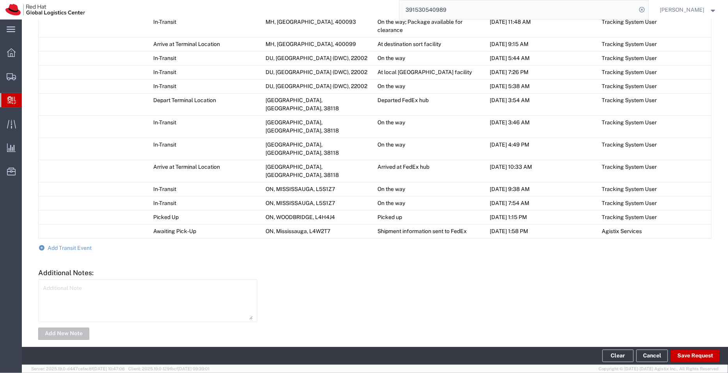
click at [0, 0] on span "Create Delivery" at bounding box center [0, 0] width 0 height 0
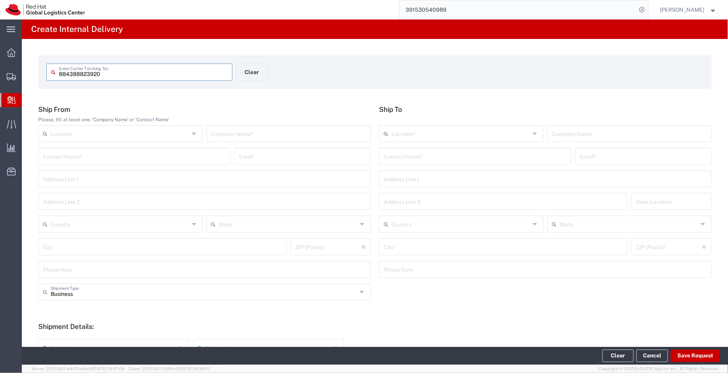
type input "884388823920"
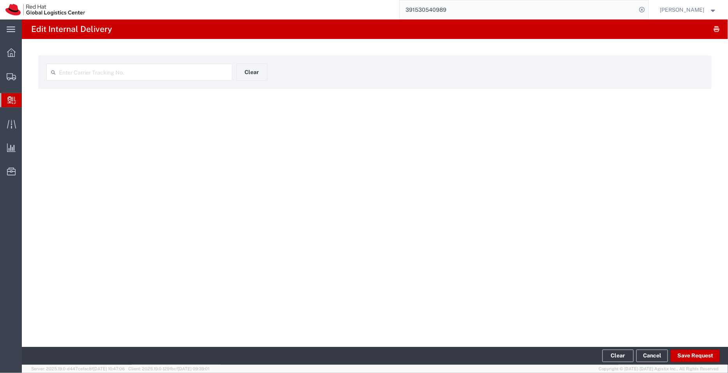
type input "884388823920"
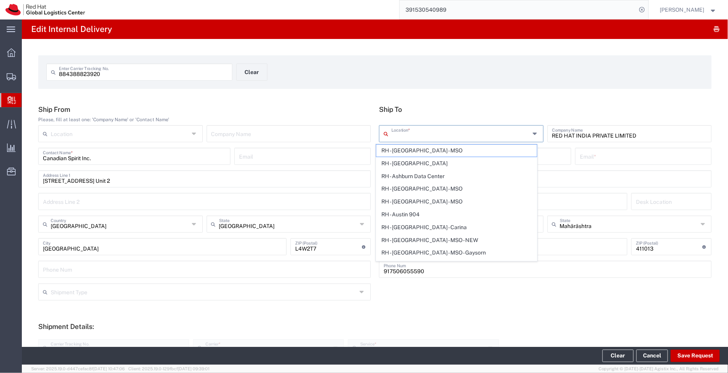
click at [399, 129] on input "text" at bounding box center [461, 133] width 138 height 14
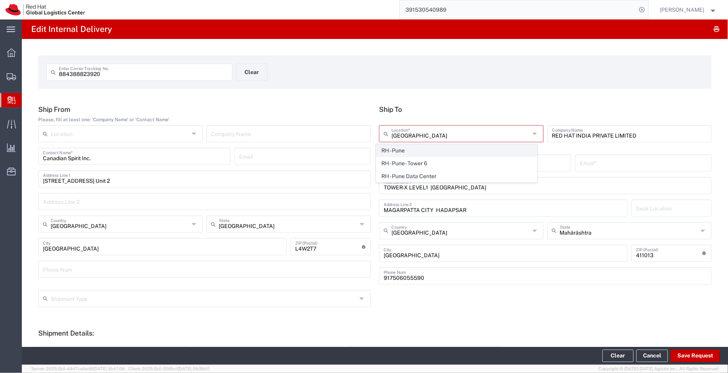
click at [398, 149] on span "RH - Pune" at bounding box center [456, 151] width 161 height 12
type input "RH - Pune"
type input "Red Hat India Private Limited"
type input "Tower-X Level 1, Cyber City"
type input "Magarpatta City, Hadapsar"
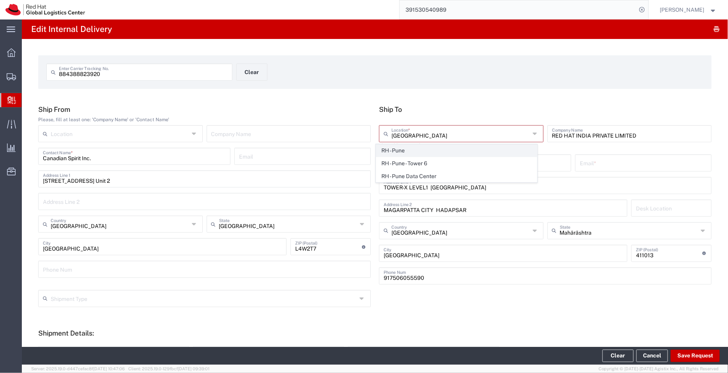
type input "2066817173"
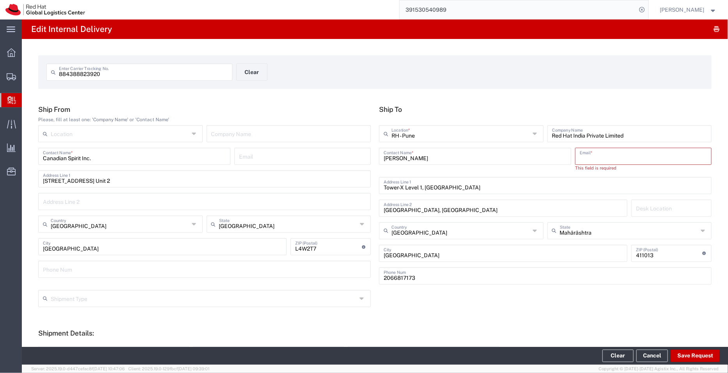
click at [629, 158] on input "text" at bounding box center [643, 156] width 127 height 14
paste input "apaclogistics@redhat.com"
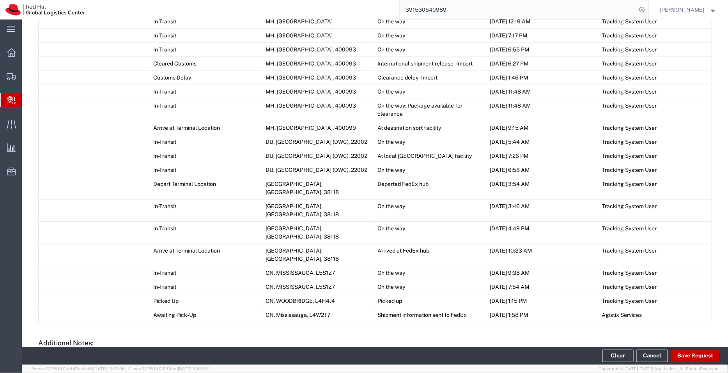
scroll to position [477, 0]
type input "apaclogistics@redhat.com"
click at [702, 353] on button "Save Request" at bounding box center [695, 356] width 49 height 12
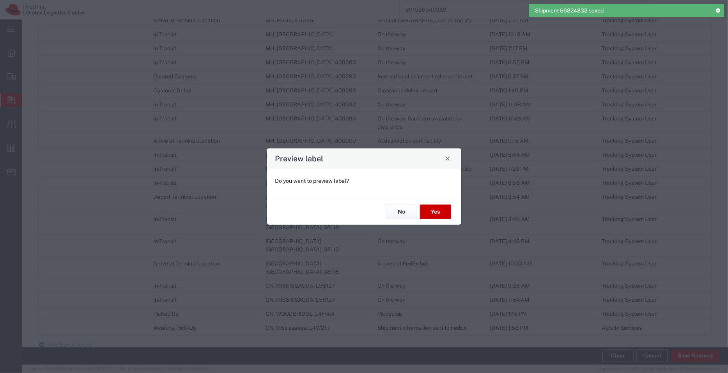
type input "Your Packaging"
type input "International Economy"
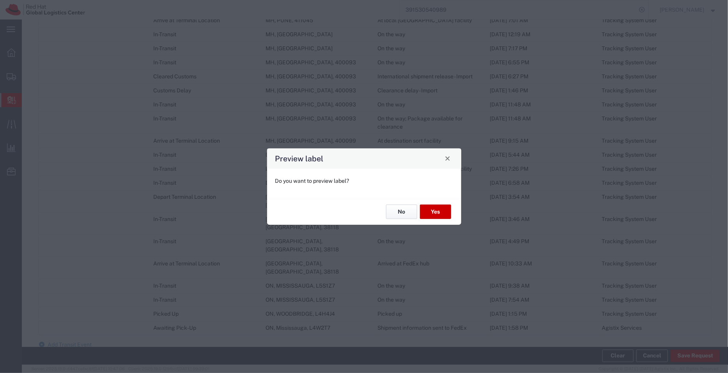
click at [397, 209] on button "No" at bounding box center [401, 212] width 31 height 14
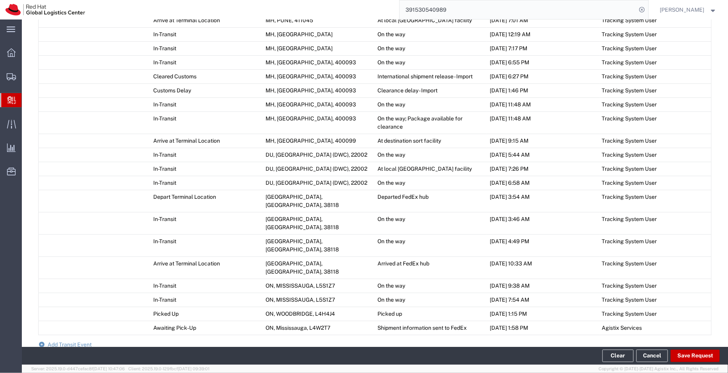
scroll to position [574, 0]
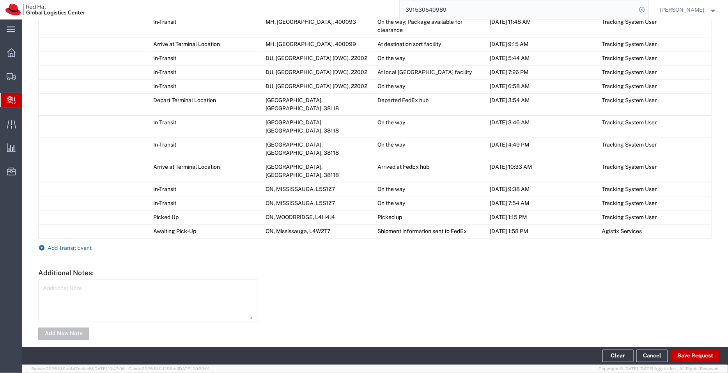
click at [73, 245] on span "Add Transit Event" at bounding box center [70, 248] width 44 height 6
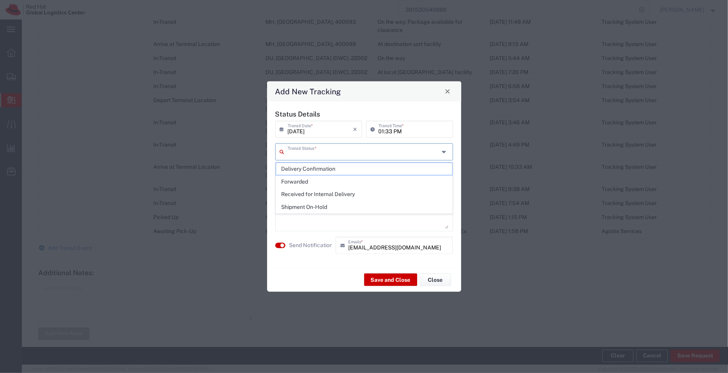
click at [315, 152] on input "text" at bounding box center [364, 151] width 152 height 14
click at [312, 168] on span "Delivery Confirmation" at bounding box center [364, 169] width 176 height 12
type input "Delivery Confirmation"
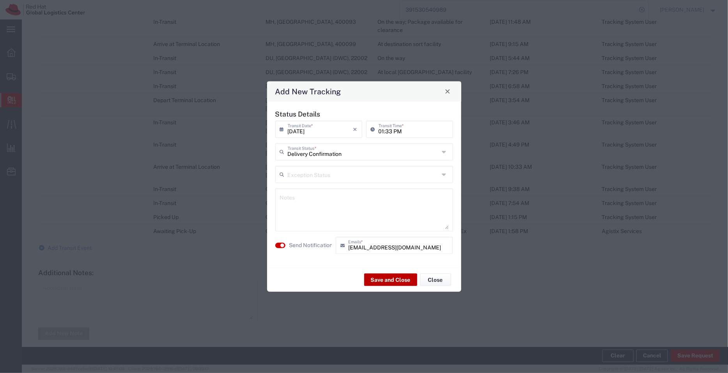
click at [399, 280] on button "Save and Close" at bounding box center [390, 280] width 53 height 12
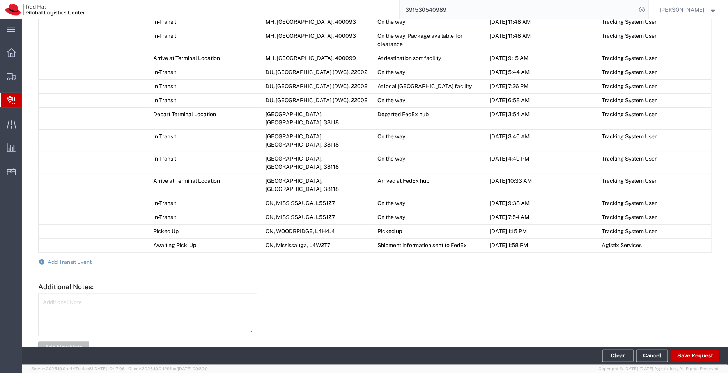
scroll to position [588, 0]
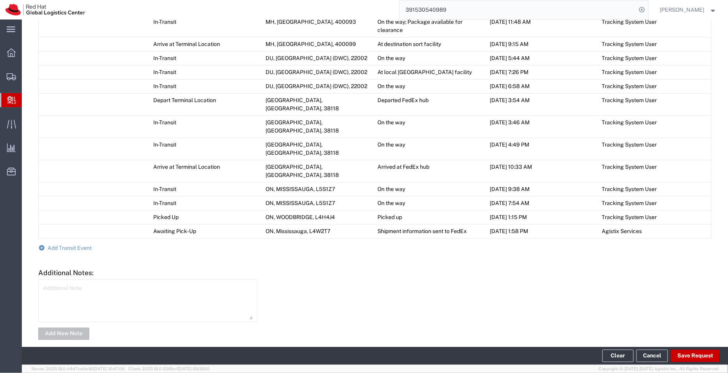
click at [0, 0] on span "Create Delivery" at bounding box center [0, 0] width 0 height 0
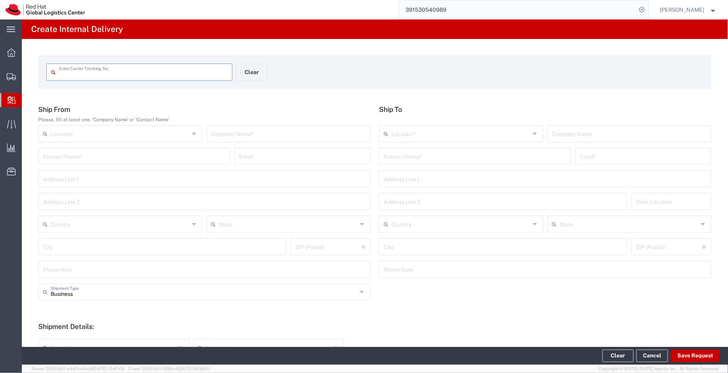
click at [110, 72] on input "text" at bounding box center [143, 72] width 169 height 14
type input "884388823894"
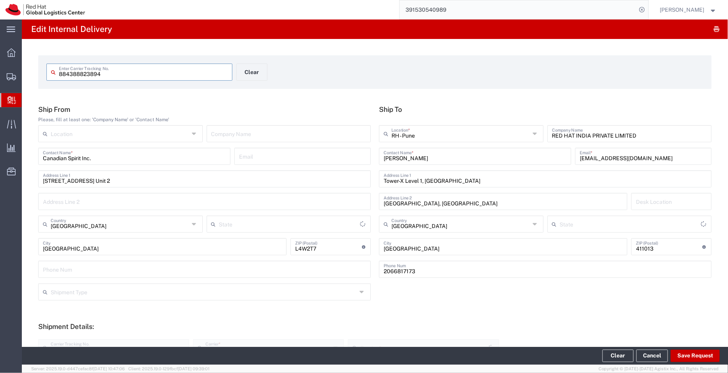
type input "International Economy"
type input "Ontario"
type input "Mahārāshtra"
